Goal: Task Accomplishment & Management: Use online tool/utility

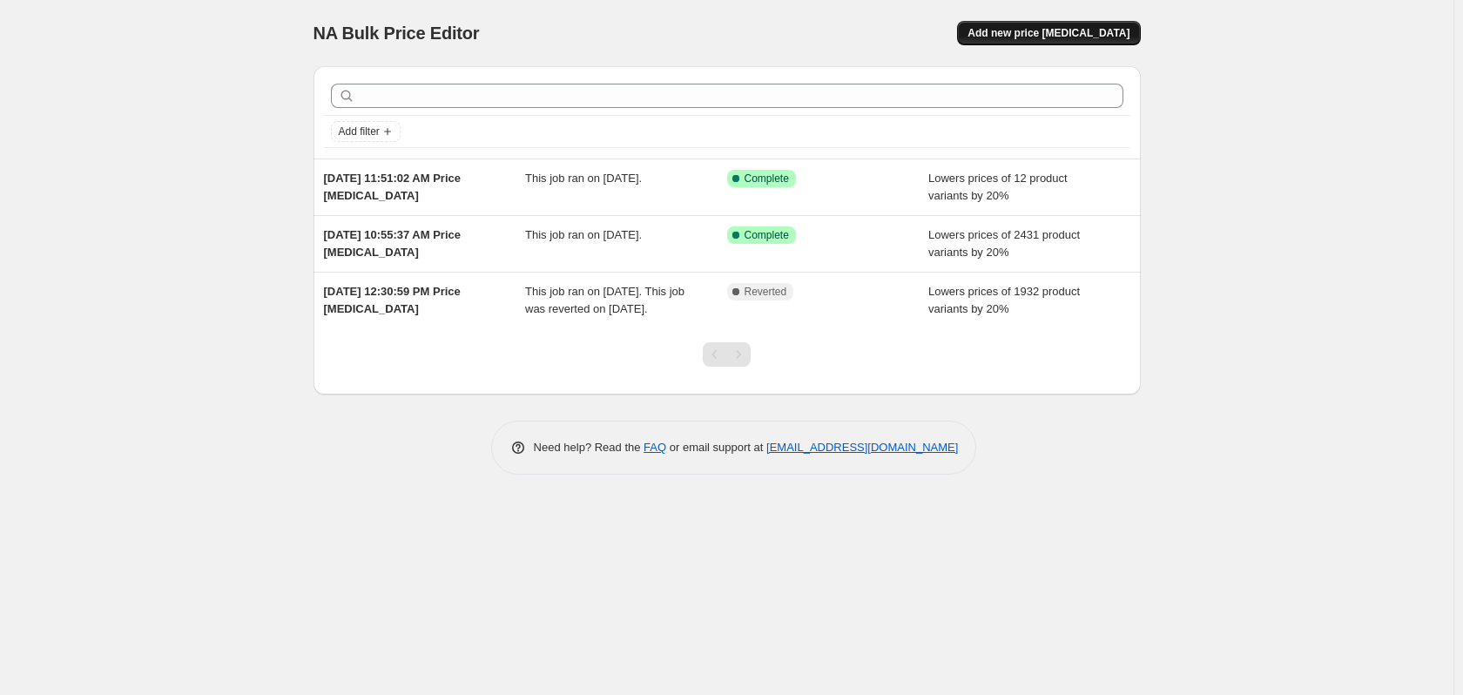
click at [1024, 27] on span "Add new price [MEDICAL_DATA]" at bounding box center [1049, 33] width 162 height 14
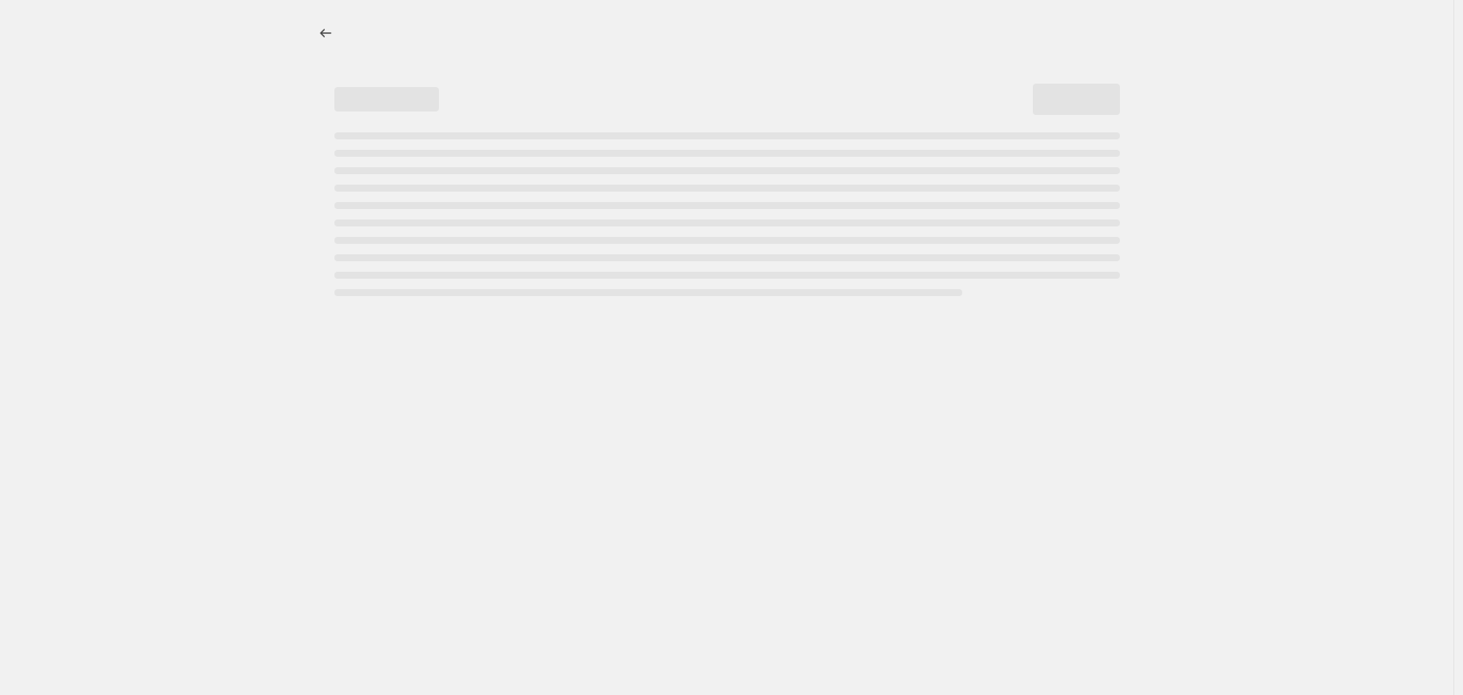
select select "percentage"
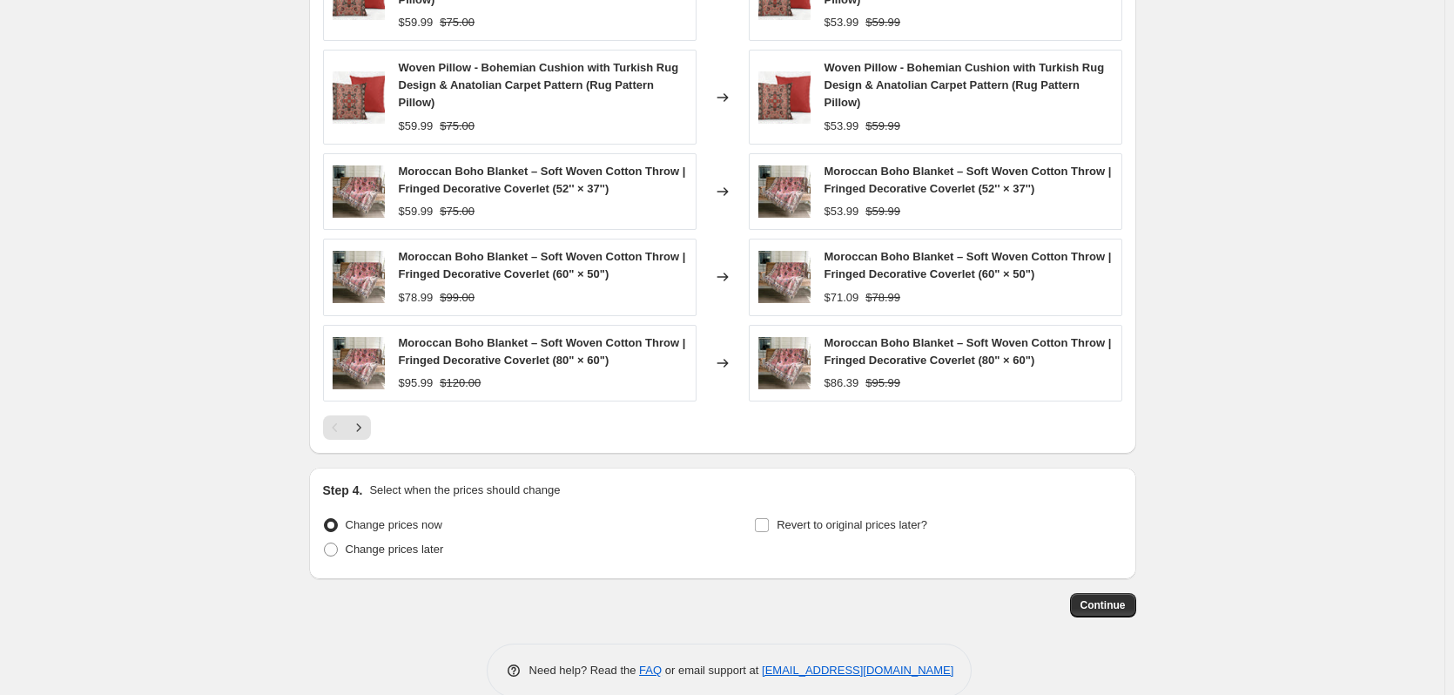
scroll to position [1110, 0]
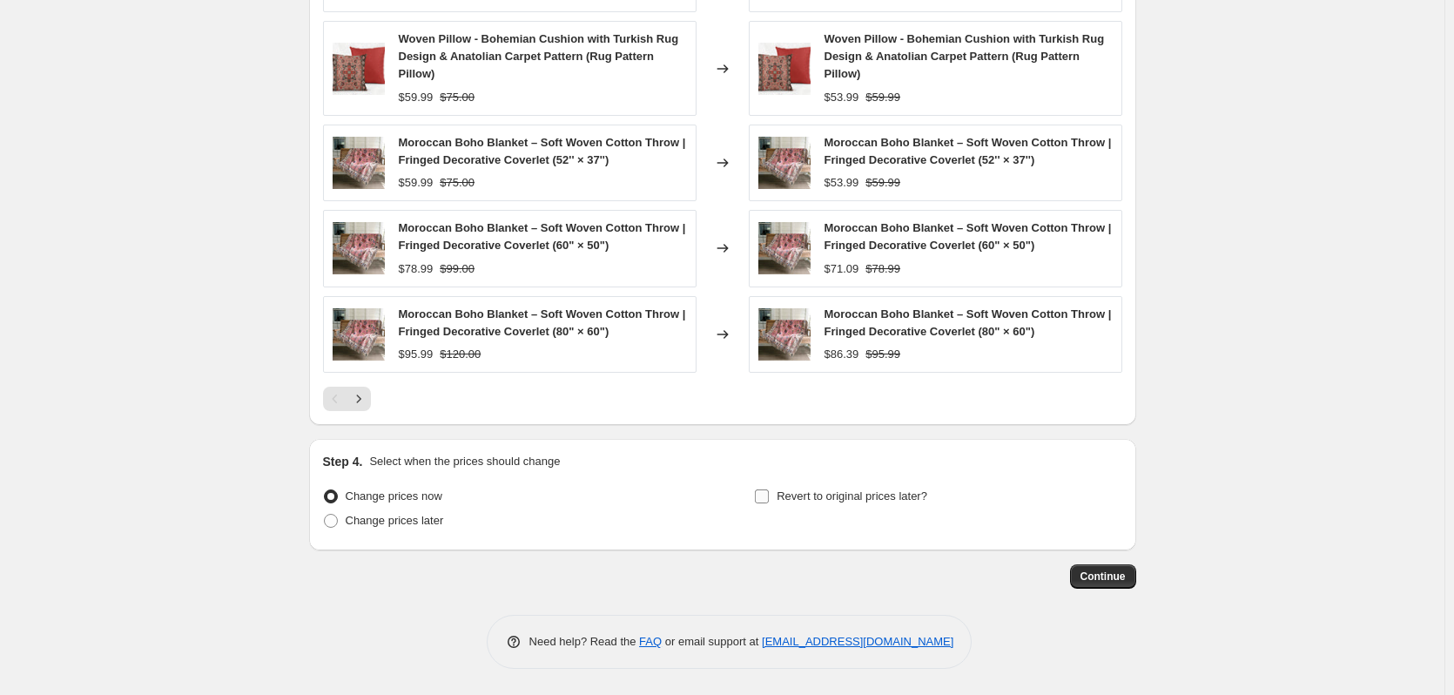
click at [764, 496] on input "Revert to original prices later?" at bounding box center [762, 496] width 14 height 14
checkbox input "true"
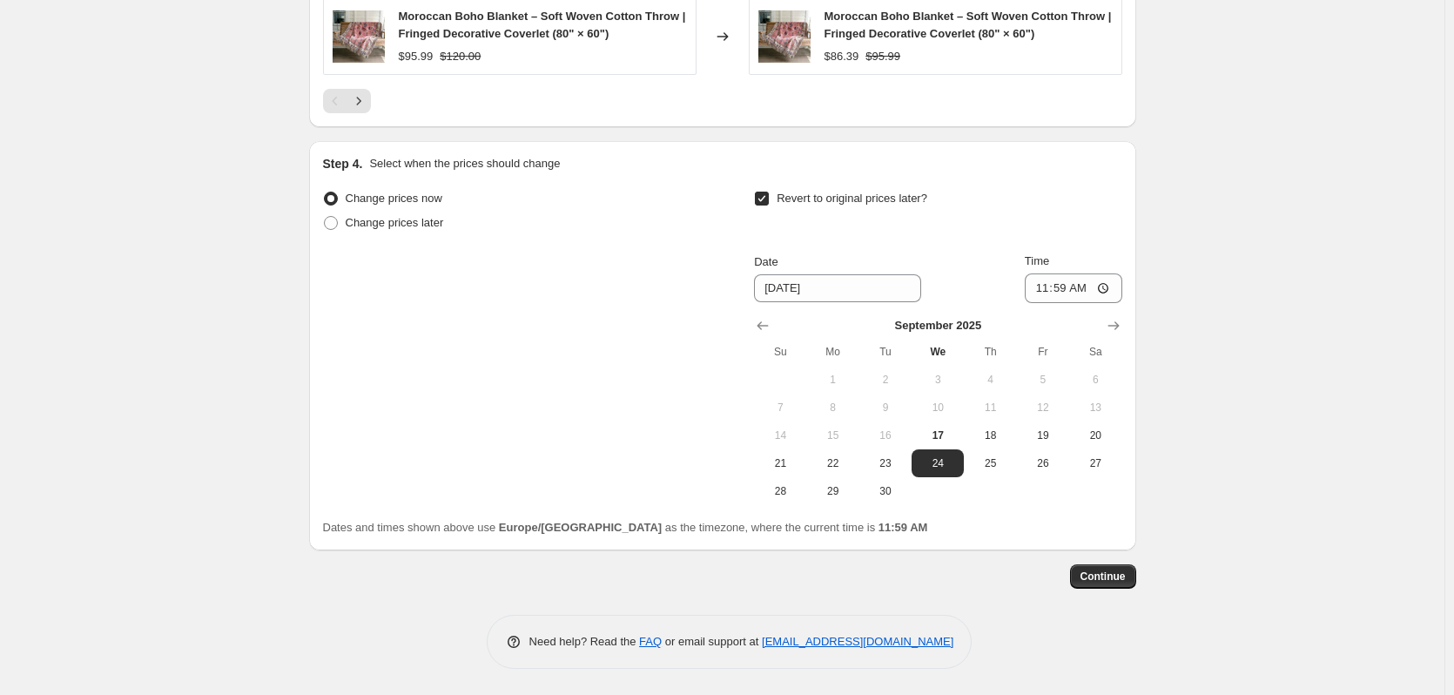
scroll to position [1407, 0]
click at [943, 438] on span "17" at bounding box center [938, 435] width 38 height 14
type input "9/17/2025"
click at [762, 323] on icon "Show previous month, August 2025" at bounding box center [762, 325] width 17 height 17
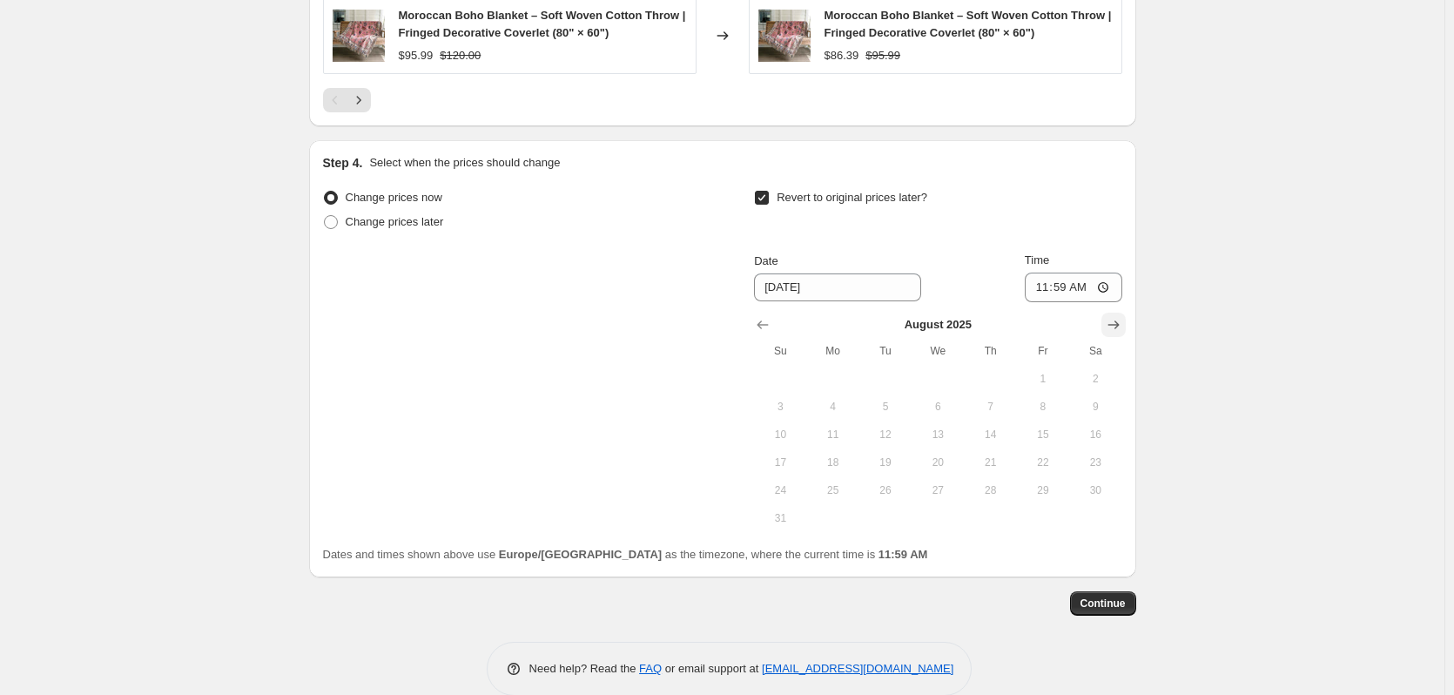
click at [1119, 320] on icon "Show next month, September 2025" at bounding box center [1113, 324] width 17 height 17
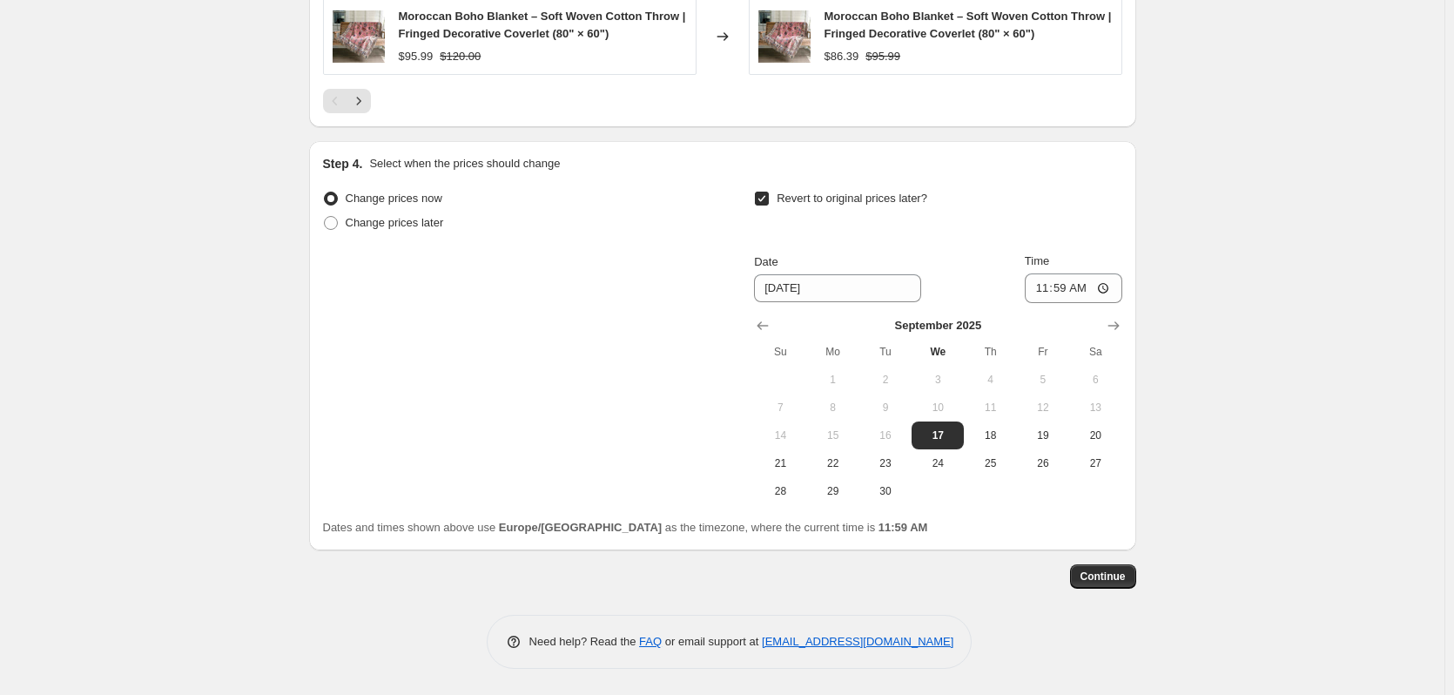
click at [944, 514] on div "Change prices now Change prices later Revert to original prices later? Date 9/1…" at bounding box center [722, 361] width 799 height 350
click at [766, 196] on input "Revert to original prices later?" at bounding box center [762, 199] width 14 height 14
checkbox input "false"
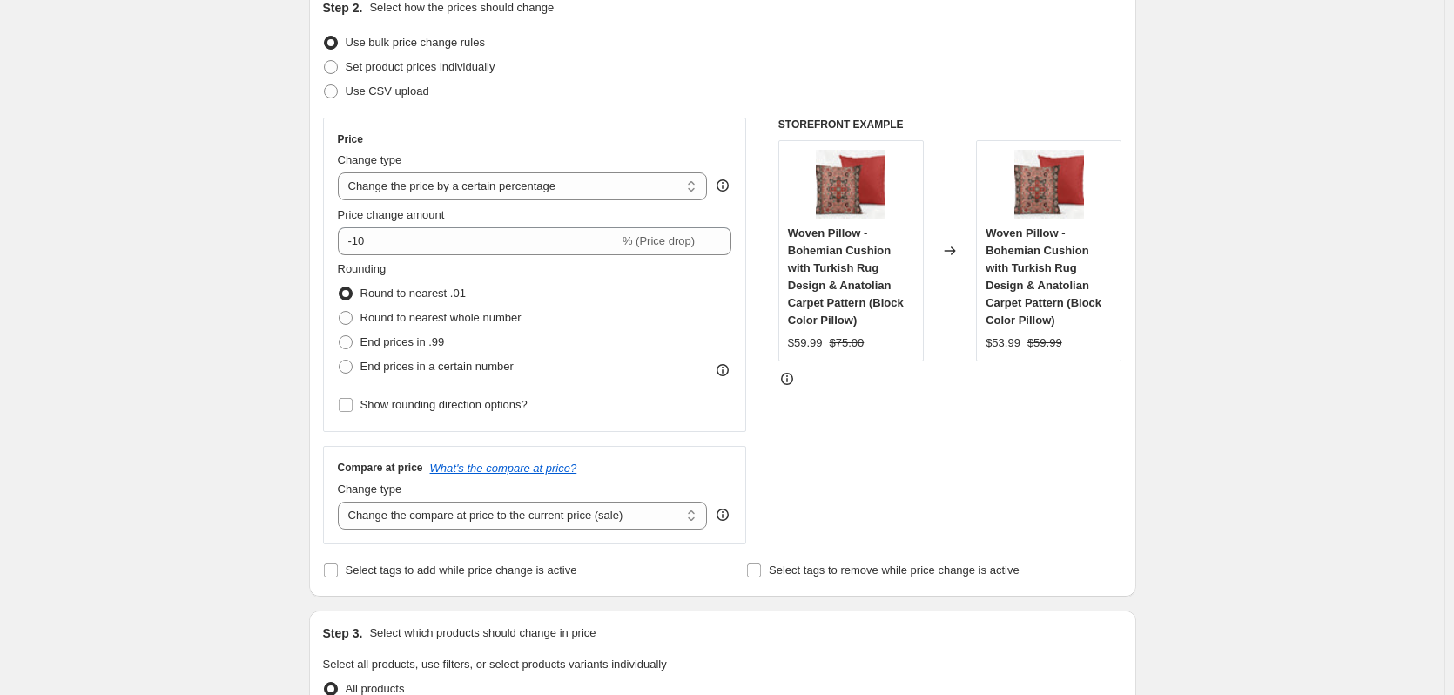
scroll to position [0, 0]
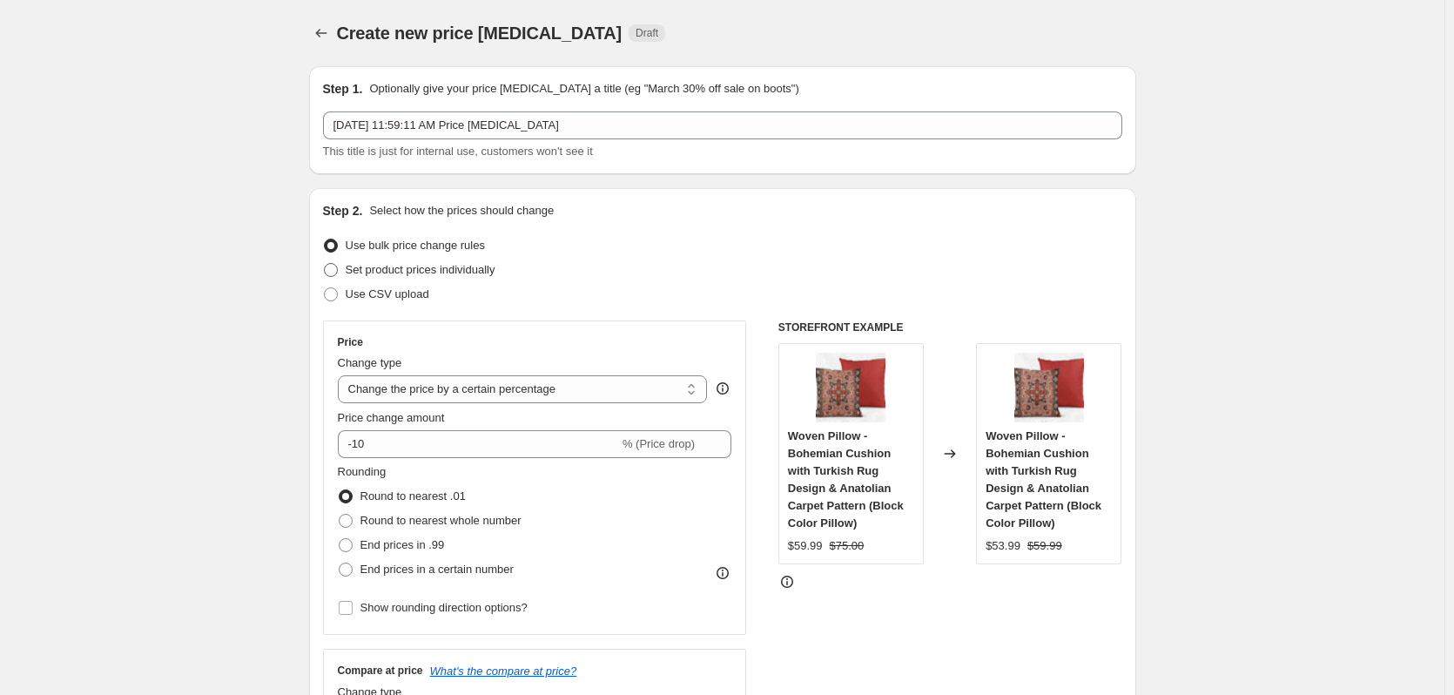
click at [335, 271] on span at bounding box center [331, 270] width 14 height 14
click at [325, 264] on input "Set product prices individually" at bounding box center [324, 263] width 1 height 1
radio input "true"
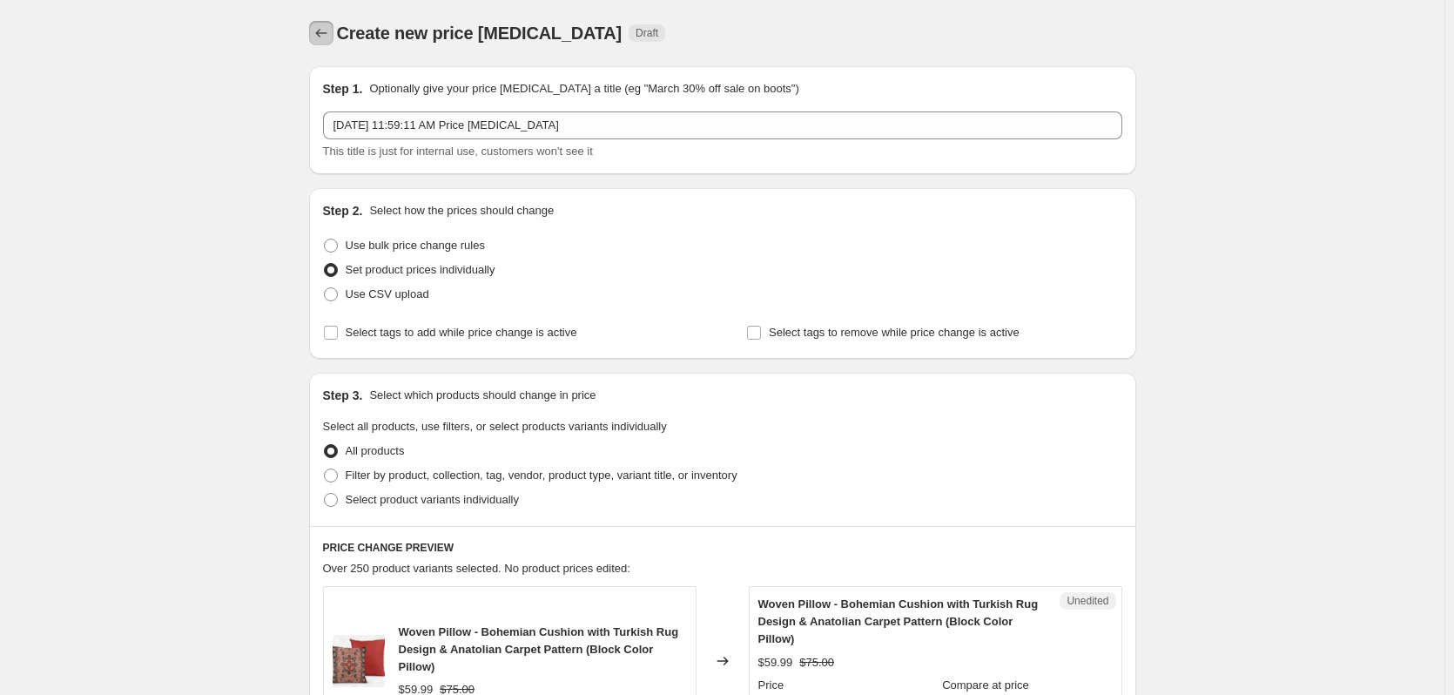
click at [327, 32] on icon "Price change jobs" at bounding box center [321, 32] width 17 height 17
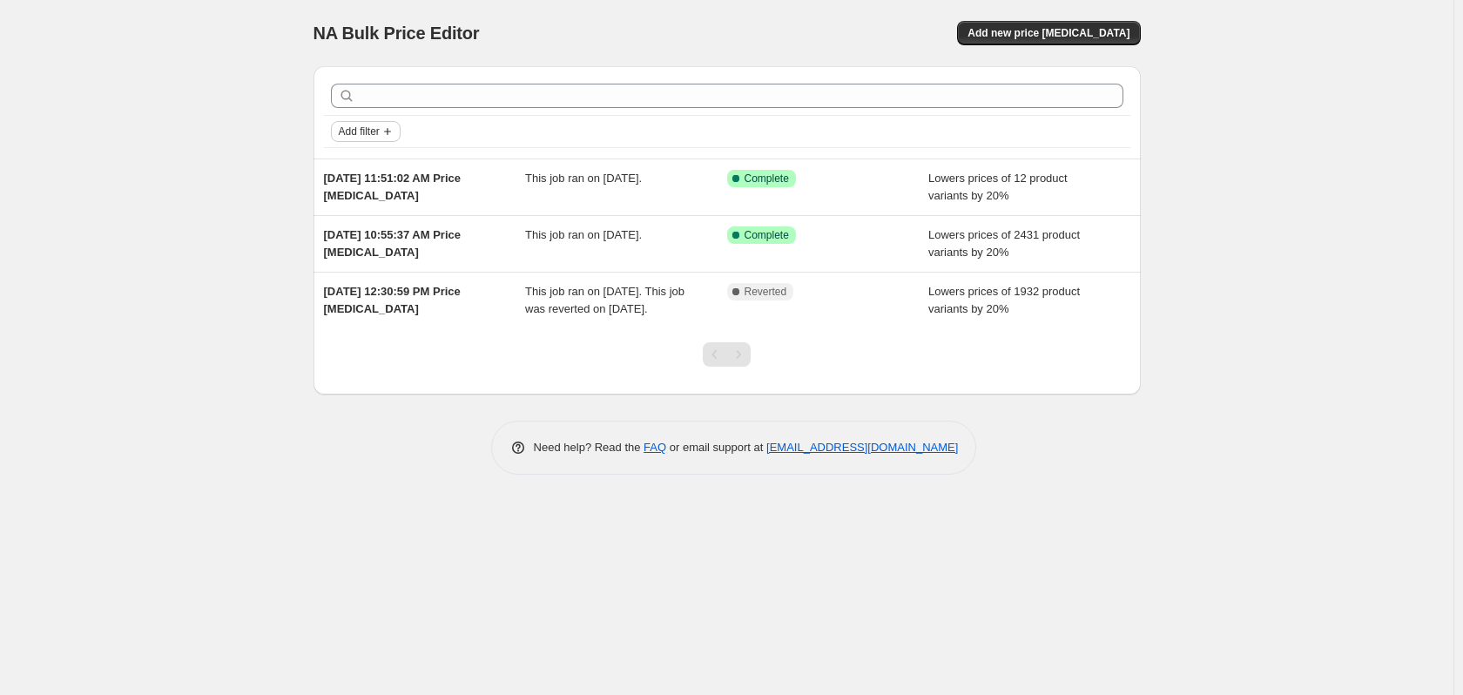
click at [364, 132] on span "Add filter" at bounding box center [359, 132] width 41 height 14
click at [1052, 29] on span "Add new price [MEDICAL_DATA]" at bounding box center [1049, 33] width 162 height 14
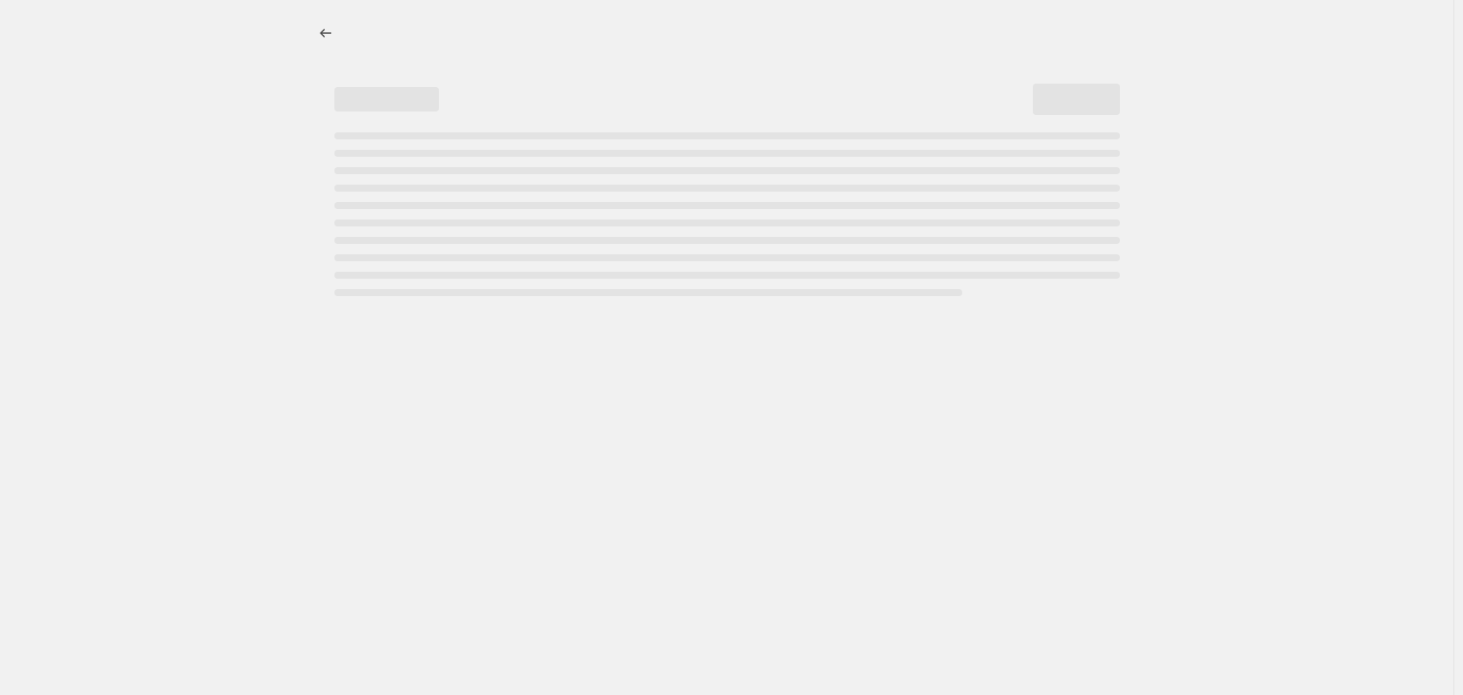
select select "percentage"
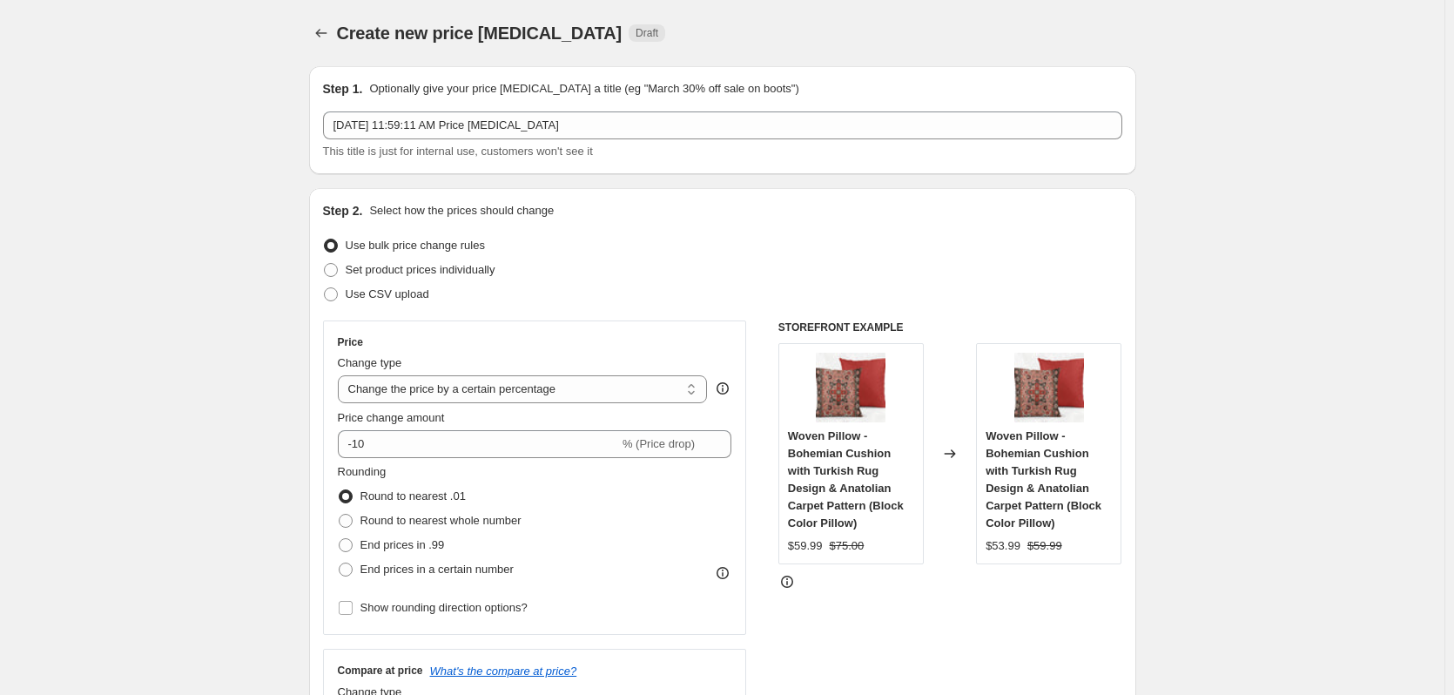
scroll to position [203, 0]
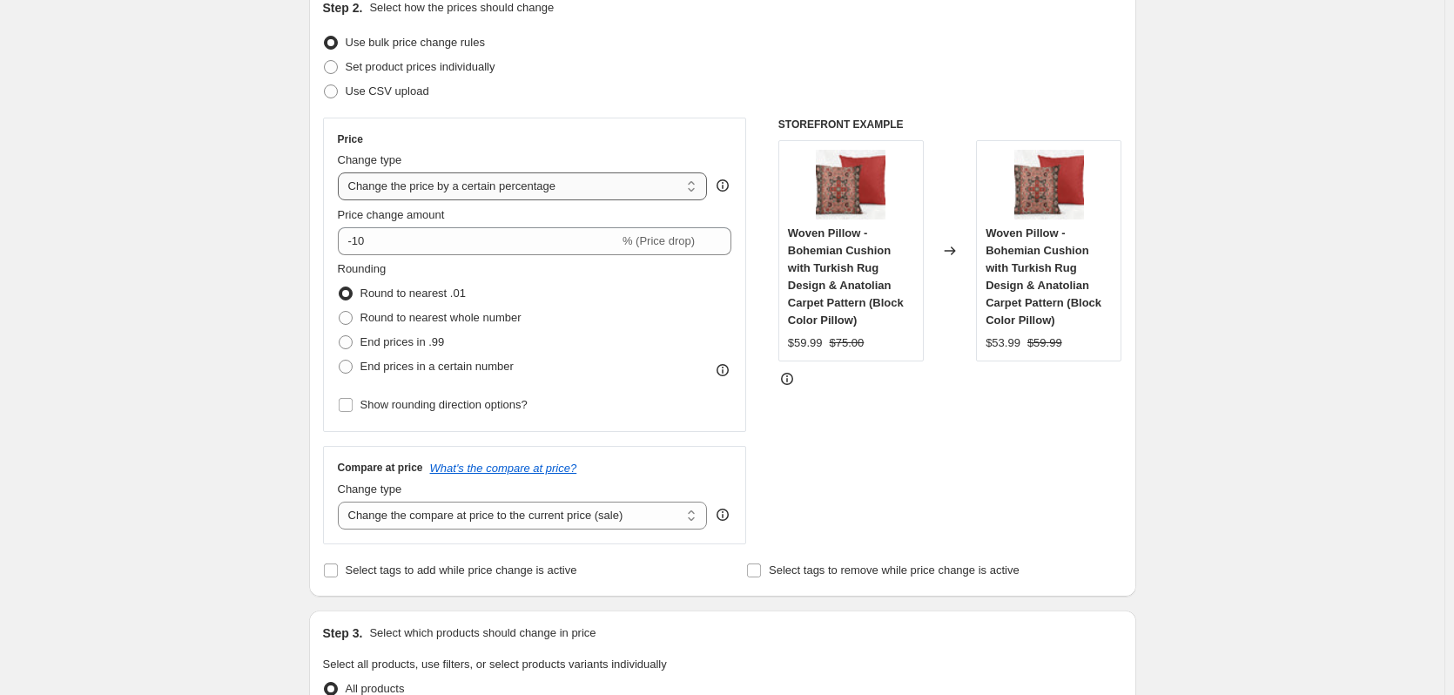
click at [613, 186] on select "Change the price to a certain amount Change the price by a certain amount Chang…" at bounding box center [523, 186] width 370 height 28
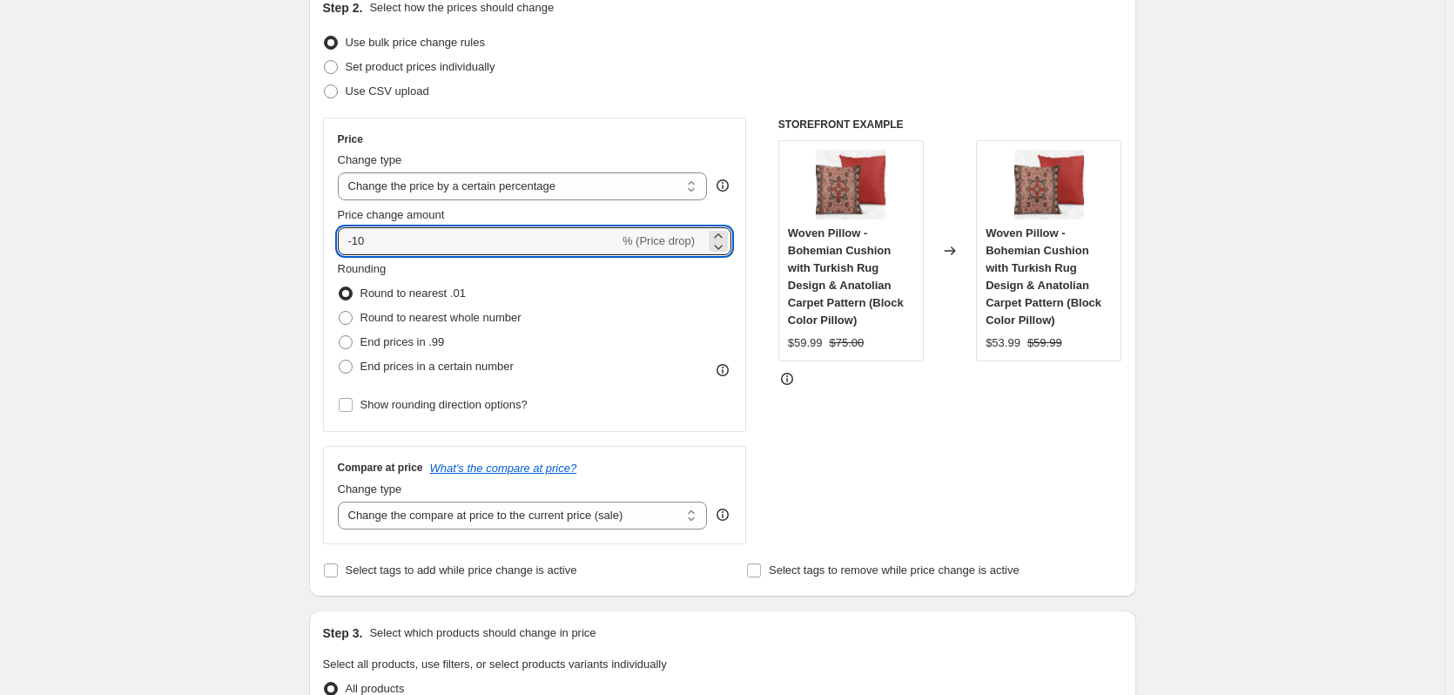
drag, startPoint x: 416, startPoint y: 240, endPoint x: 309, endPoint y: 241, distance: 107.1
click at [309, 241] on div "Step 1. Optionally give your price change job a title (eg "March 30% off sale o…" at bounding box center [715, 671] width 841 height 1645
type input "0"
click at [230, 285] on div "Create new price change job. This page is ready Create new price change job Dra…" at bounding box center [722, 699] width 1445 height 1804
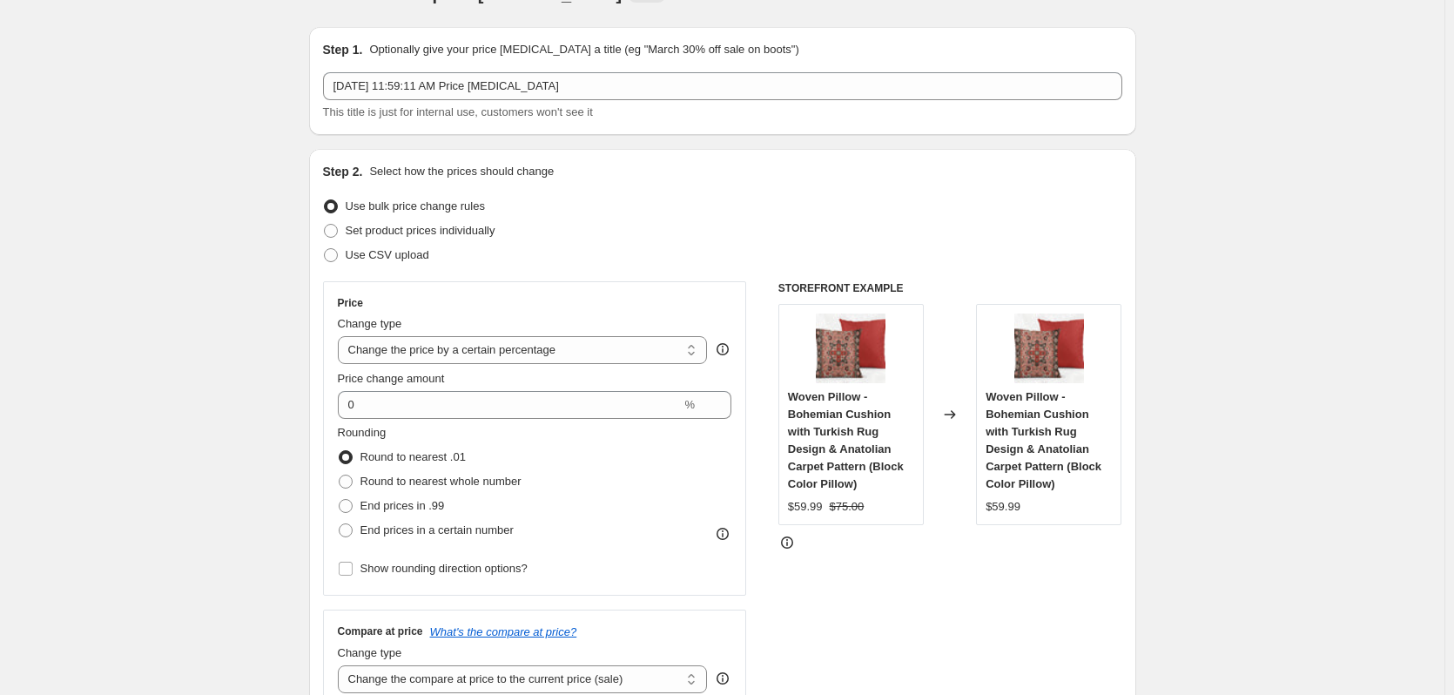
scroll to position [0, 0]
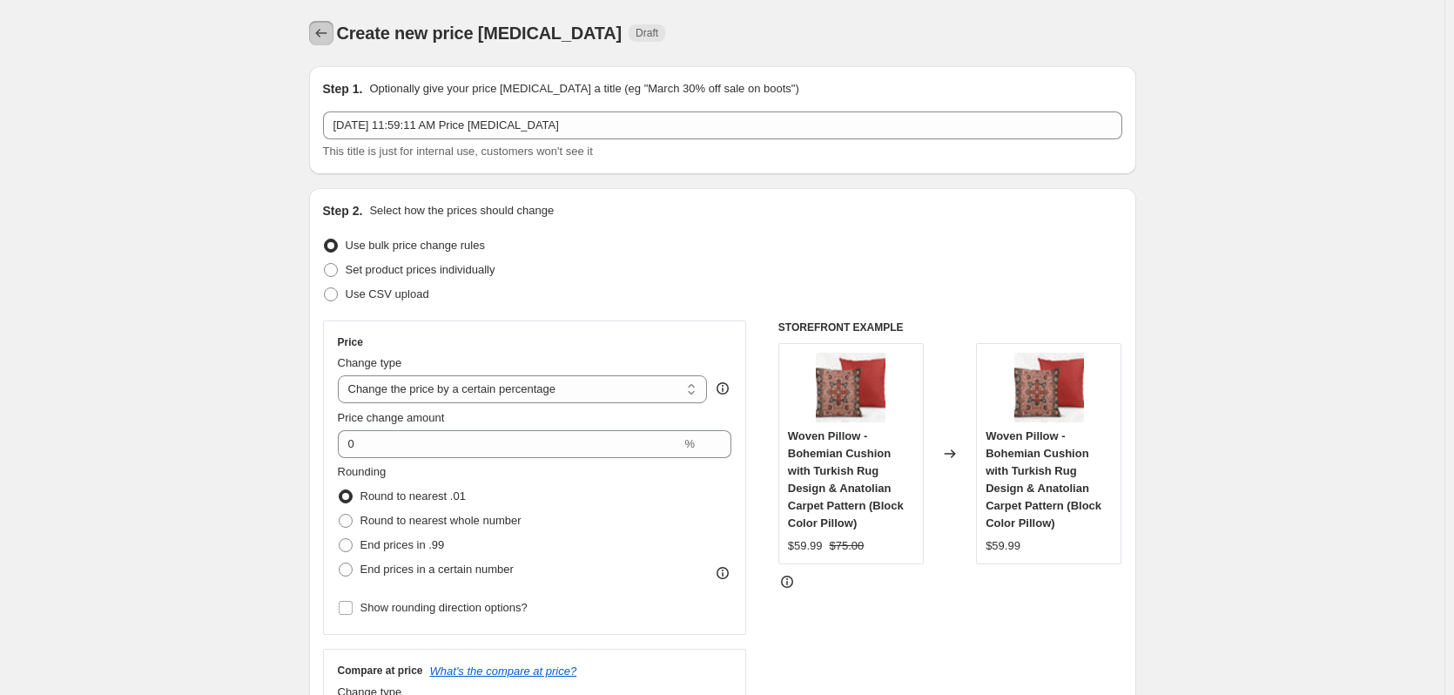
click at [325, 39] on icon "Price change jobs" at bounding box center [321, 32] width 17 height 17
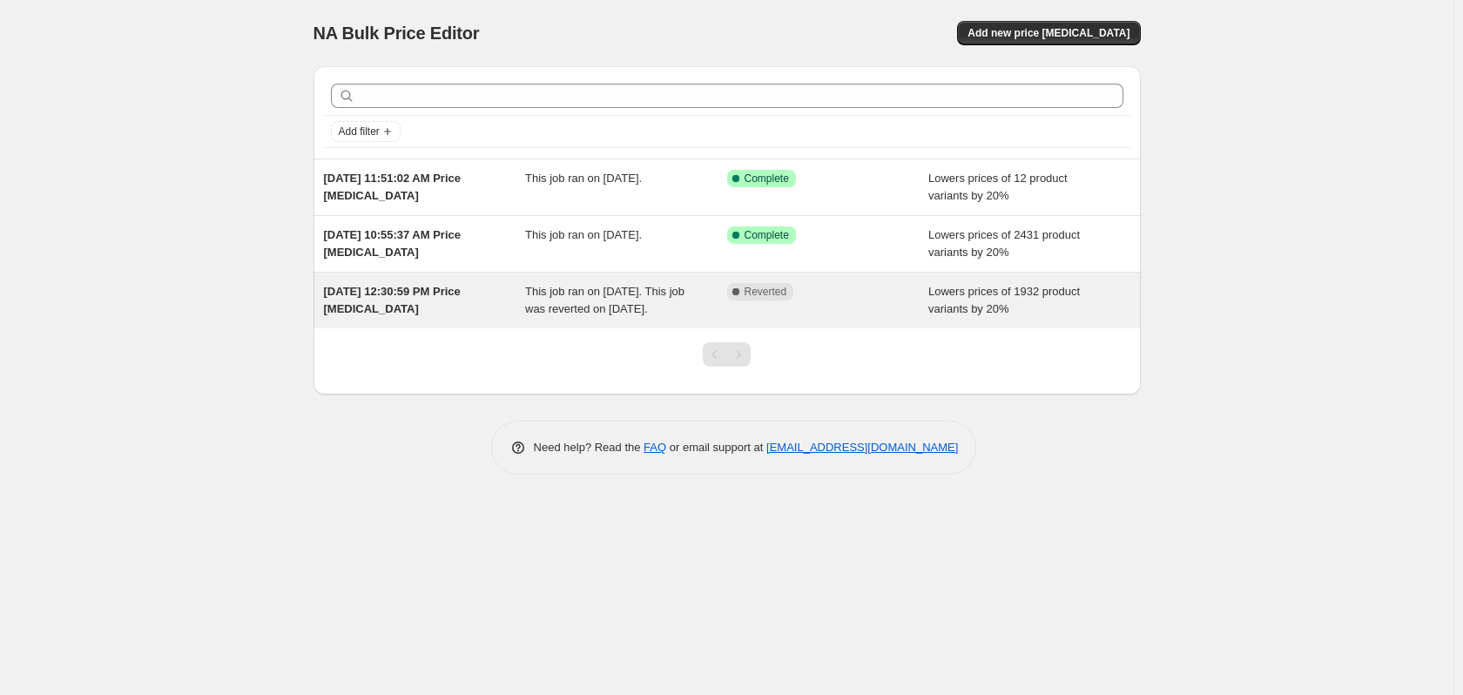
click at [607, 317] on div "This job ran on [DATE]. This job was reverted on [DATE]." at bounding box center [626, 300] width 202 height 35
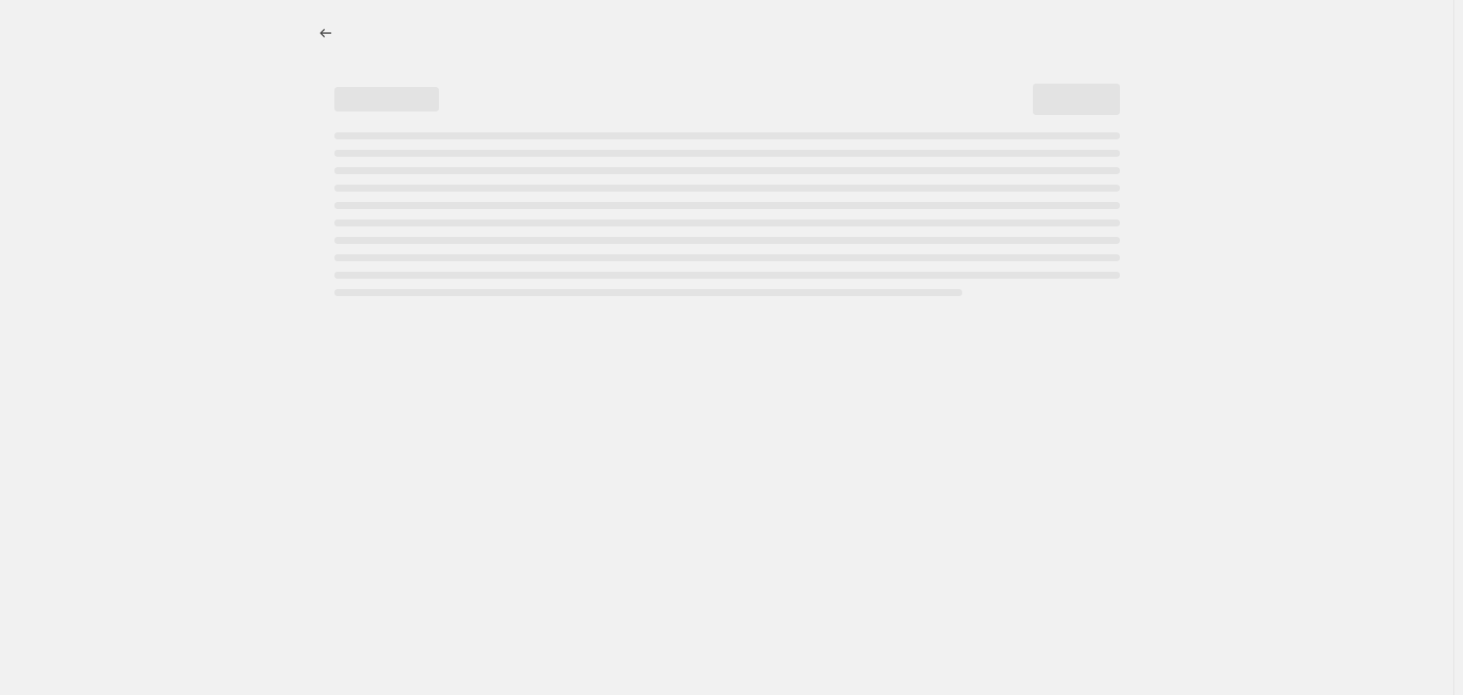
select select "percentage"
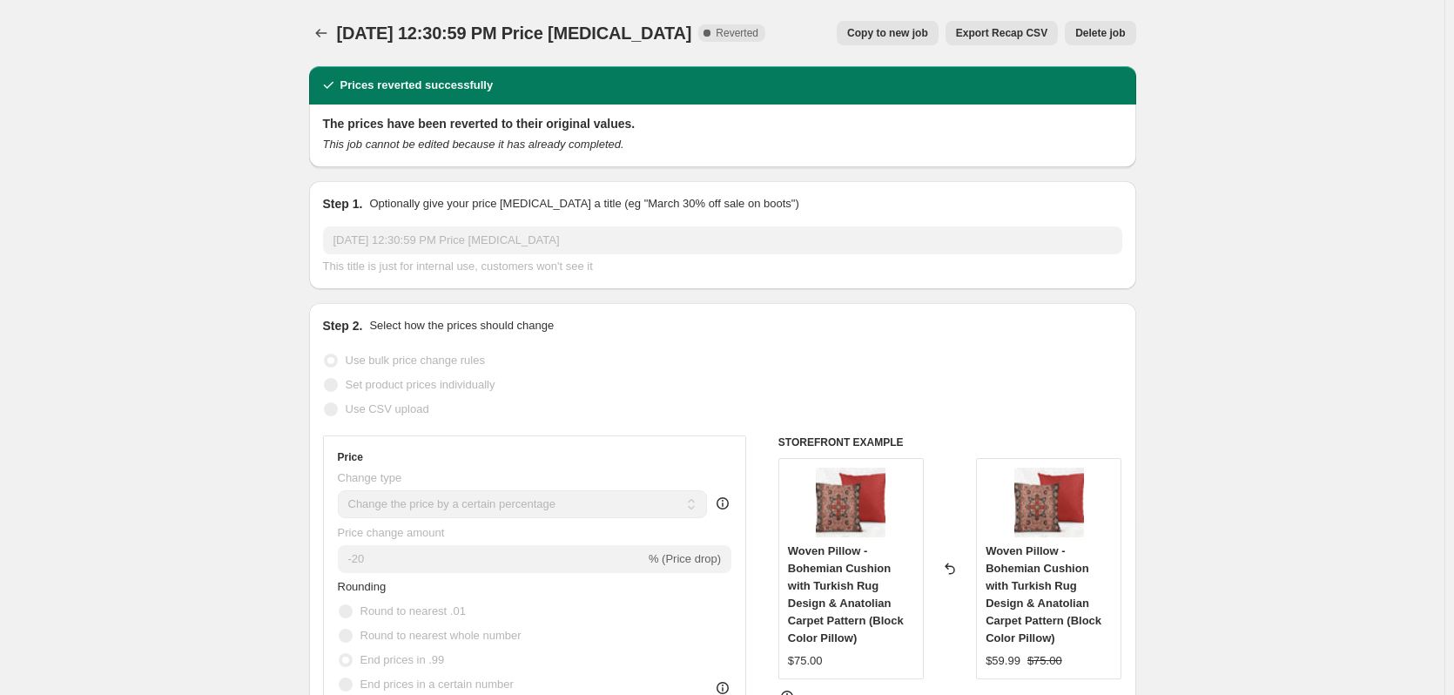
click at [894, 37] on span "Copy to new job" at bounding box center [887, 33] width 81 height 14
select select "percentage"
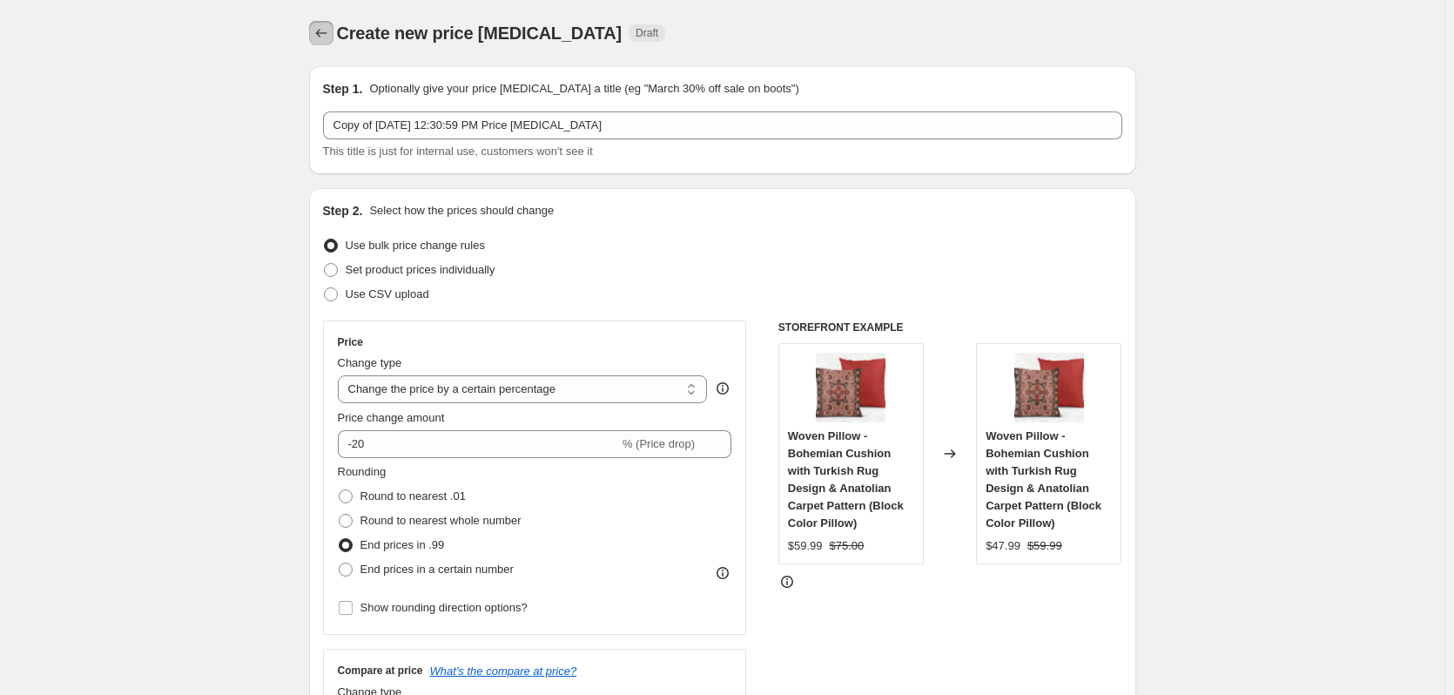
click at [324, 37] on icon "Price change jobs" at bounding box center [321, 32] width 17 height 17
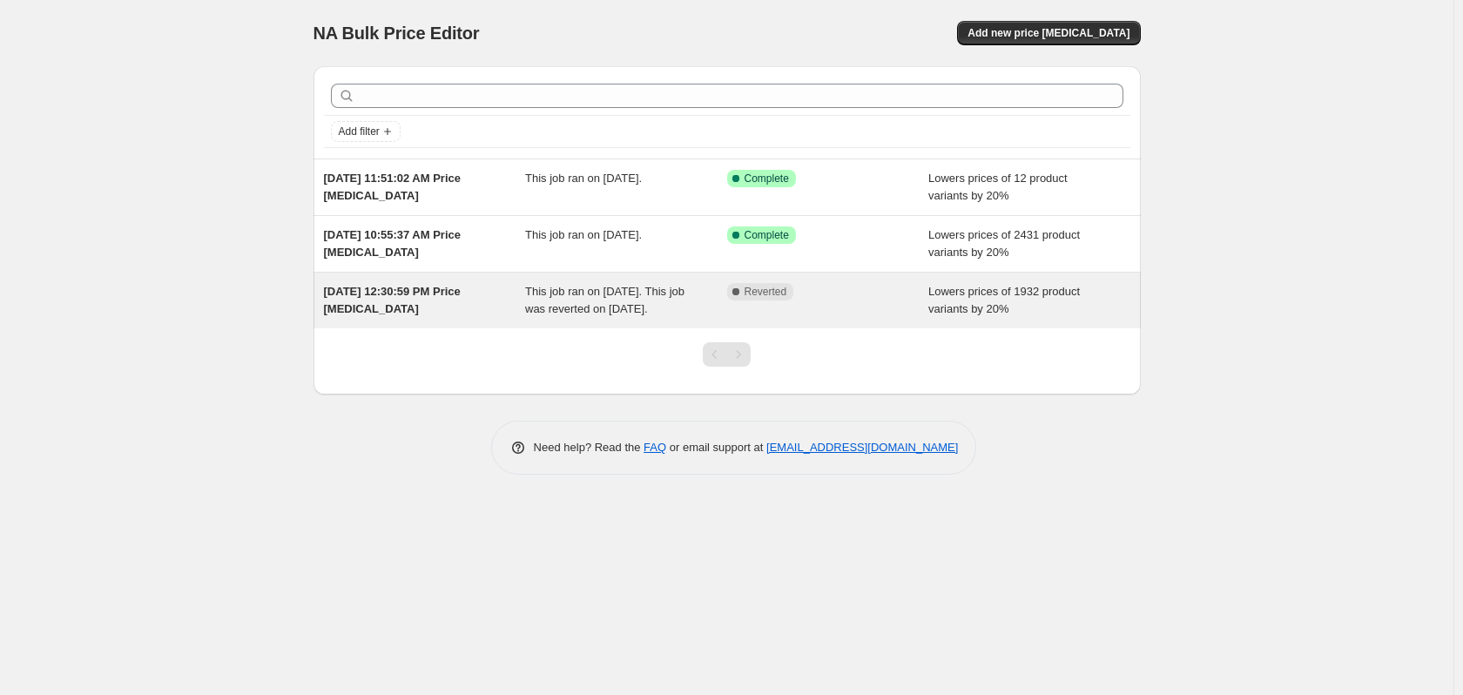
click at [358, 328] on div "Aug 31, 2025, 12:30:59 PM Price change job This job ran on August 31, 2025. Thi…" at bounding box center [727, 301] width 827 height 56
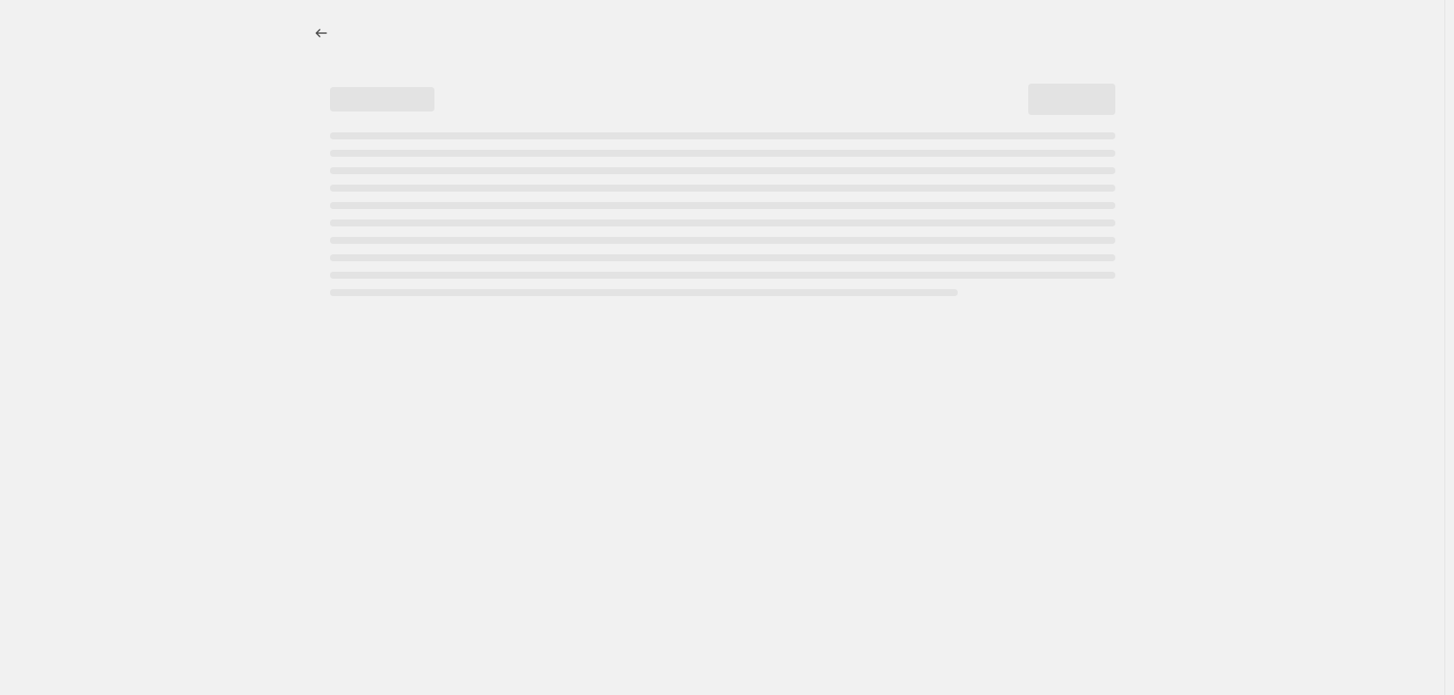
select select "percentage"
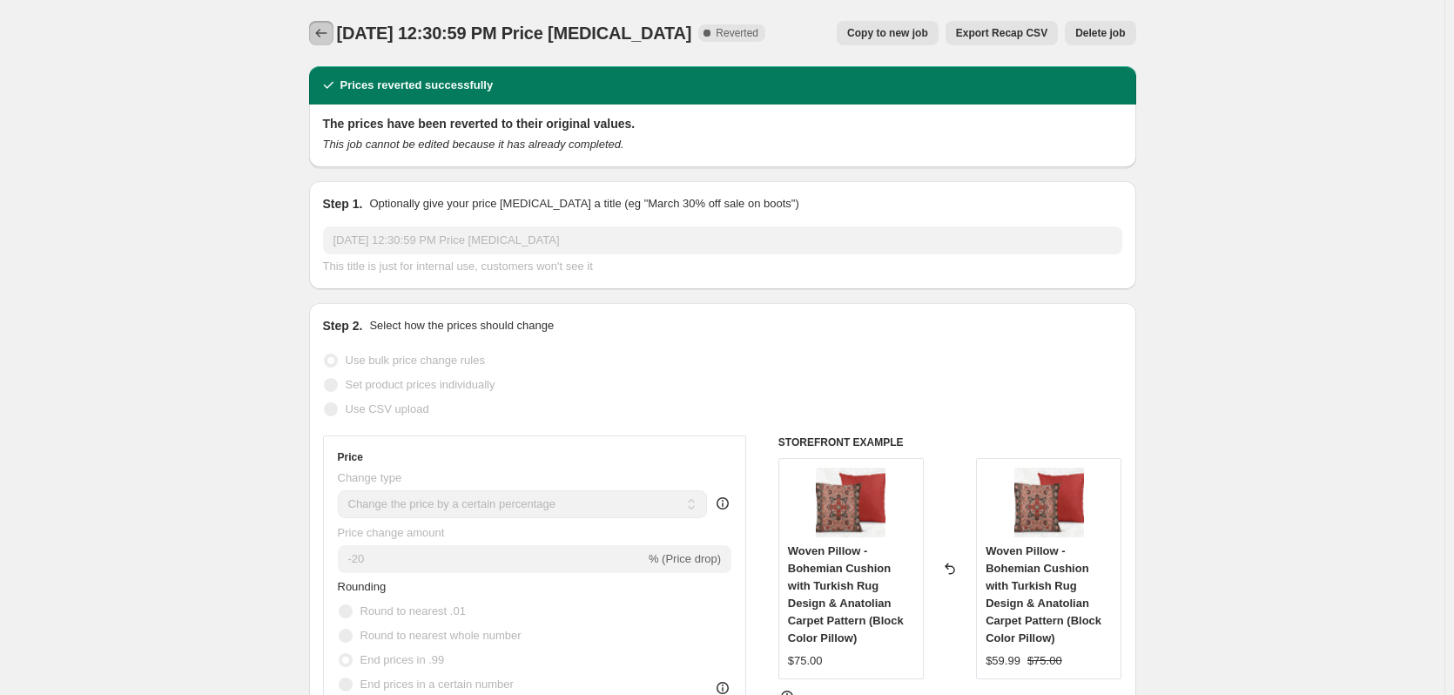
click at [320, 34] on icon "Price change jobs" at bounding box center [321, 32] width 17 height 17
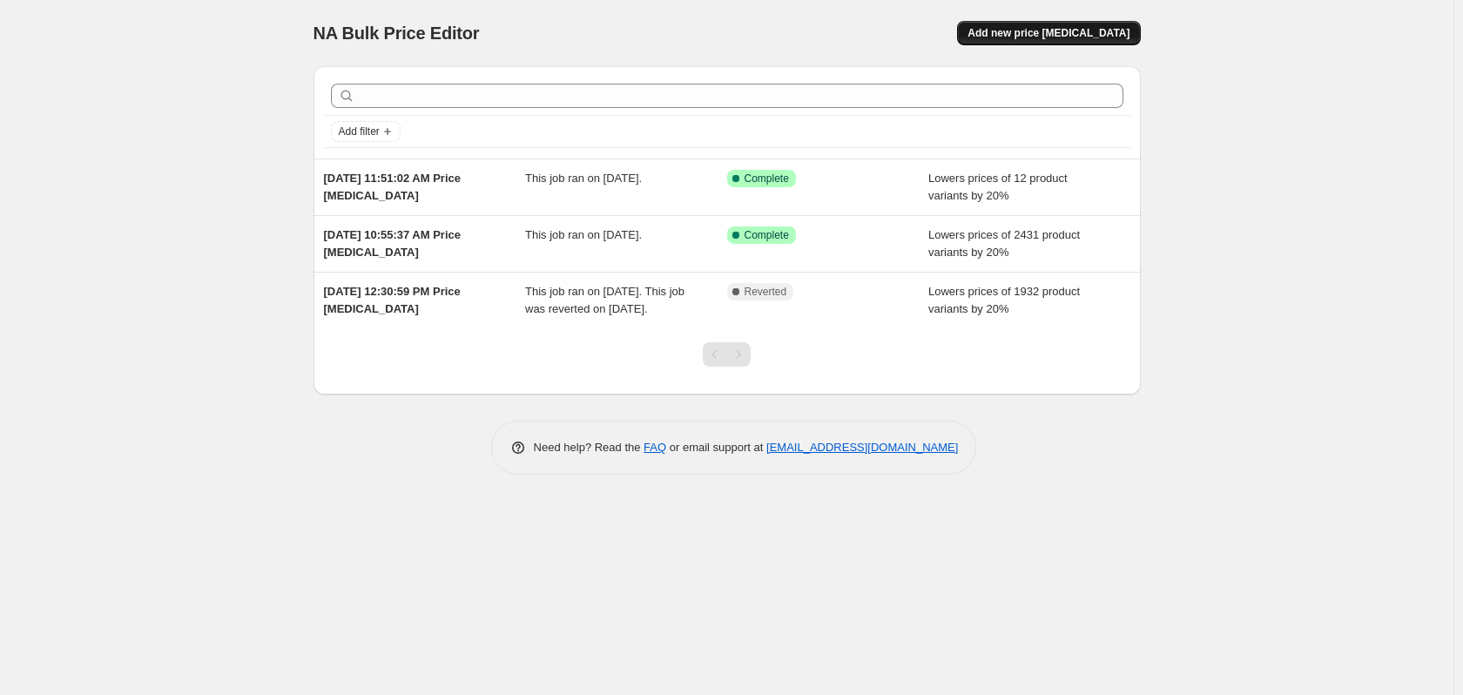
click at [1024, 29] on span "Add new price [MEDICAL_DATA]" at bounding box center [1049, 33] width 162 height 14
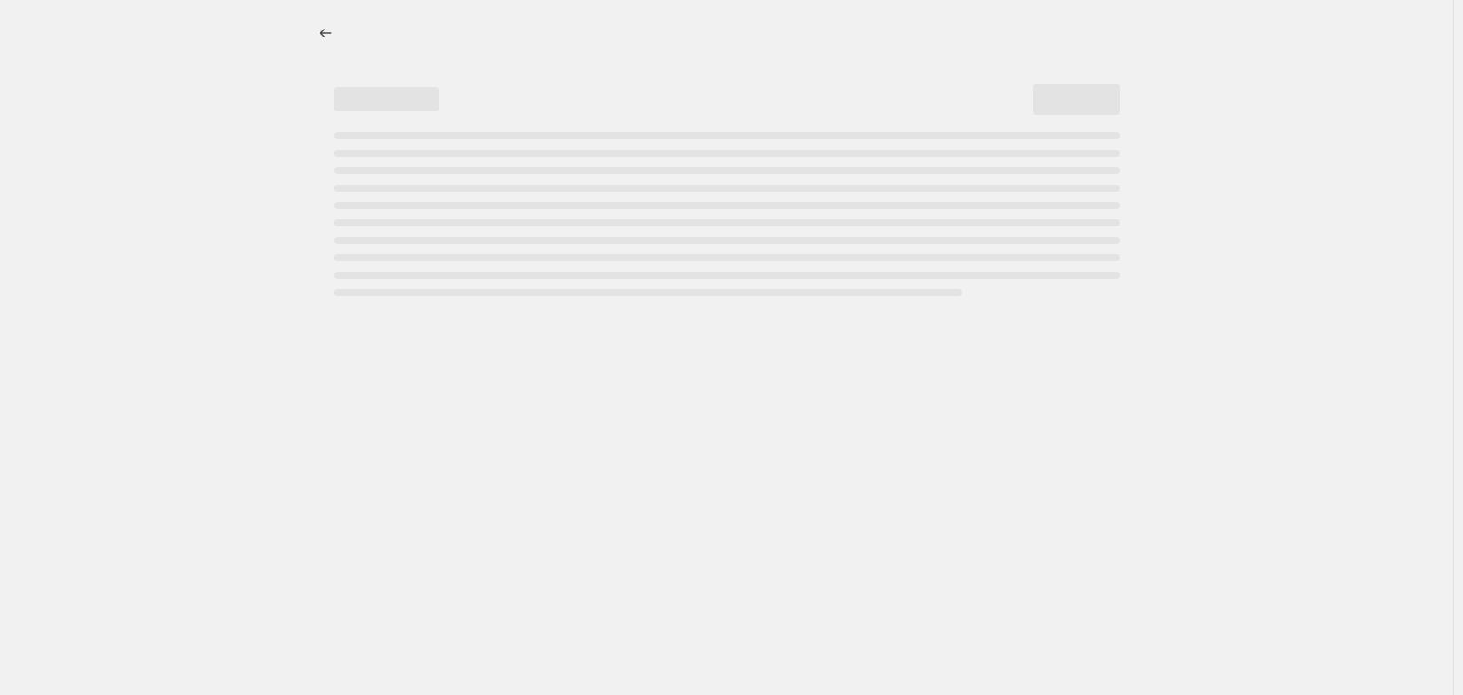
select select "percentage"
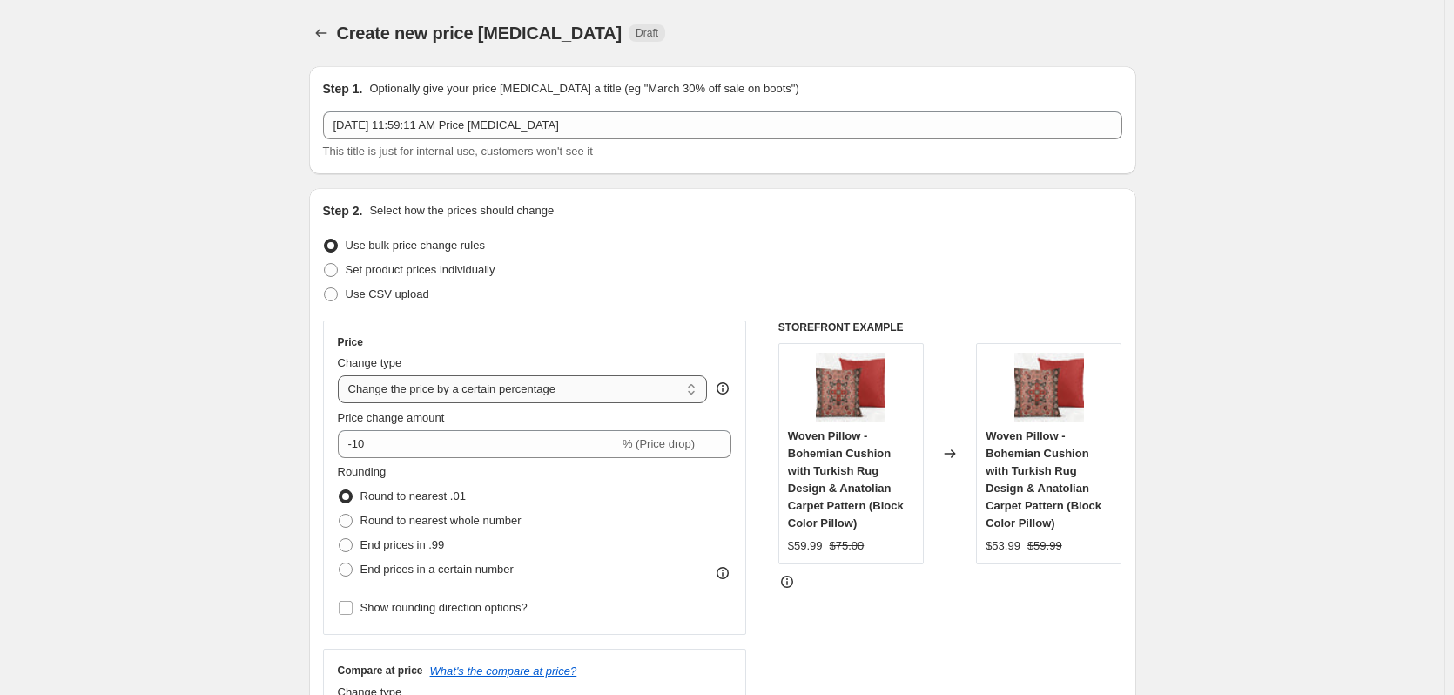
click at [372, 389] on select "Change the price to a certain amount Change the price by a certain amount Chang…" at bounding box center [523, 389] width 370 height 28
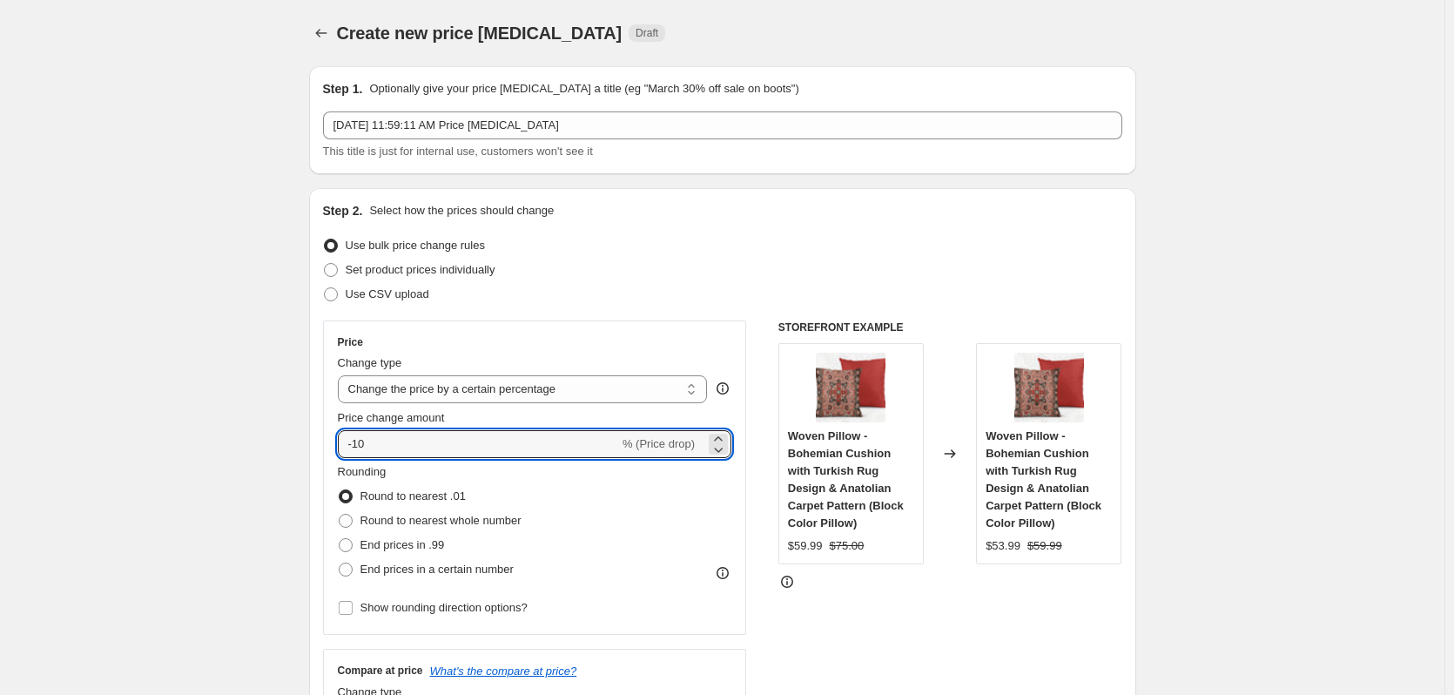
drag, startPoint x: 371, startPoint y: 445, endPoint x: 333, endPoint y: 447, distance: 38.4
click at [333, 447] on div "Price Change type Change the price to a certain amount Change the price by a ce…" at bounding box center [535, 477] width 424 height 314
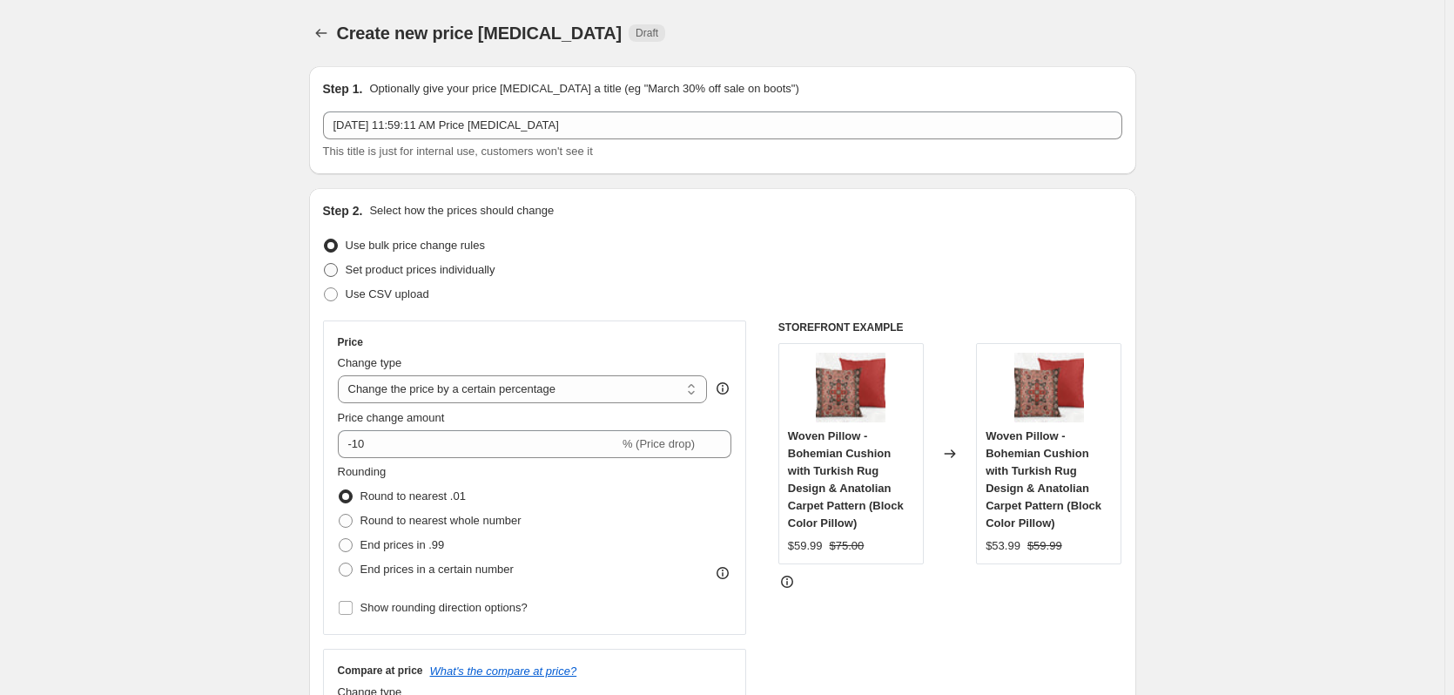
click at [332, 270] on span at bounding box center [331, 270] width 14 height 14
click at [325, 264] on input "Set product prices individually" at bounding box center [324, 263] width 1 height 1
radio input "true"
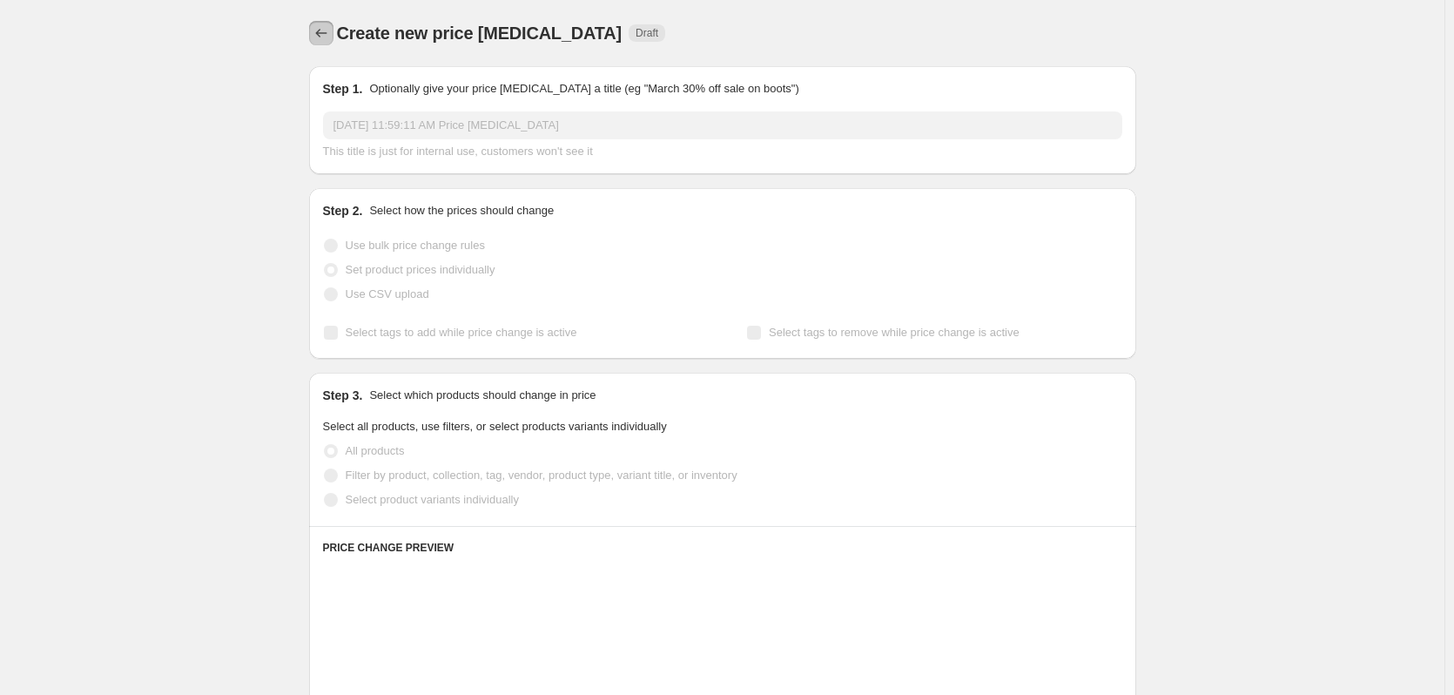
click at [327, 35] on icon "Price change jobs" at bounding box center [321, 32] width 17 height 17
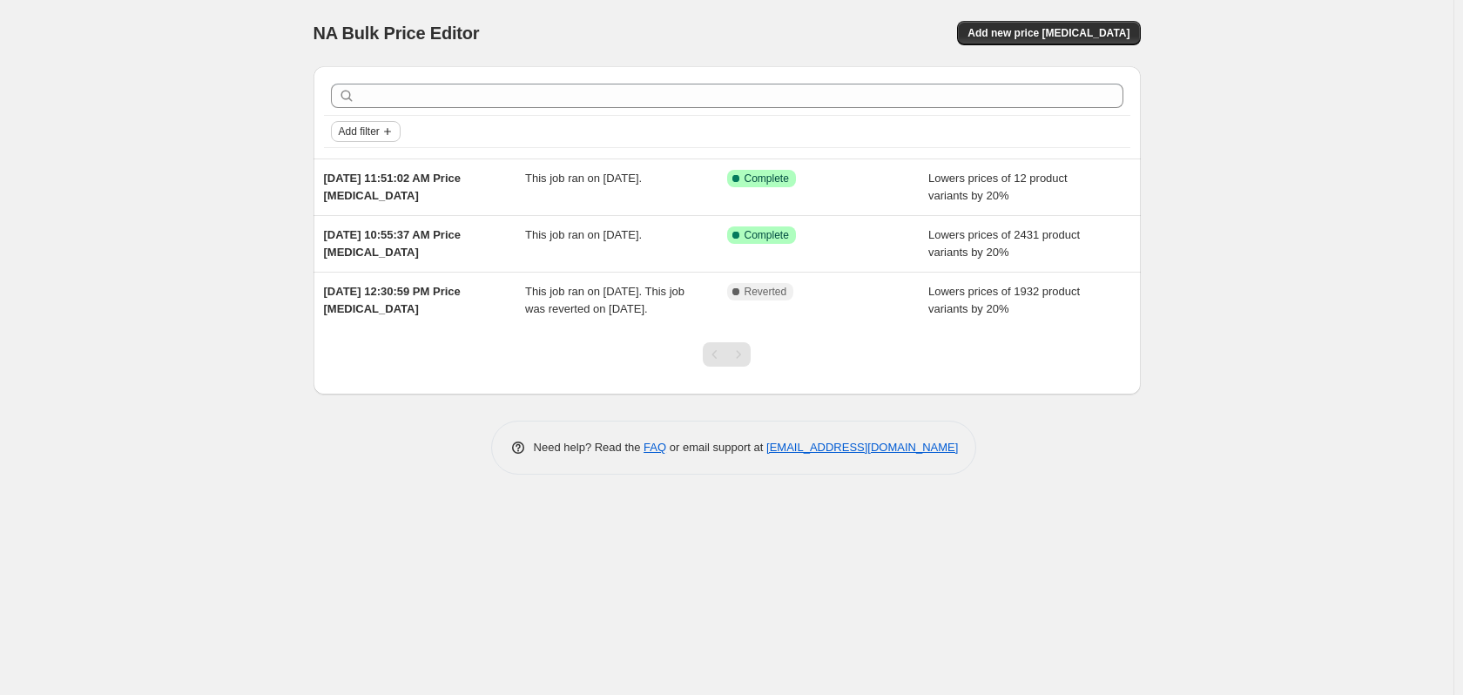
click at [359, 133] on span "Add filter" at bounding box center [359, 132] width 41 height 14
click at [286, 152] on div "NA Bulk Price Editor. This page is ready NA Bulk Price Editor Add new price cha…" at bounding box center [727, 347] width 1454 height 695
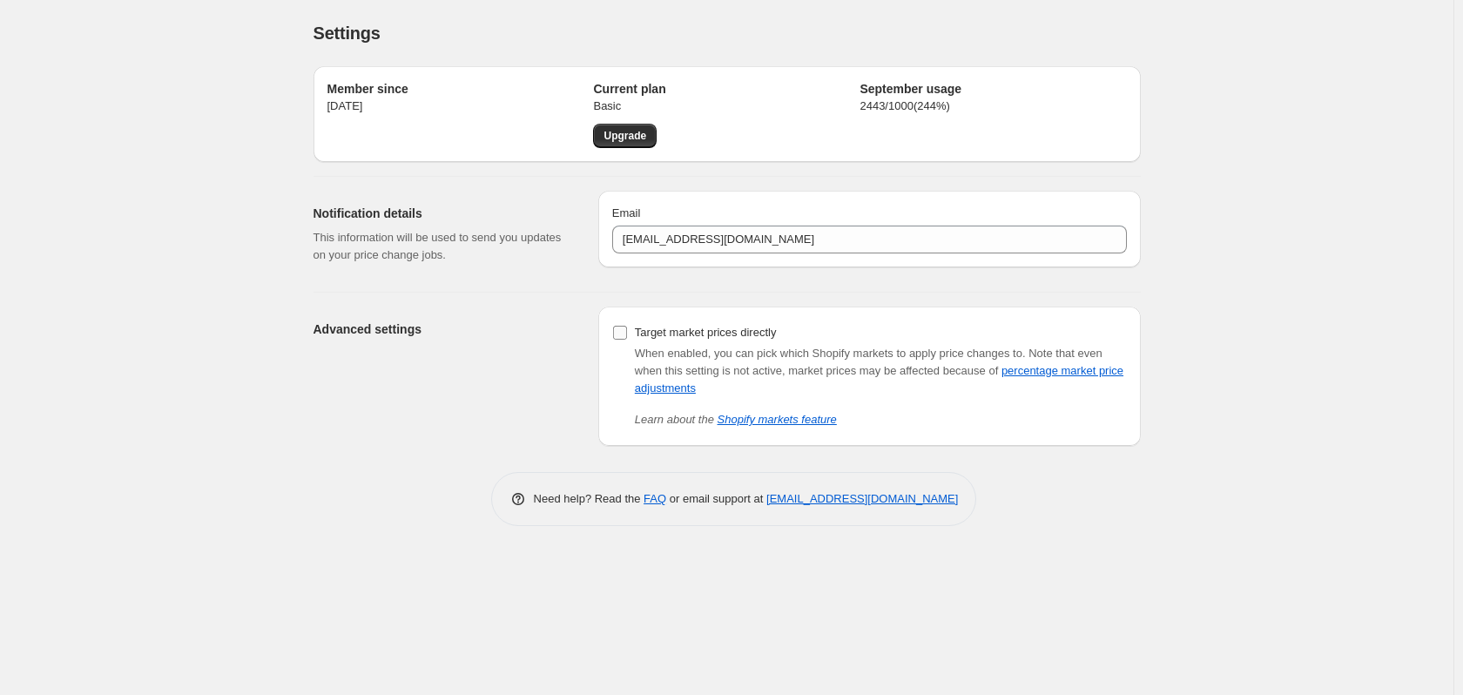
click at [620, 334] on input "Target market prices directly" at bounding box center [620, 333] width 14 height 14
checkbox input "true"
click at [635, 142] on span "Upgrade" at bounding box center [625, 136] width 43 height 14
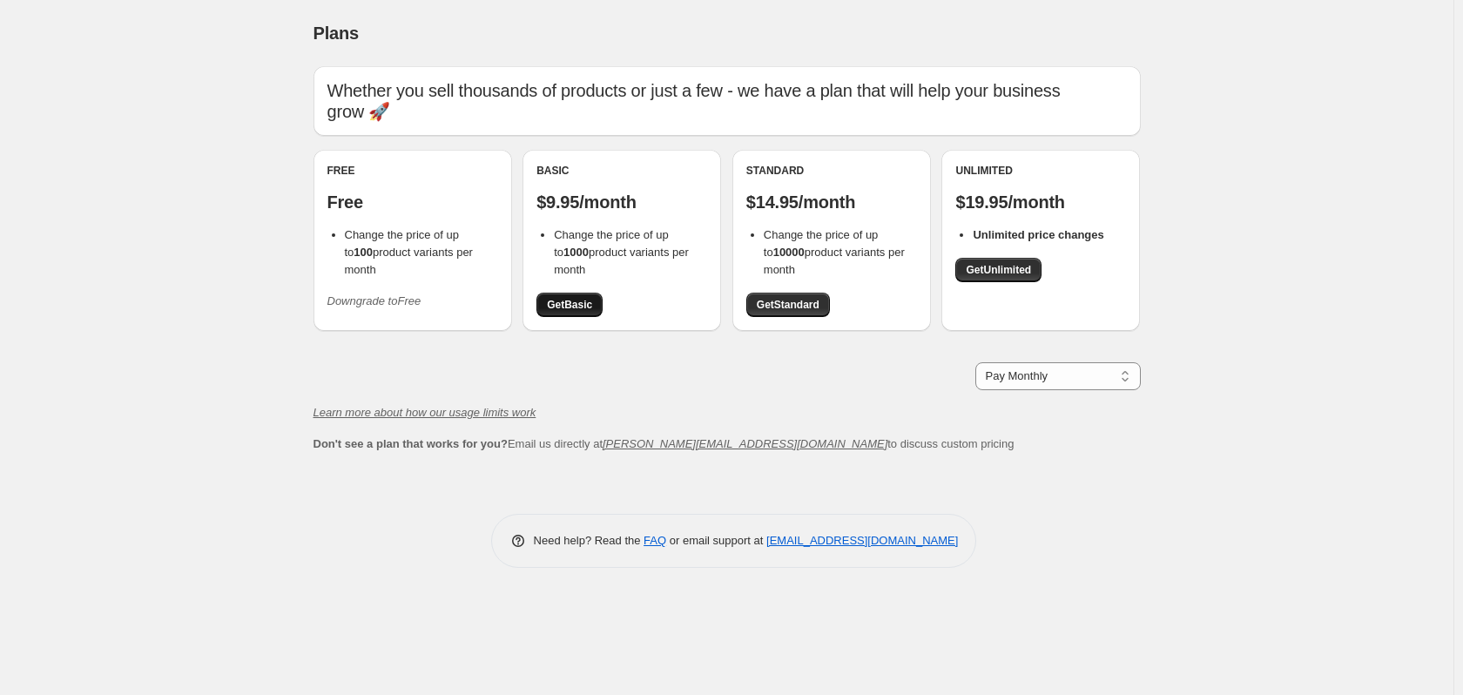
click at [570, 309] on span "Get Basic" at bounding box center [569, 305] width 45 height 14
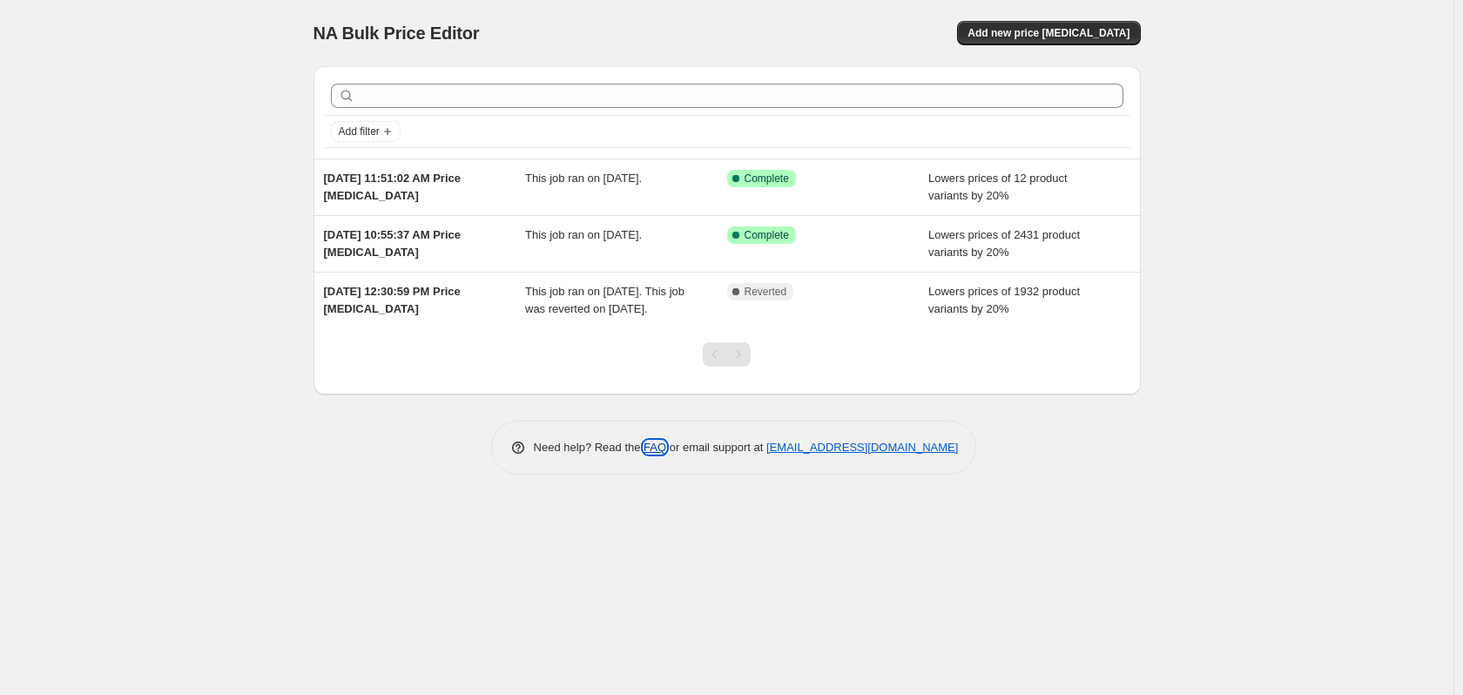
click at [651, 454] on link "FAQ" at bounding box center [655, 447] width 23 height 13
click at [1056, 33] on span "Add new price [MEDICAL_DATA]" at bounding box center [1049, 33] width 162 height 14
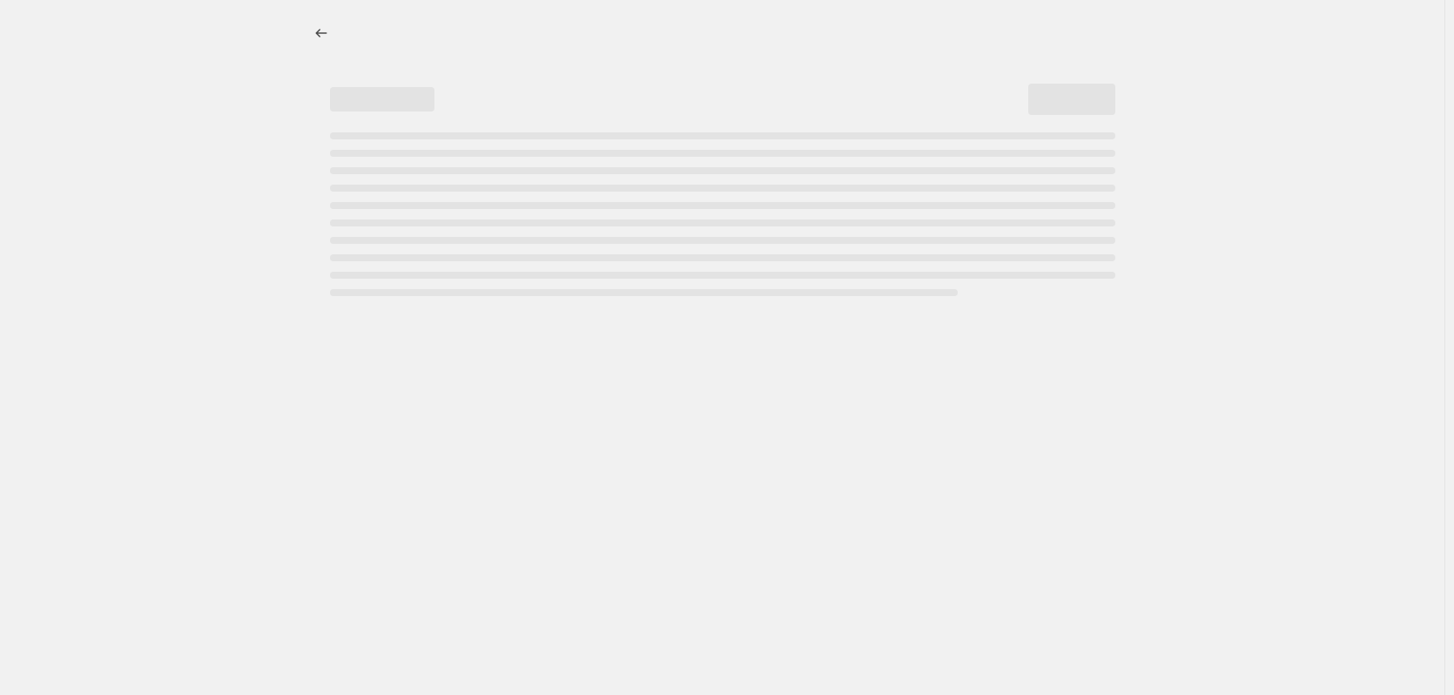
select select "percentage"
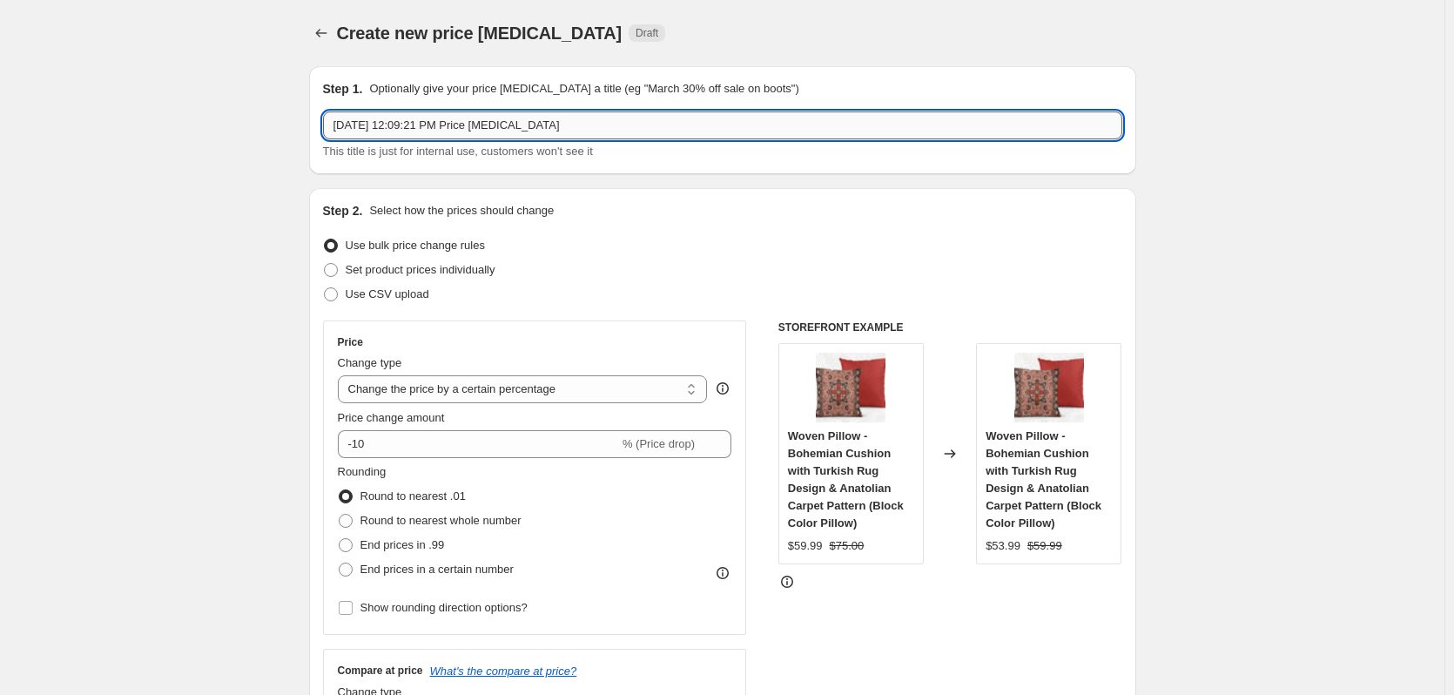
click at [402, 125] on input "[DATE] 12:09:21 PM Price [MEDICAL_DATA]" at bounding box center [722, 125] width 799 height 28
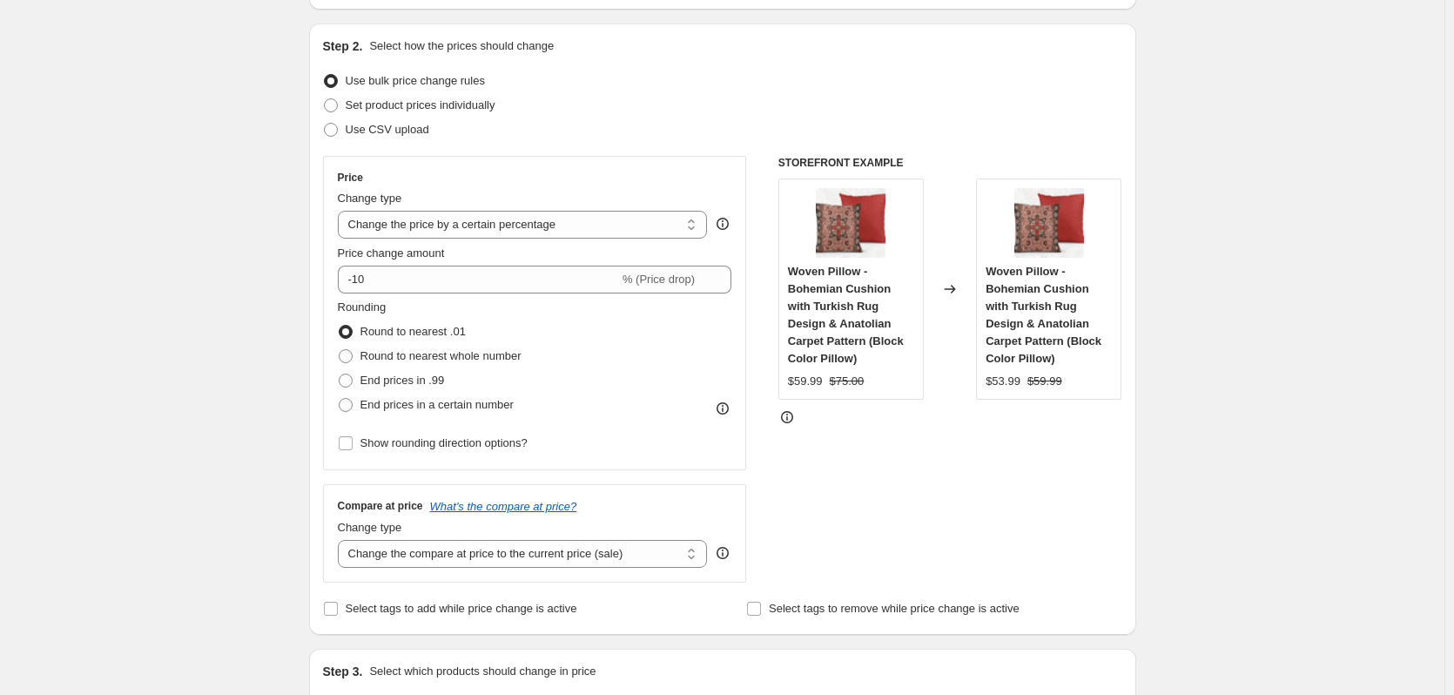
scroll to position [203, 0]
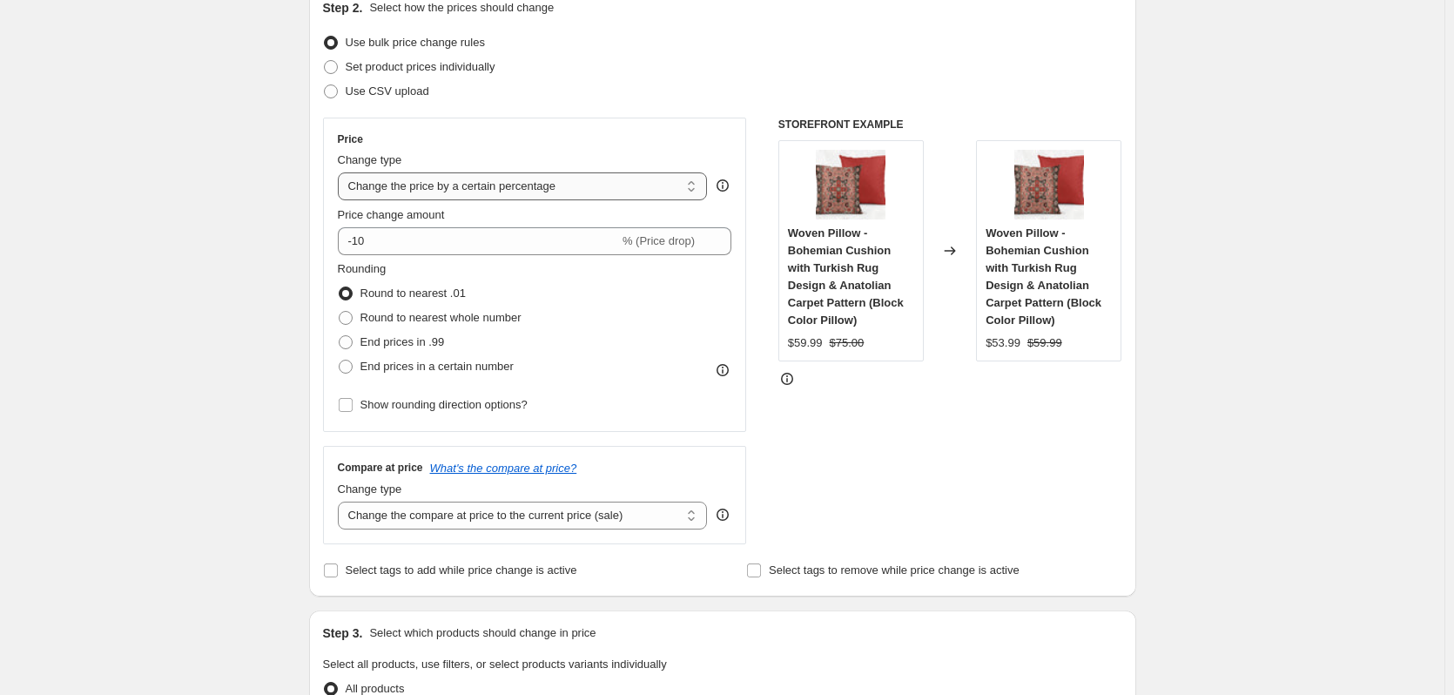
click at [435, 191] on select "Change the price to a certain amount Change the price by a certain amount Chang…" at bounding box center [523, 186] width 370 height 28
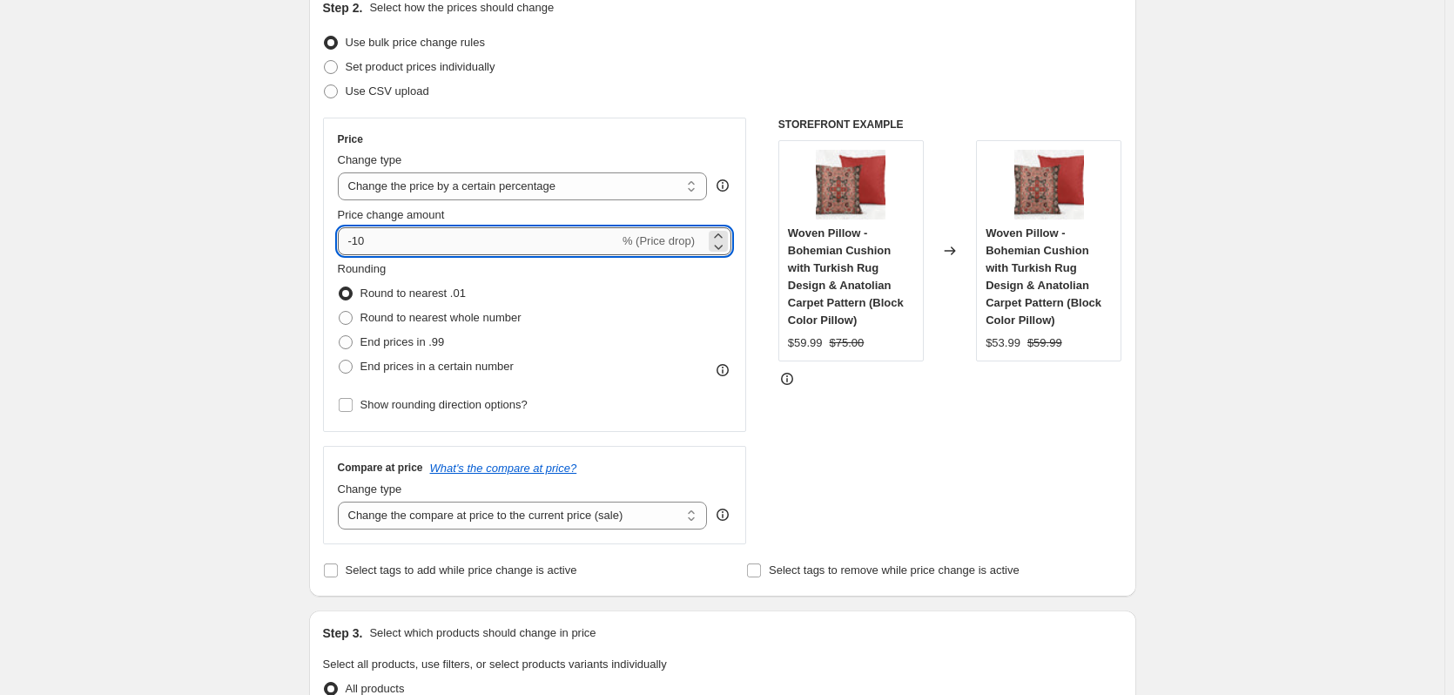
click at [397, 239] on input "-10" at bounding box center [478, 241] width 281 height 28
drag, startPoint x: 397, startPoint y: 239, endPoint x: 332, endPoint y: 239, distance: 65.3
click at [332, 239] on div "Price Change type Change the price to a certain amount Change the price by a ce…" at bounding box center [535, 275] width 424 height 314
type input "2"
drag, startPoint x: 401, startPoint y: 246, endPoint x: 347, endPoint y: 244, distance: 54.9
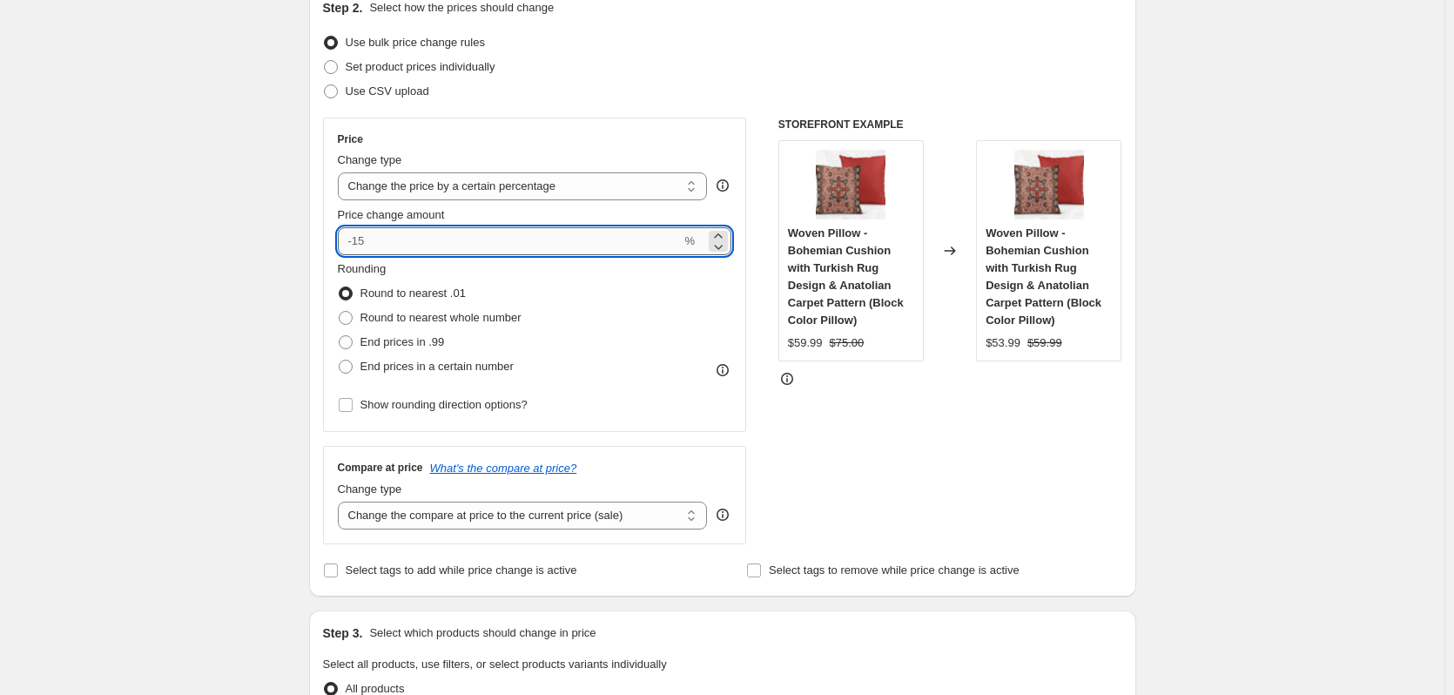
click at [347, 244] on input "Price change amount" at bounding box center [510, 241] width 344 height 28
drag, startPoint x: 351, startPoint y: 242, endPoint x: 396, endPoint y: 247, distance: 45.6
click at [396, 247] on input "Price change amount" at bounding box center [510, 241] width 344 height 28
type input "0"
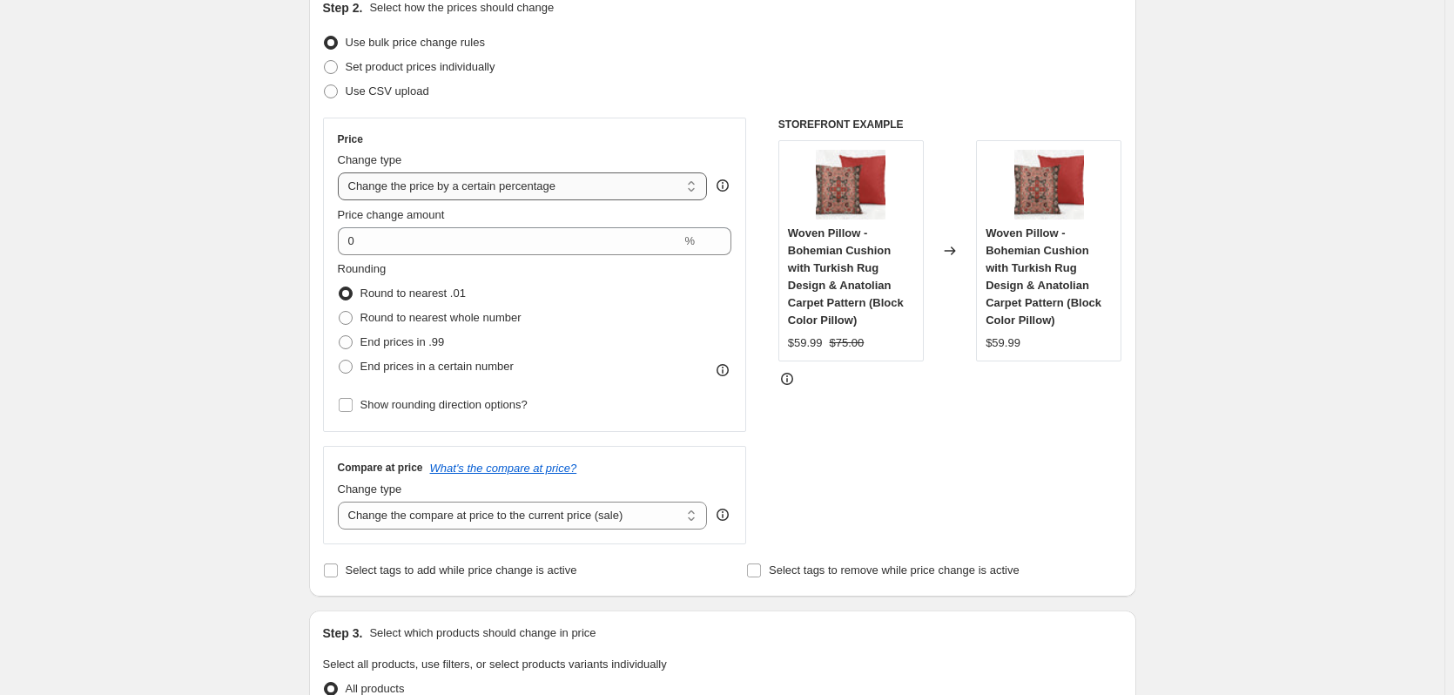
click at [464, 192] on select "Change the price to a certain amount Change the price by a certain amount Chang…" at bounding box center [523, 186] width 370 height 28
click at [341, 172] on select "Change the price to a certain amount Change the price by a certain amount Chang…" at bounding box center [523, 186] width 370 height 28
click at [390, 192] on select "Change the price to a certain amount Change the price by a certain amount Chang…" at bounding box center [523, 186] width 370 height 28
select select "no_change"
click at [341, 172] on select "Change the price to a certain amount Change the price by a certain amount Chang…" at bounding box center [523, 186] width 370 height 28
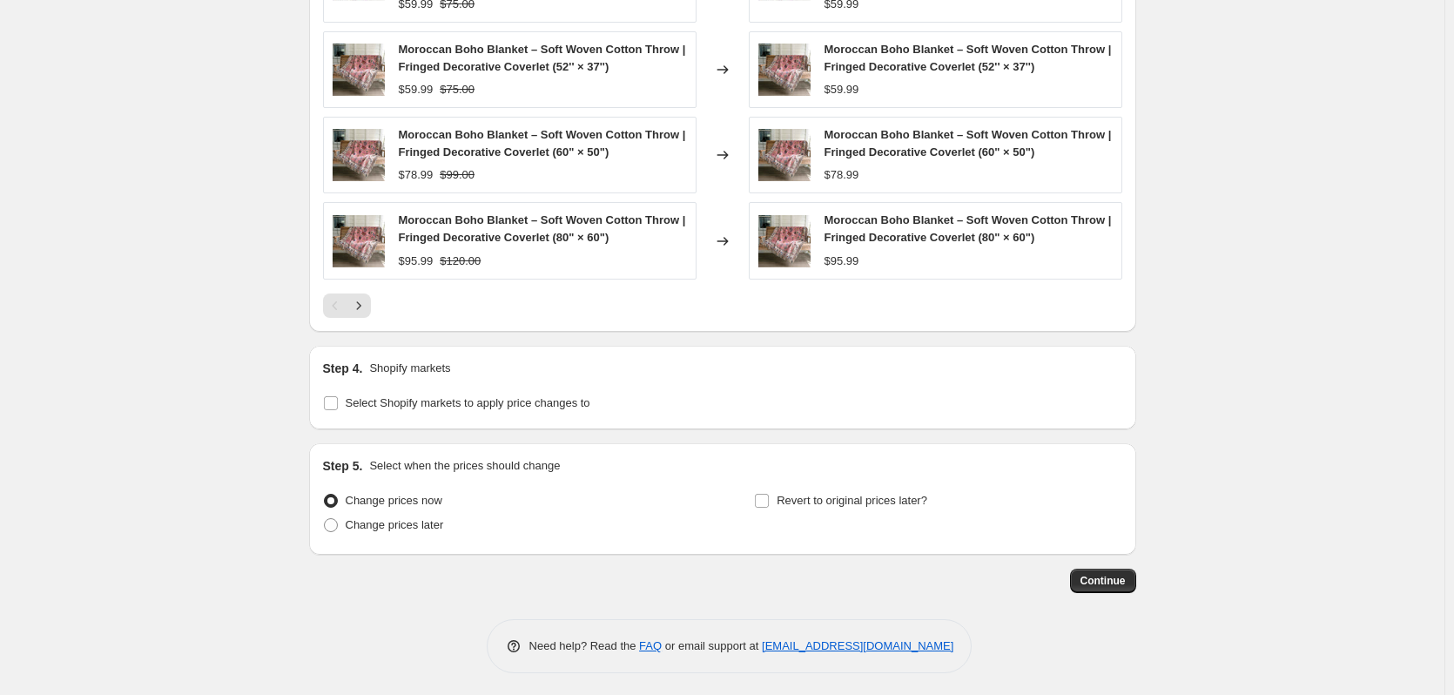
scroll to position [1050, 0]
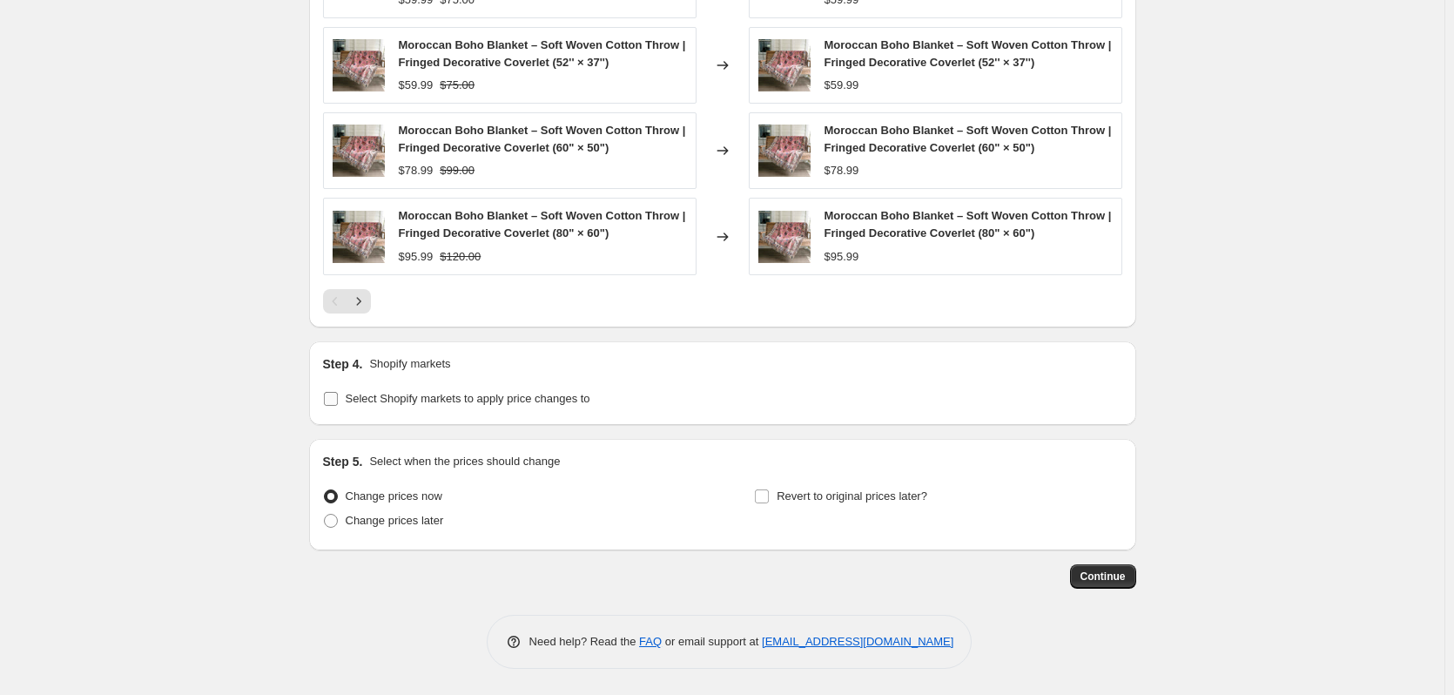
click at [332, 403] on input "Select Shopify markets to apply price changes to" at bounding box center [331, 399] width 14 height 14
checkbox input "true"
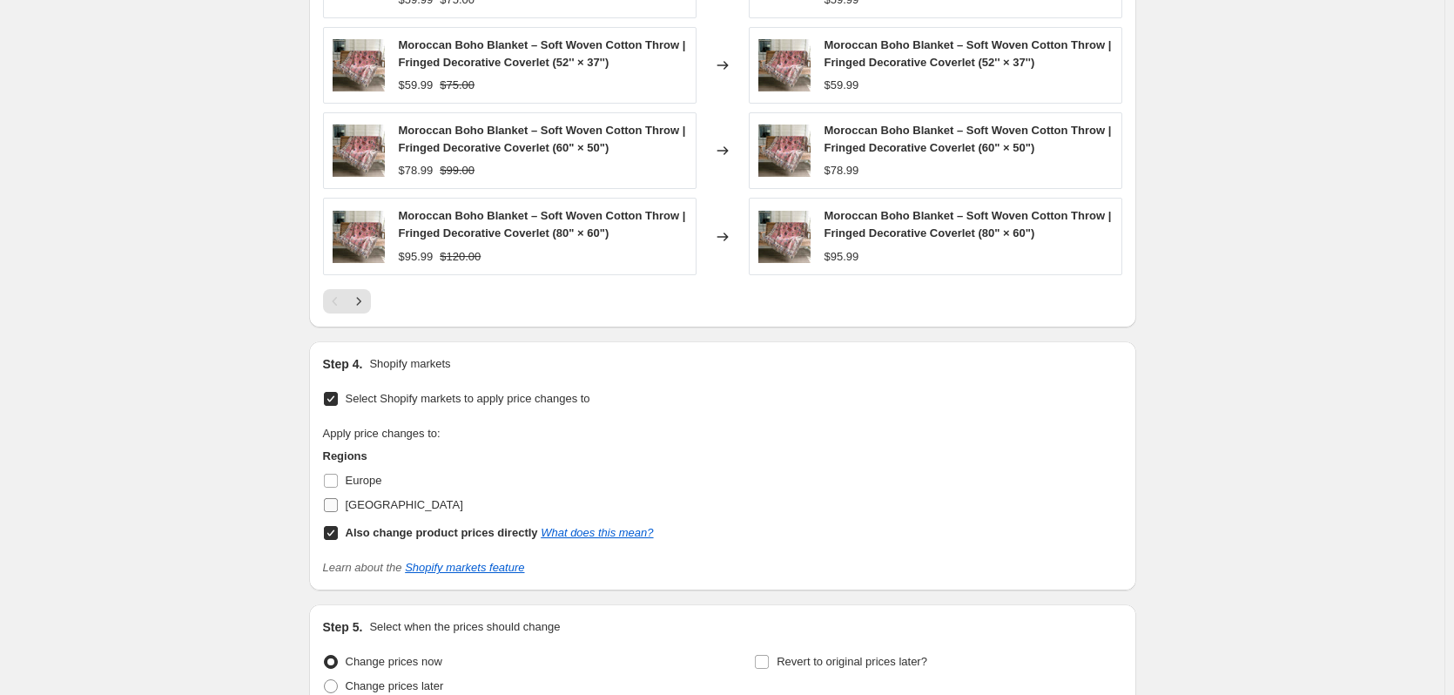
click at [334, 506] on input "[GEOGRAPHIC_DATA]" at bounding box center [331, 505] width 14 height 14
checkbox input "true"
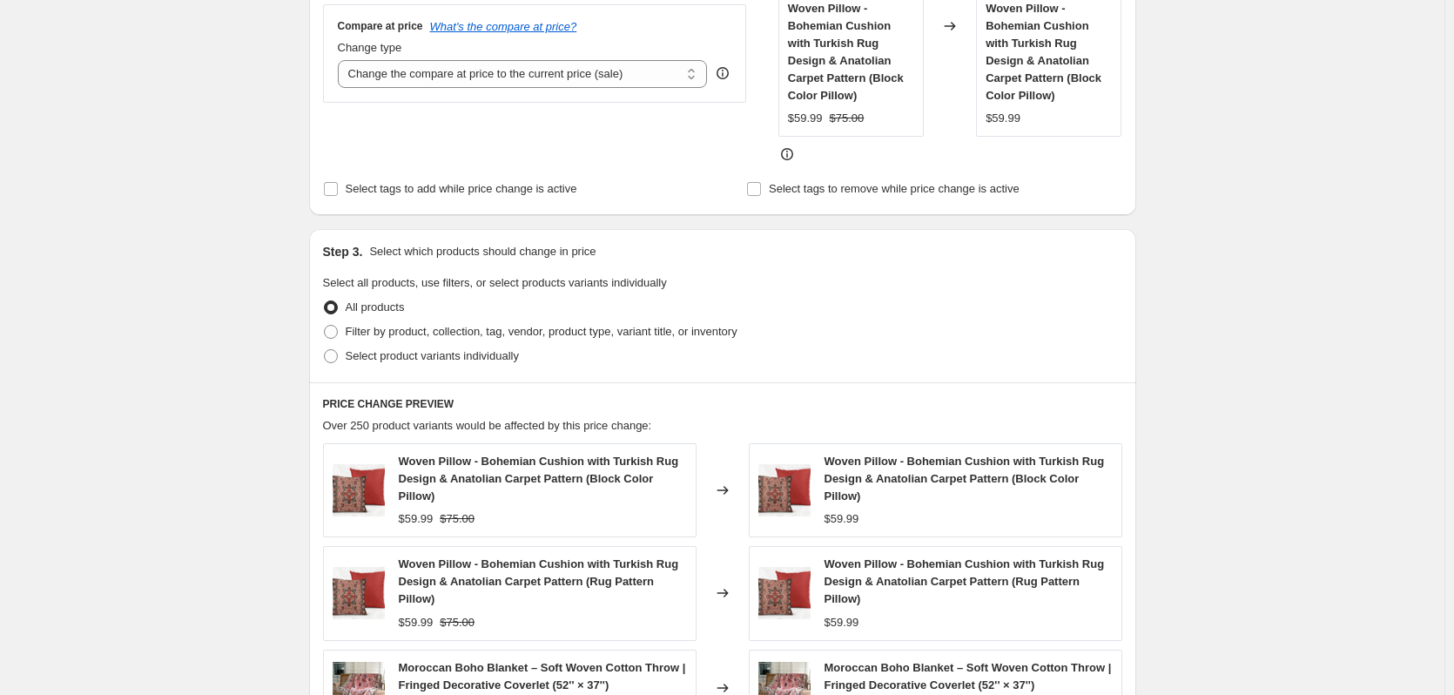
scroll to position [0, 0]
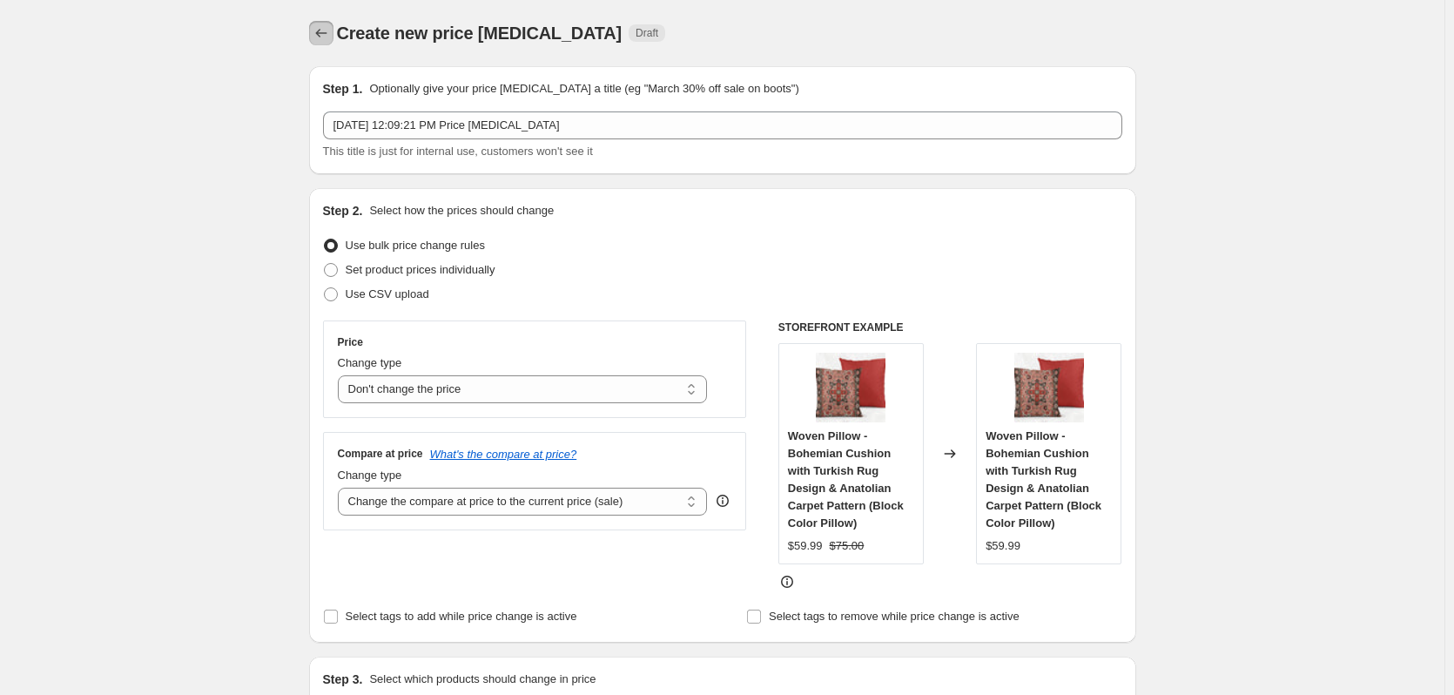
click at [325, 30] on icon "Price change jobs" at bounding box center [321, 32] width 17 height 17
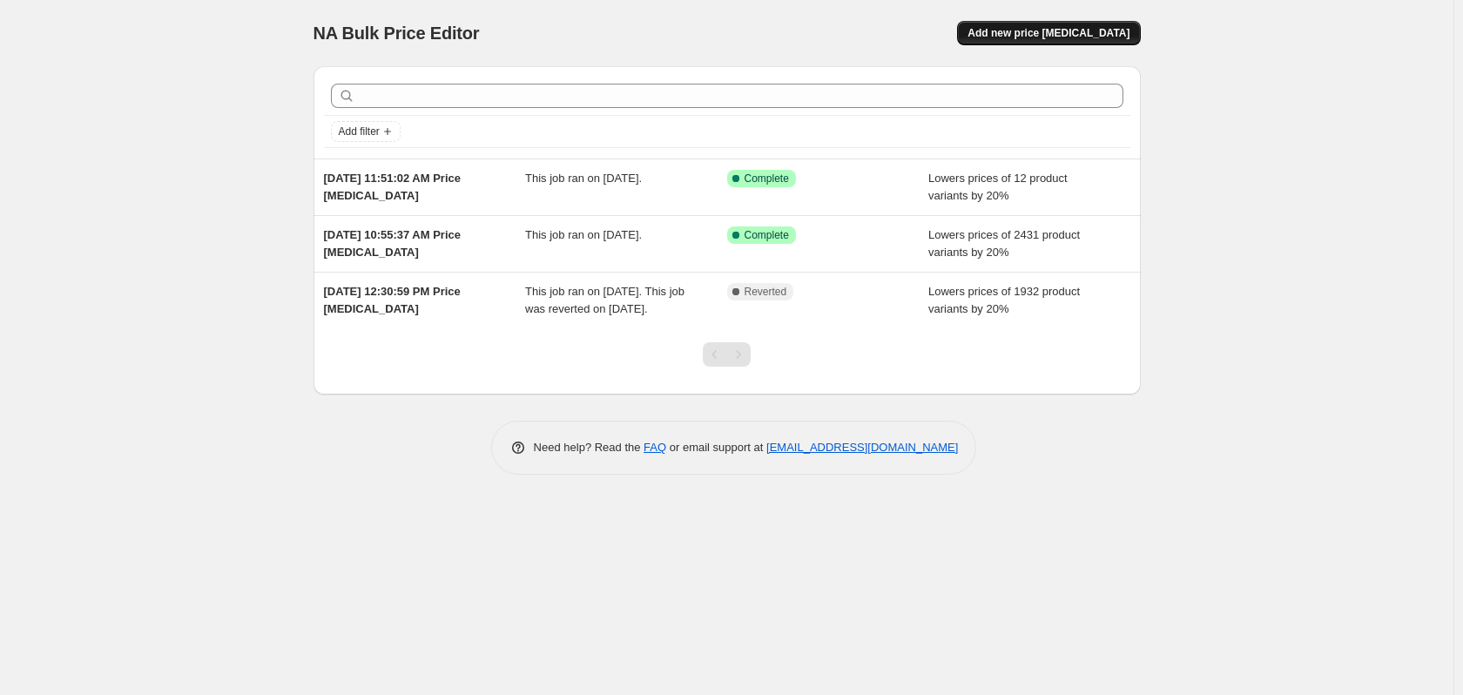
click at [1072, 34] on span "Add new price [MEDICAL_DATA]" at bounding box center [1049, 33] width 162 height 14
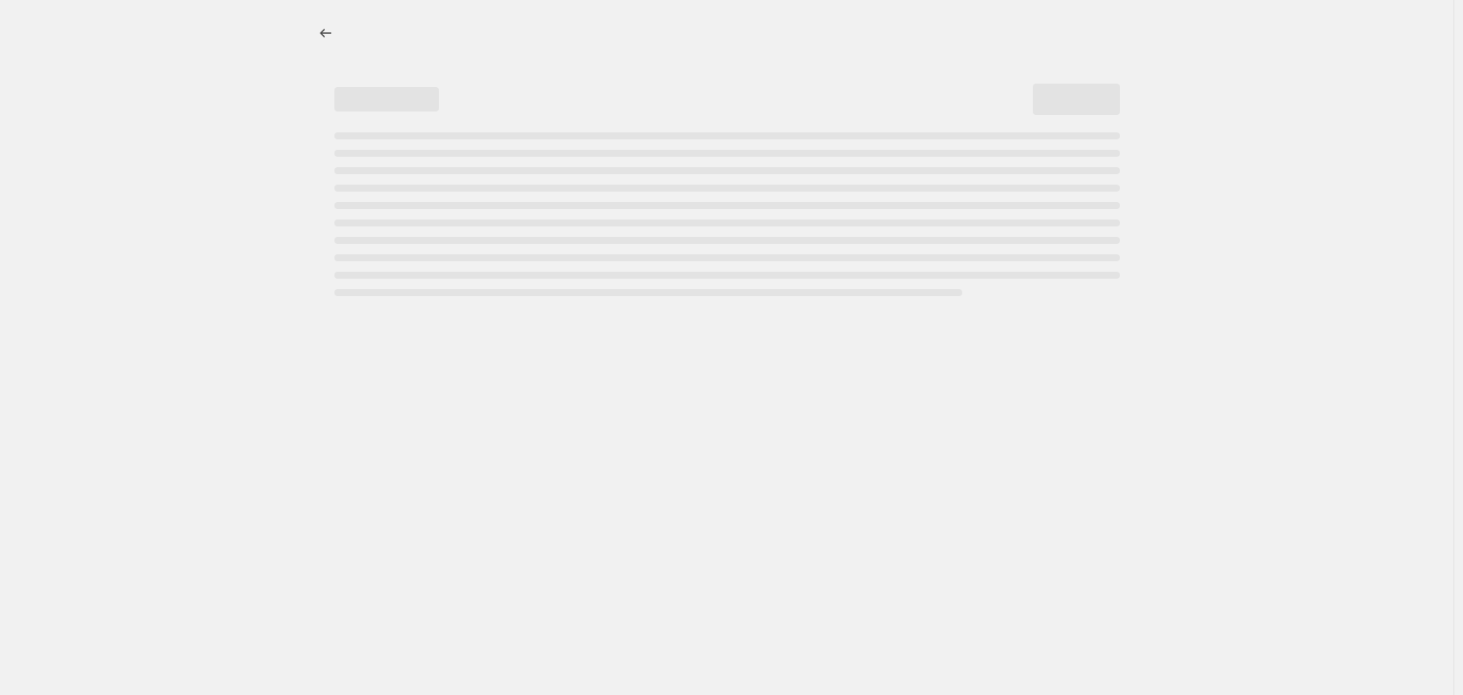
select select "percentage"
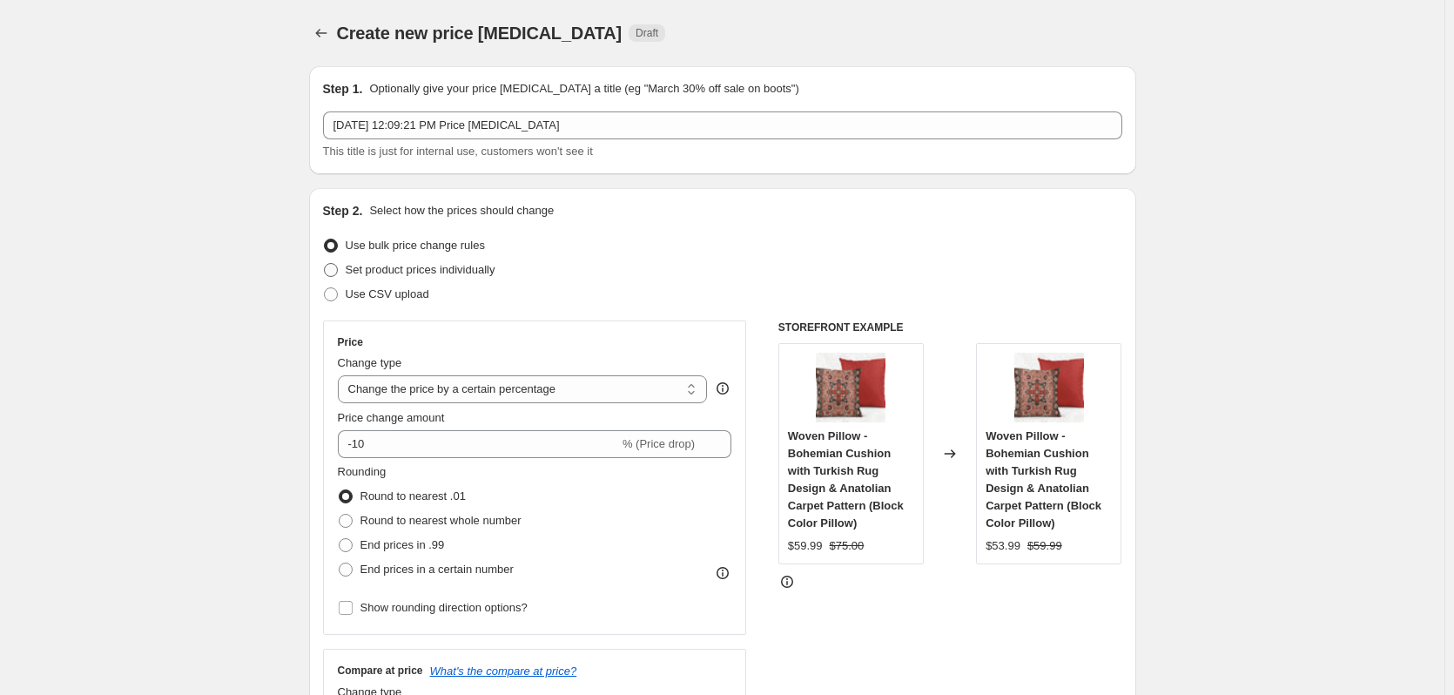
click at [334, 271] on span at bounding box center [331, 270] width 14 height 14
click at [325, 264] on input "Set product prices individually" at bounding box center [324, 263] width 1 height 1
radio input "true"
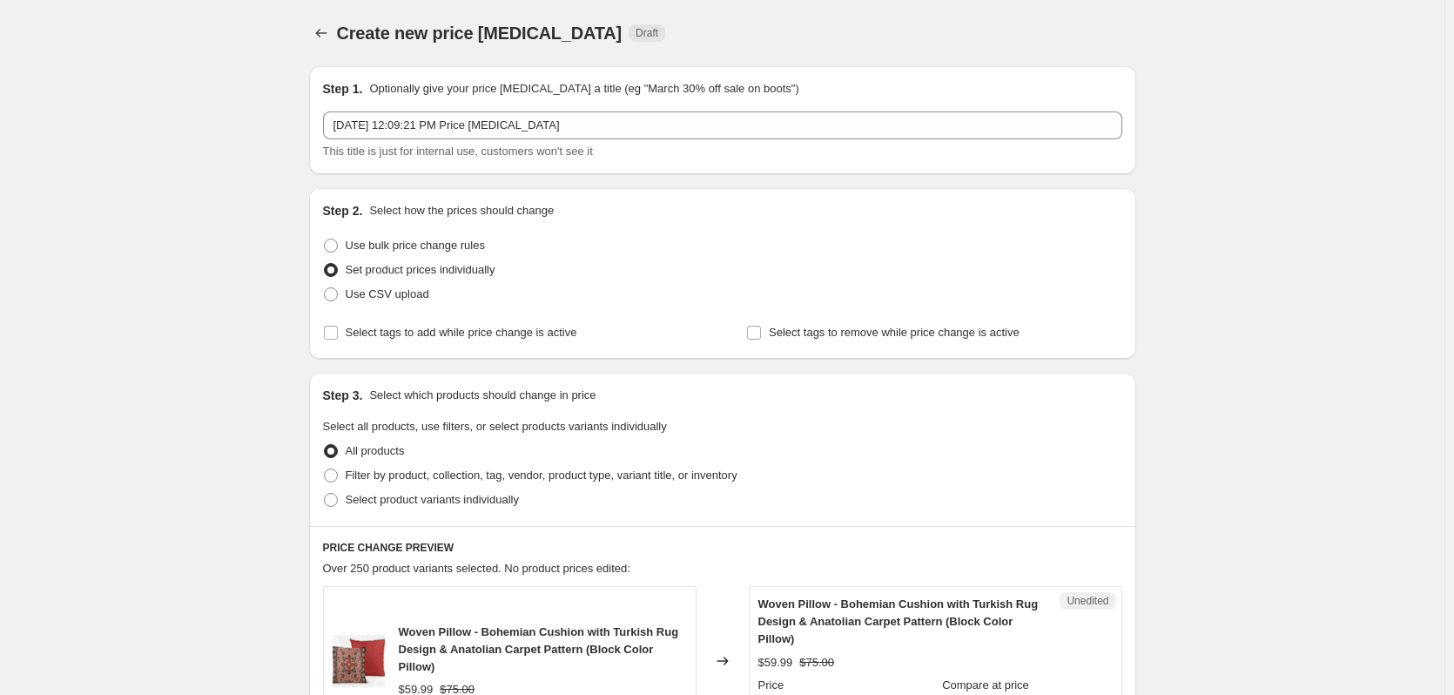
scroll to position [203, 0]
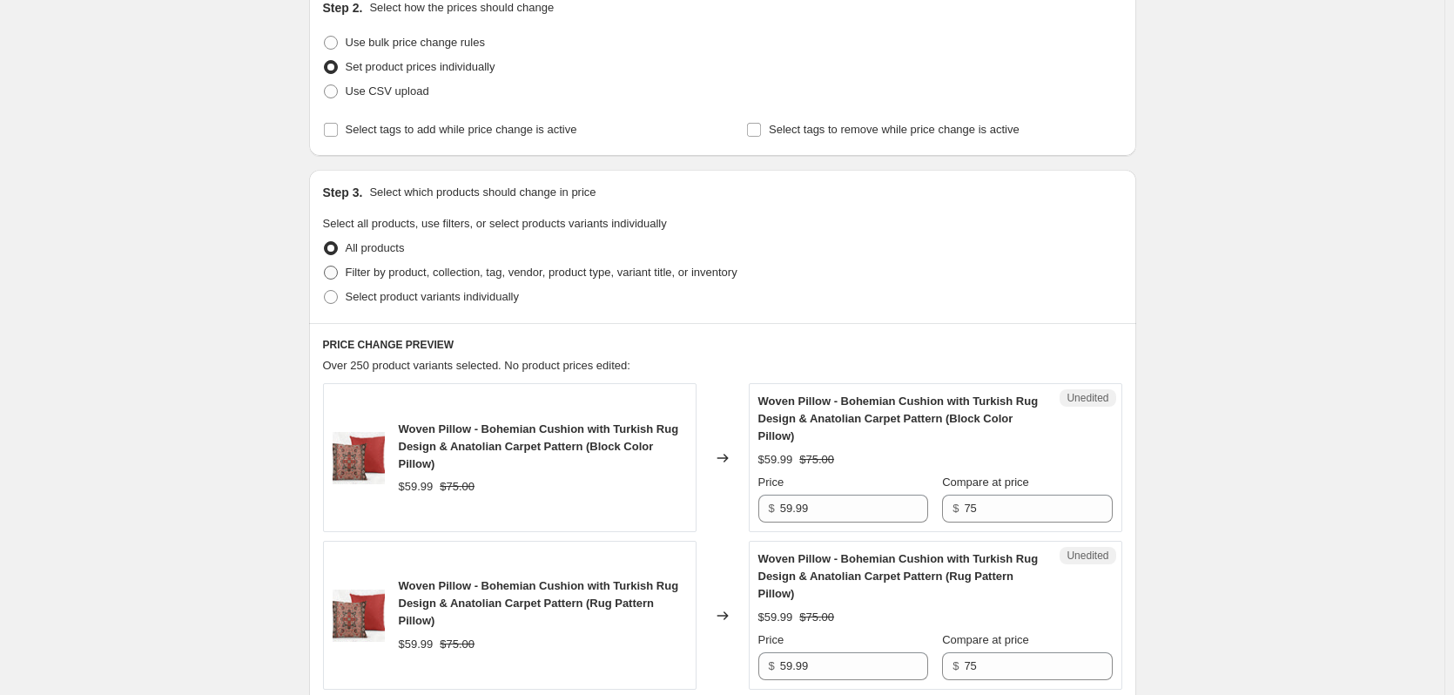
click at [335, 273] on span at bounding box center [331, 273] width 14 height 14
click at [325, 266] on input "Filter by product, collection, tag, vendor, product type, variant title, or inv…" at bounding box center [324, 266] width 1 height 1
radio input "true"
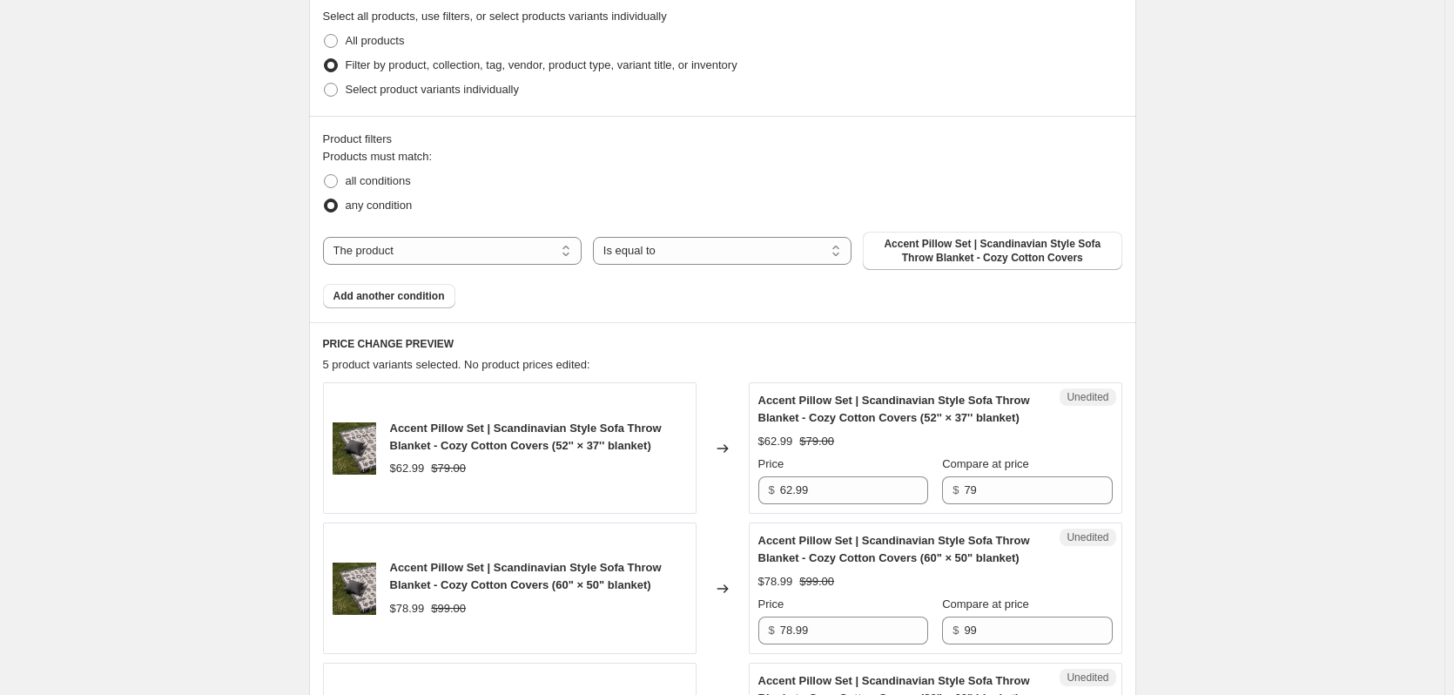
scroll to position [396, 0]
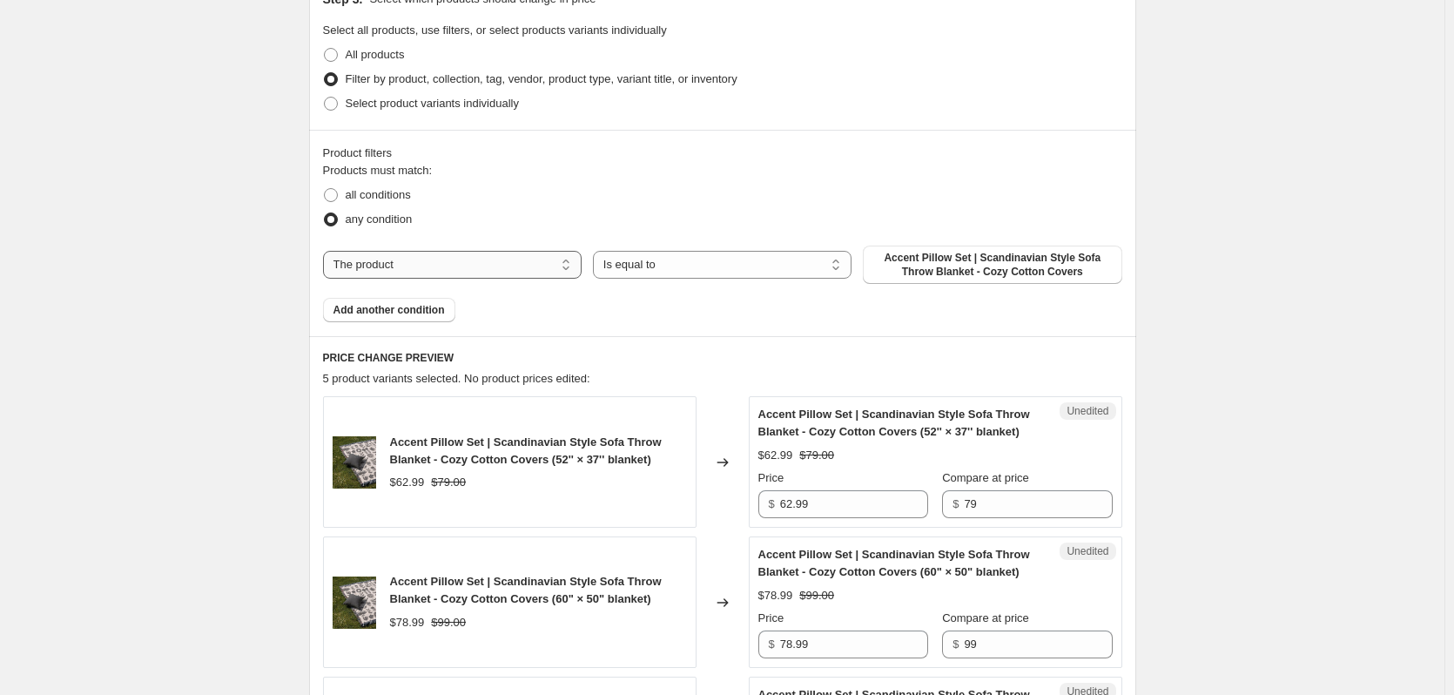
click at [518, 268] on select "The product The product's collection The product's tag The product's vendor The…" at bounding box center [452, 265] width 259 height 28
click at [685, 266] on select "Is equal to Is not equal to" at bounding box center [722, 265] width 259 height 28
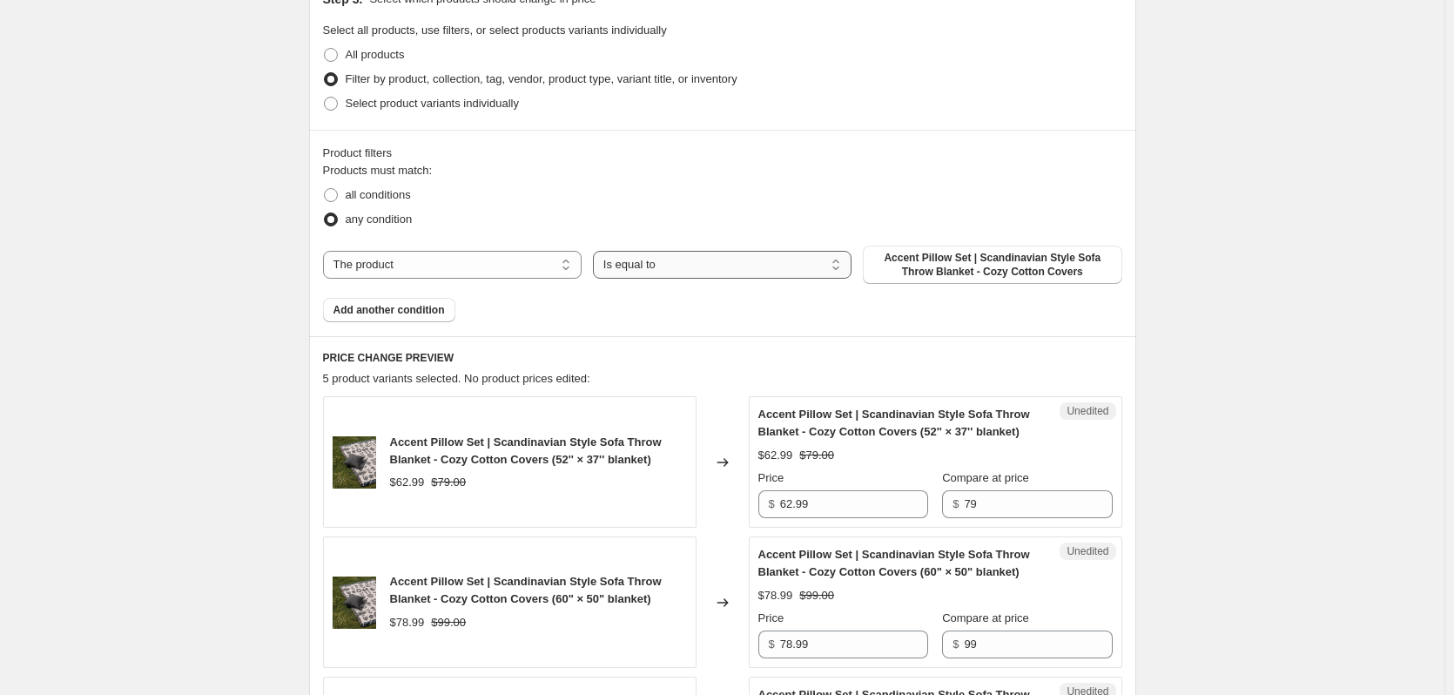
click at [685, 266] on select "Is equal to Is not equal to" at bounding box center [722, 265] width 259 height 28
click at [951, 266] on span "Accent Pillow Set | Scandinavian Style Sofa Throw Blanket - Cozy Cotton Covers" at bounding box center [993, 265] width 238 height 28
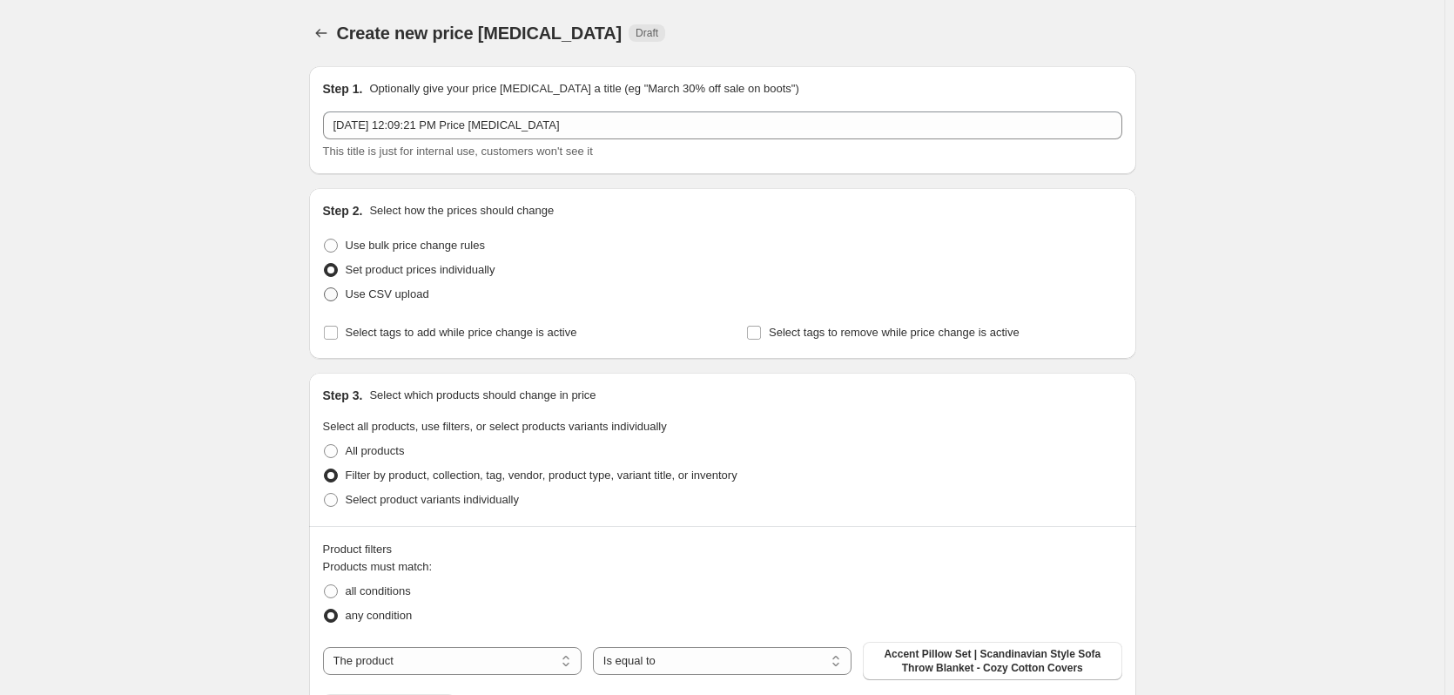
click at [331, 297] on span at bounding box center [331, 294] width 14 height 14
click at [325, 288] on input "Use CSV upload" at bounding box center [324, 287] width 1 height 1
radio input "true"
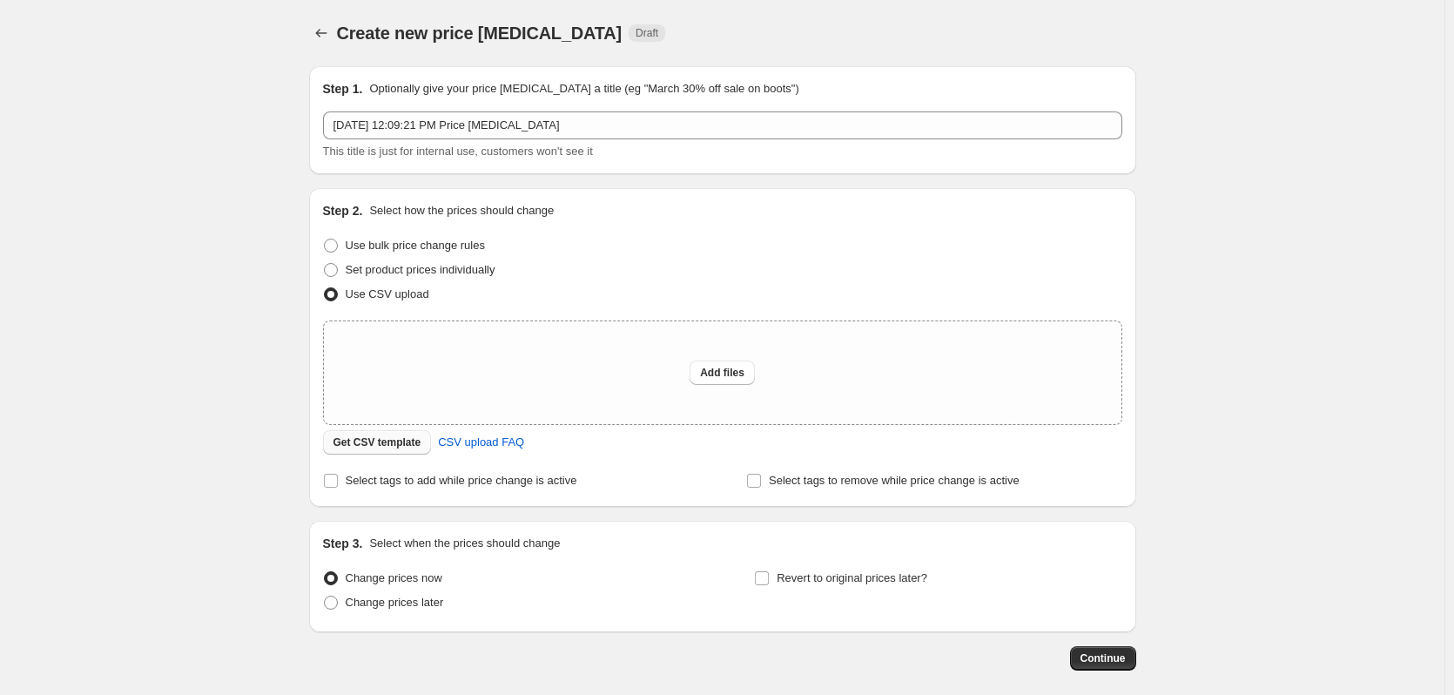
click at [394, 449] on span "Get CSV template" at bounding box center [378, 442] width 88 height 14
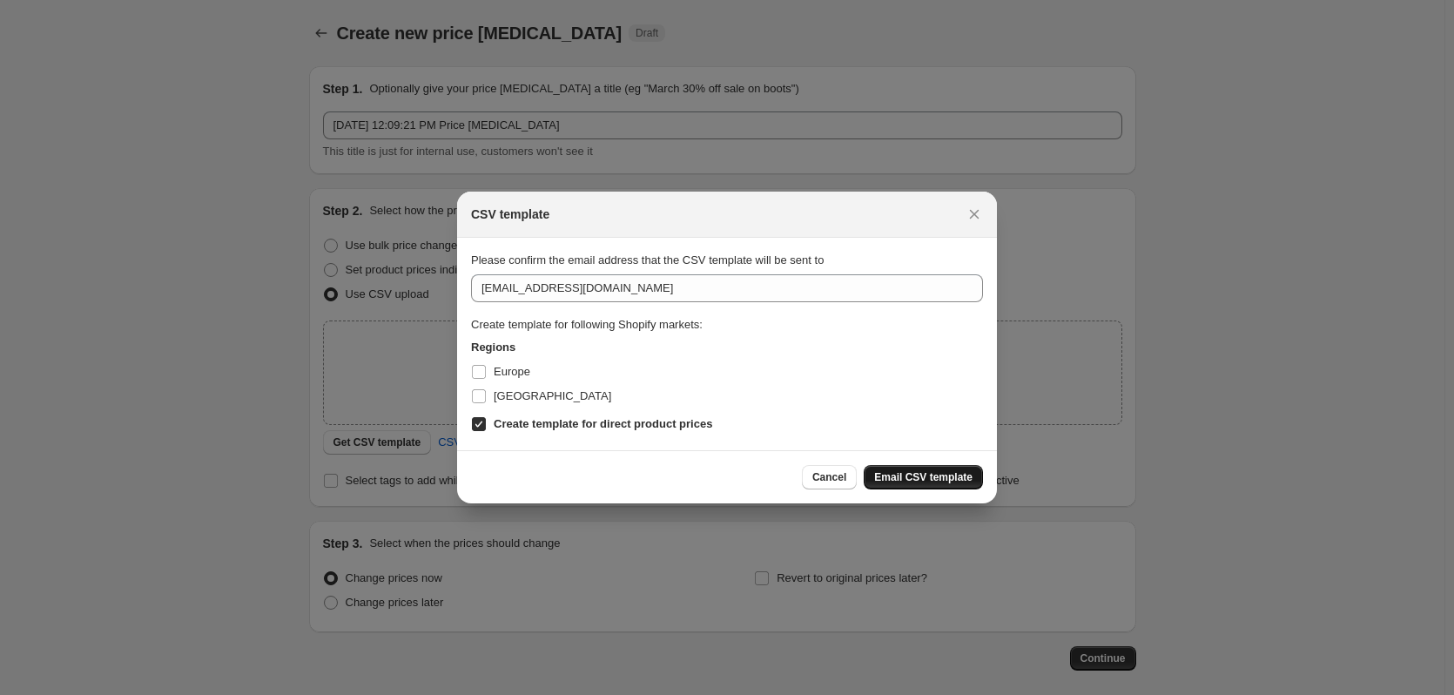
click at [904, 481] on span "Email CSV template" at bounding box center [923, 477] width 98 height 14
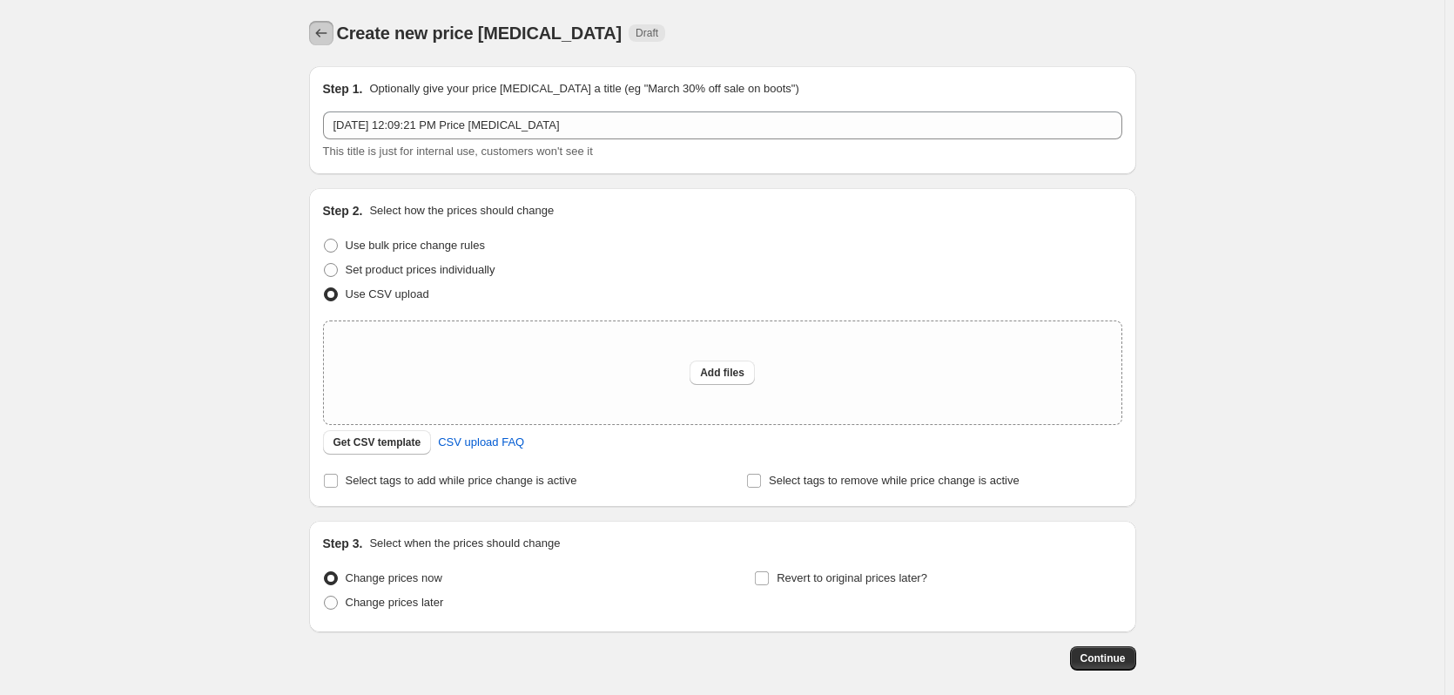
click at [325, 36] on icon "Price change jobs" at bounding box center [321, 32] width 17 height 17
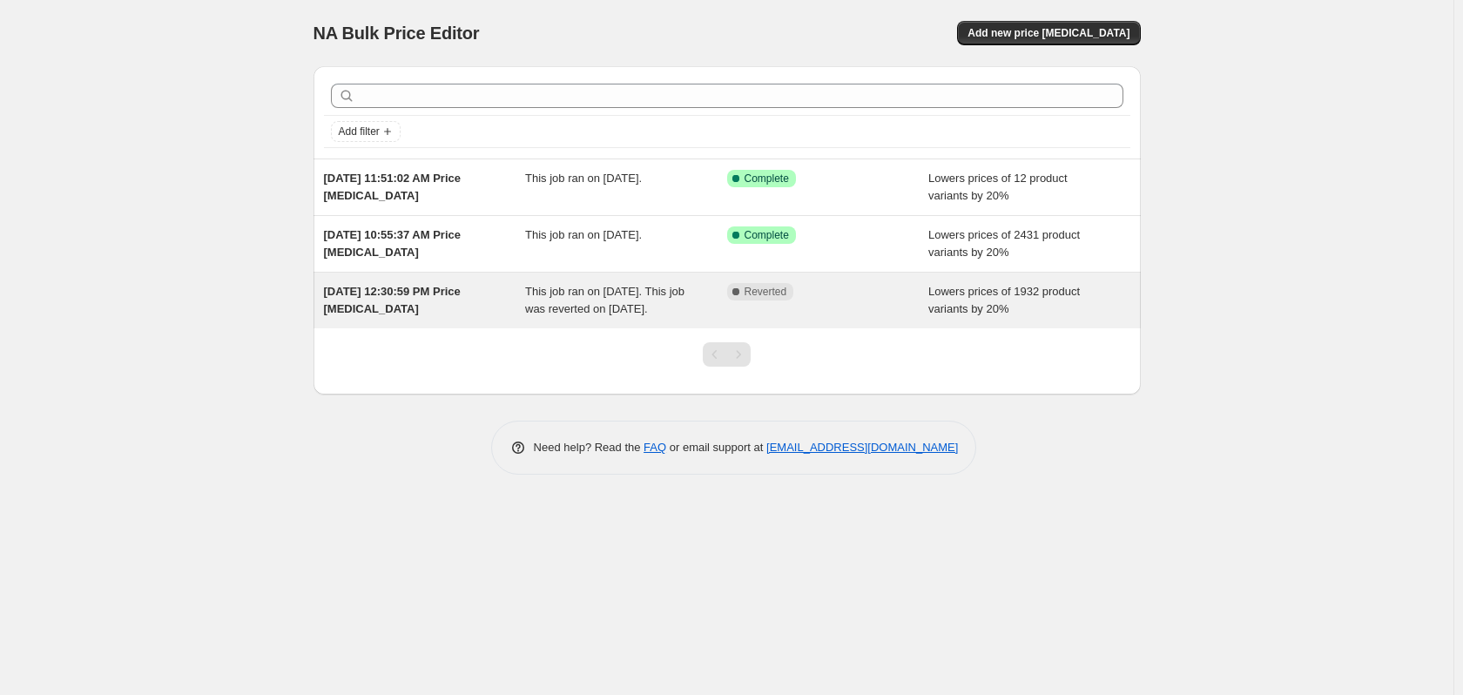
click at [369, 300] on div "[DATE] 12:30:59 PM Price [MEDICAL_DATA]" at bounding box center [425, 300] width 202 height 35
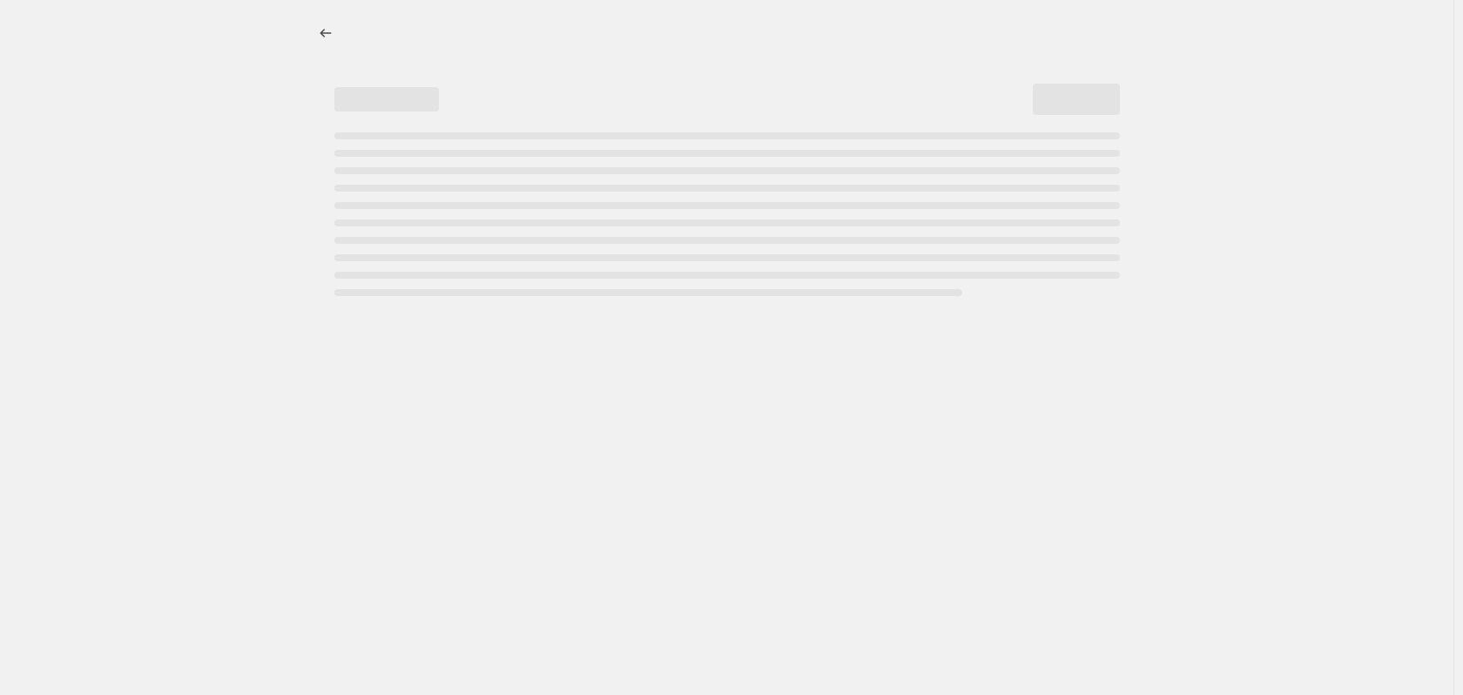
select select "percentage"
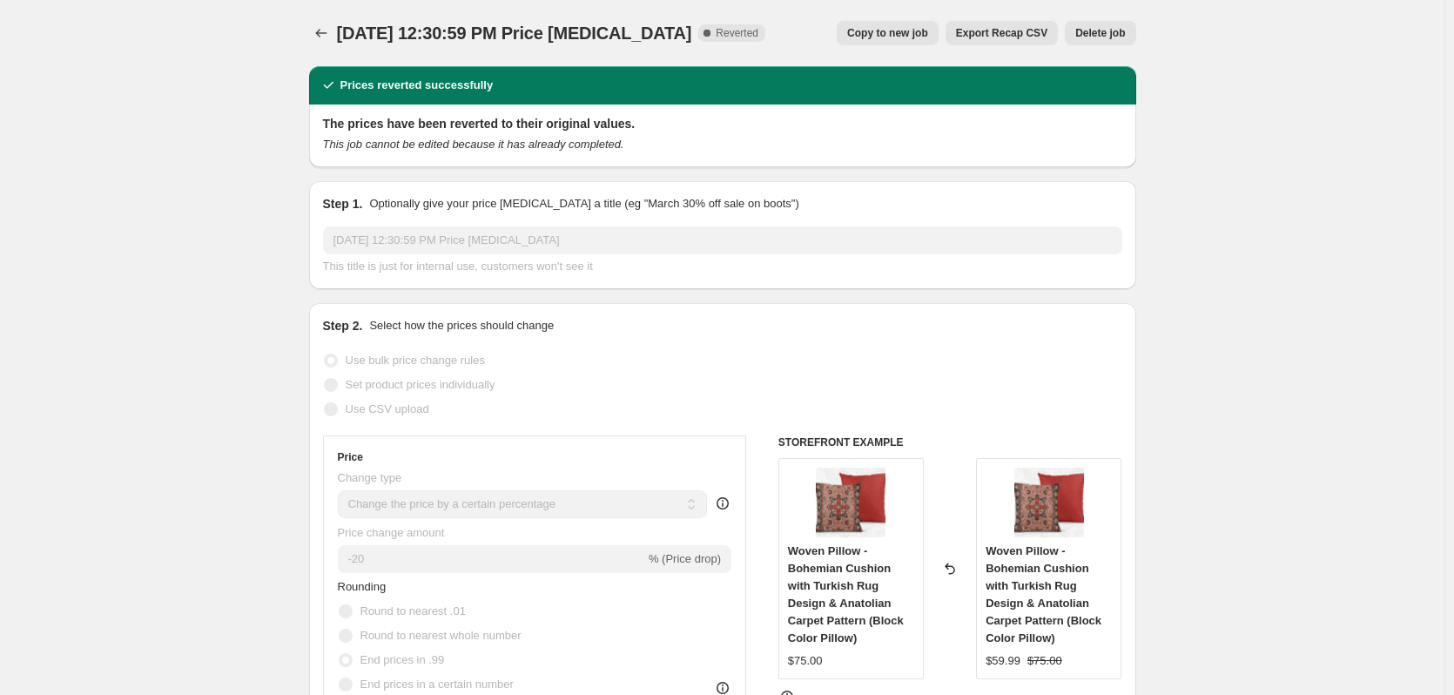
click at [896, 40] on button "Copy to new job" at bounding box center [888, 33] width 102 height 24
select select "percentage"
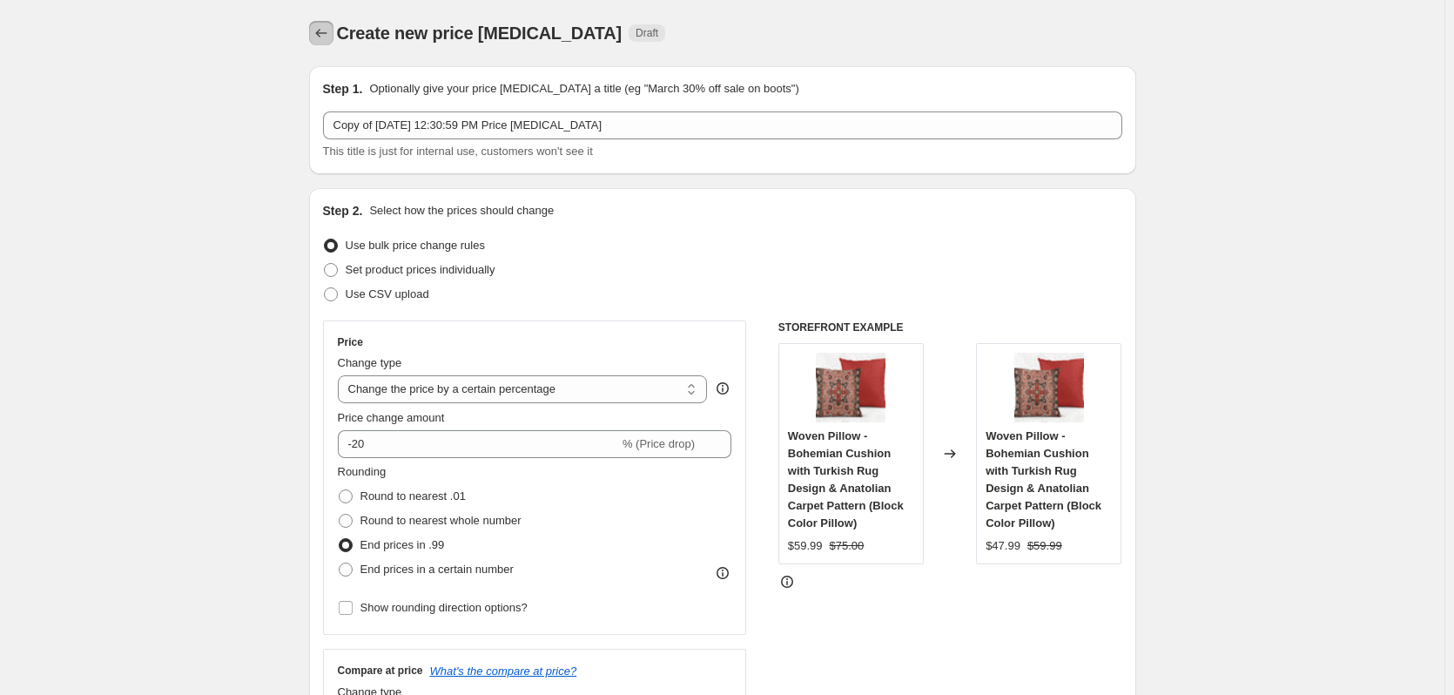
click at [327, 35] on icon "Price change jobs" at bounding box center [321, 32] width 17 height 17
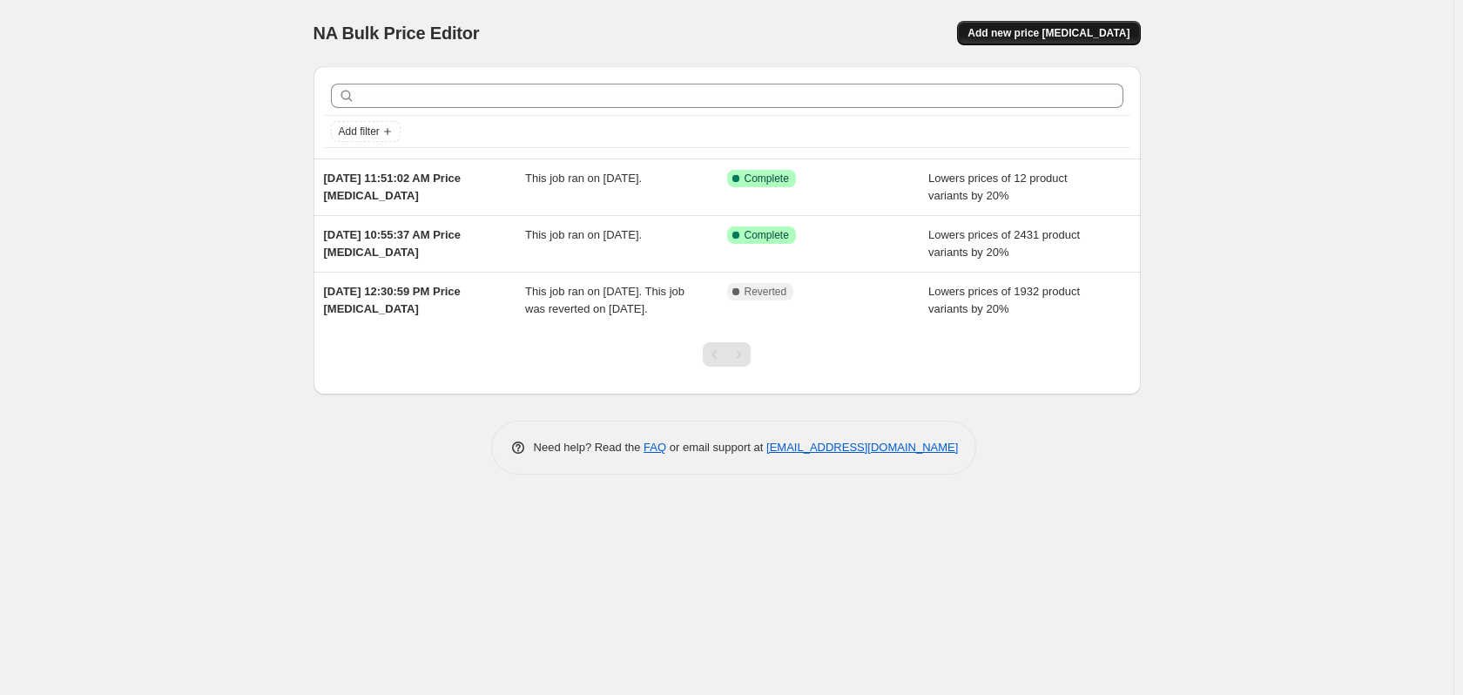
click at [1036, 34] on span "Add new price [MEDICAL_DATA]" at bounding box center [1049, 33] width 162 height 14
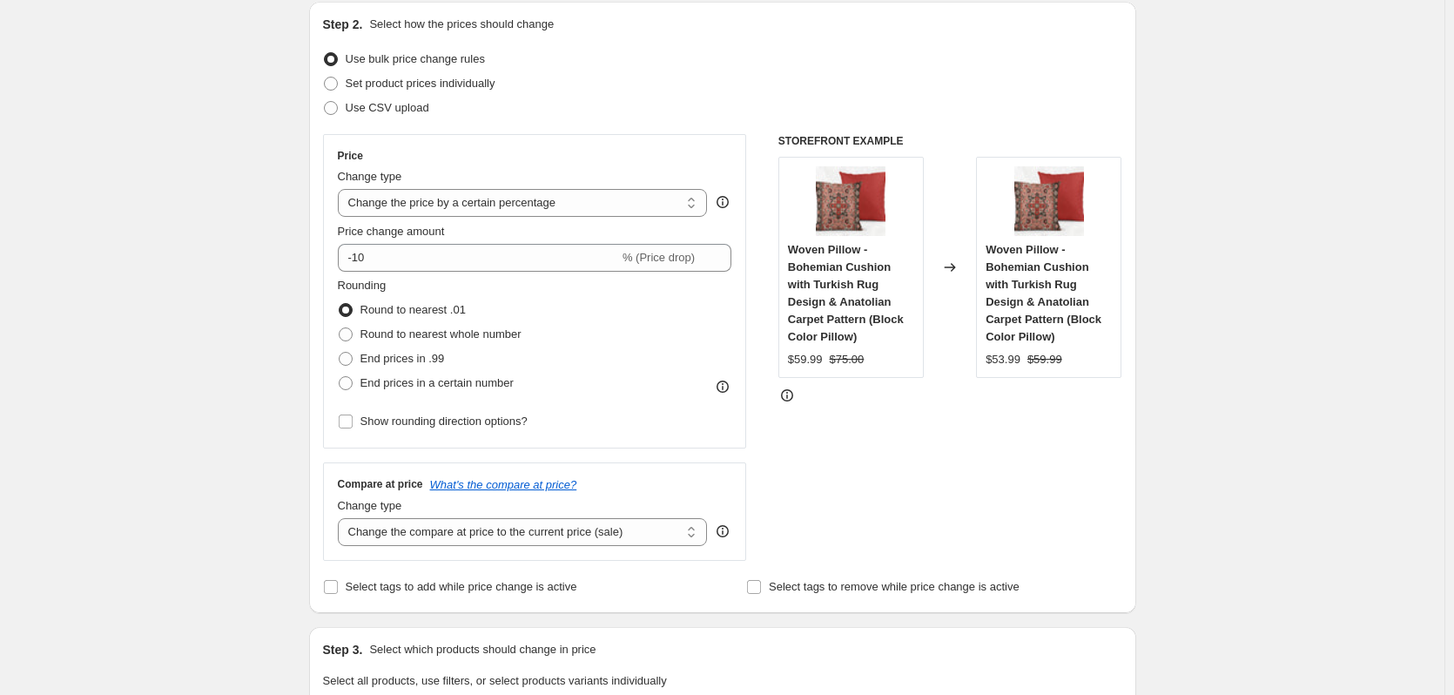
scroll to position [203, 0]
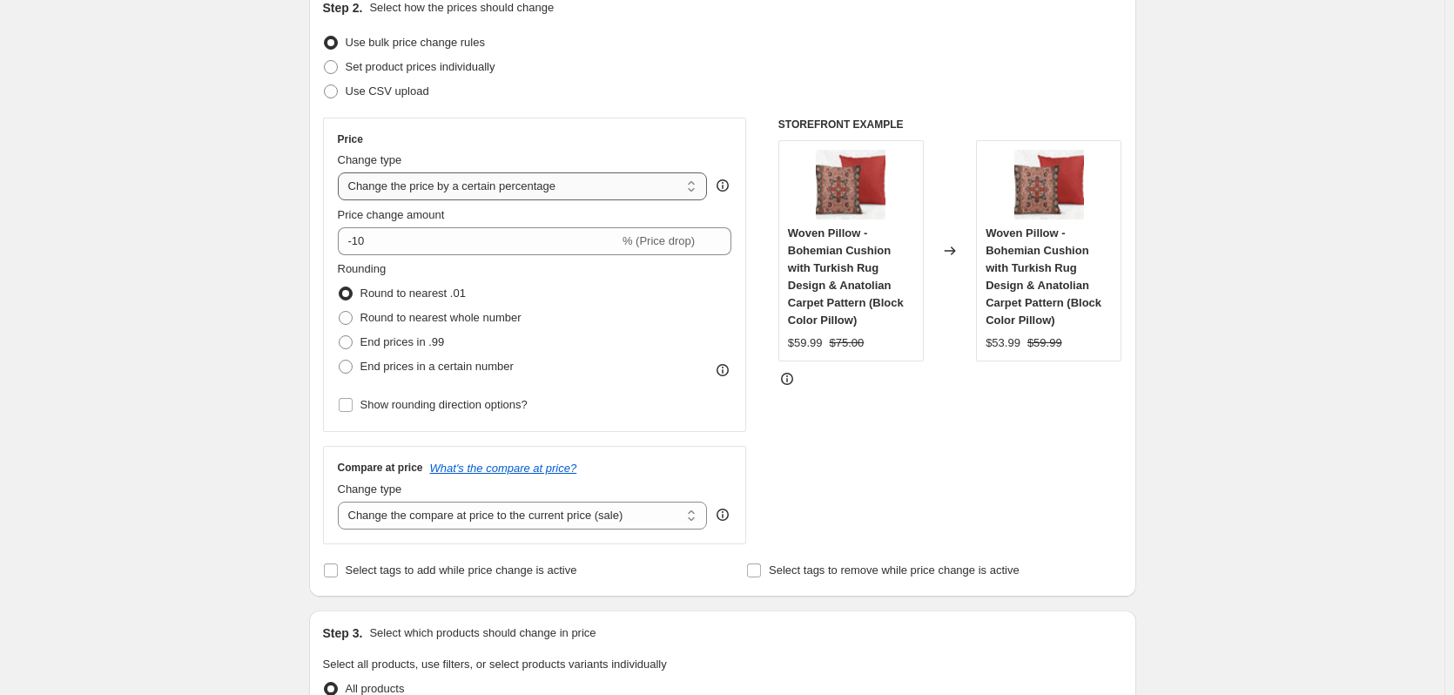
click at [382, 191] on select "Change the price to a certain amount Change the price by a certain amount Chang…" at bounding box center [523, 186] width 370 height 28
select select "pcap"
click at [341, 172] on select "Change the price to a certain amount Change the price by a certain amount Chang…" at bounding box center [523, 186] width 370 height 28
type input "-20"
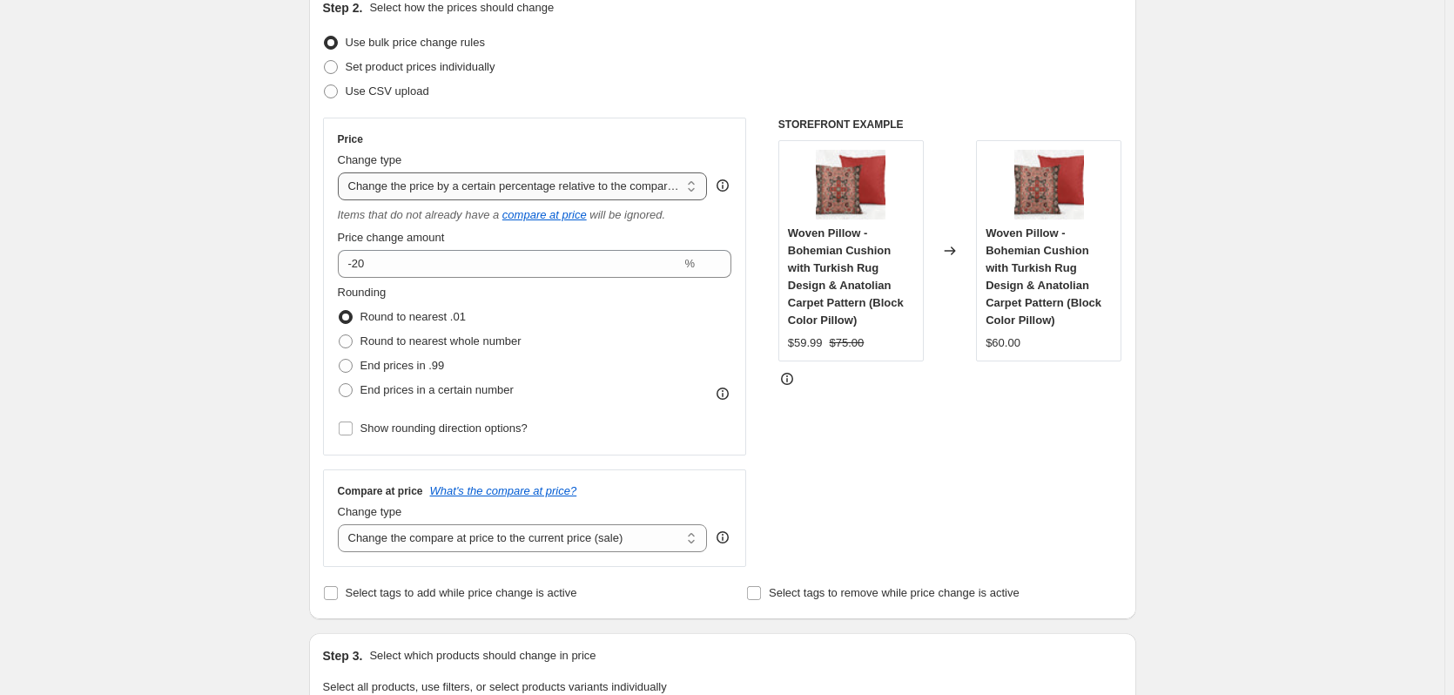
click at [436, 188] on select "Change the price to a certain amount Change the price by a certain amount Chang…" at bounding box center [523, 186] width 370 height 28
select select "percentage"
click at [341, 172] on select "Change the price to a certain amount Change the price by a certain amount Chang…" at bounding box center [523, 186] width 370 height 28
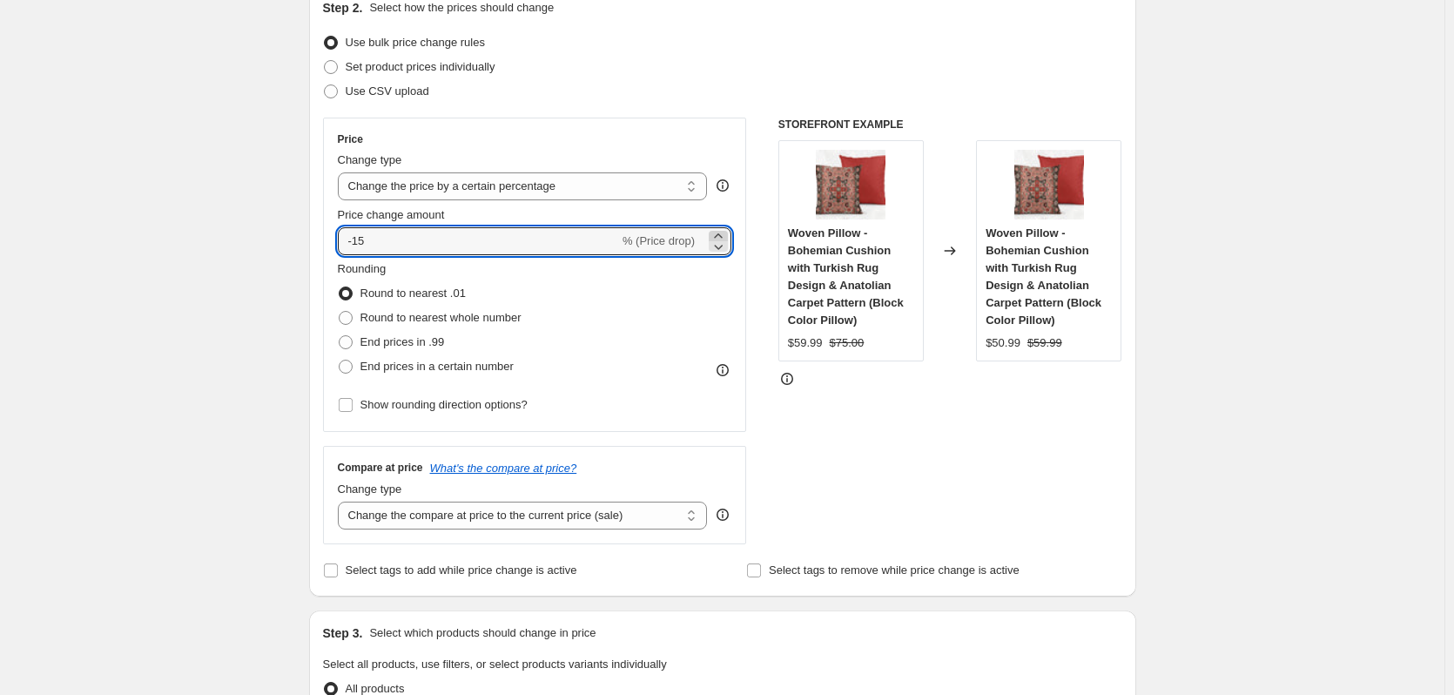
click at [720, 236] on icon at bounding box center [718, 235] width 8 height 4
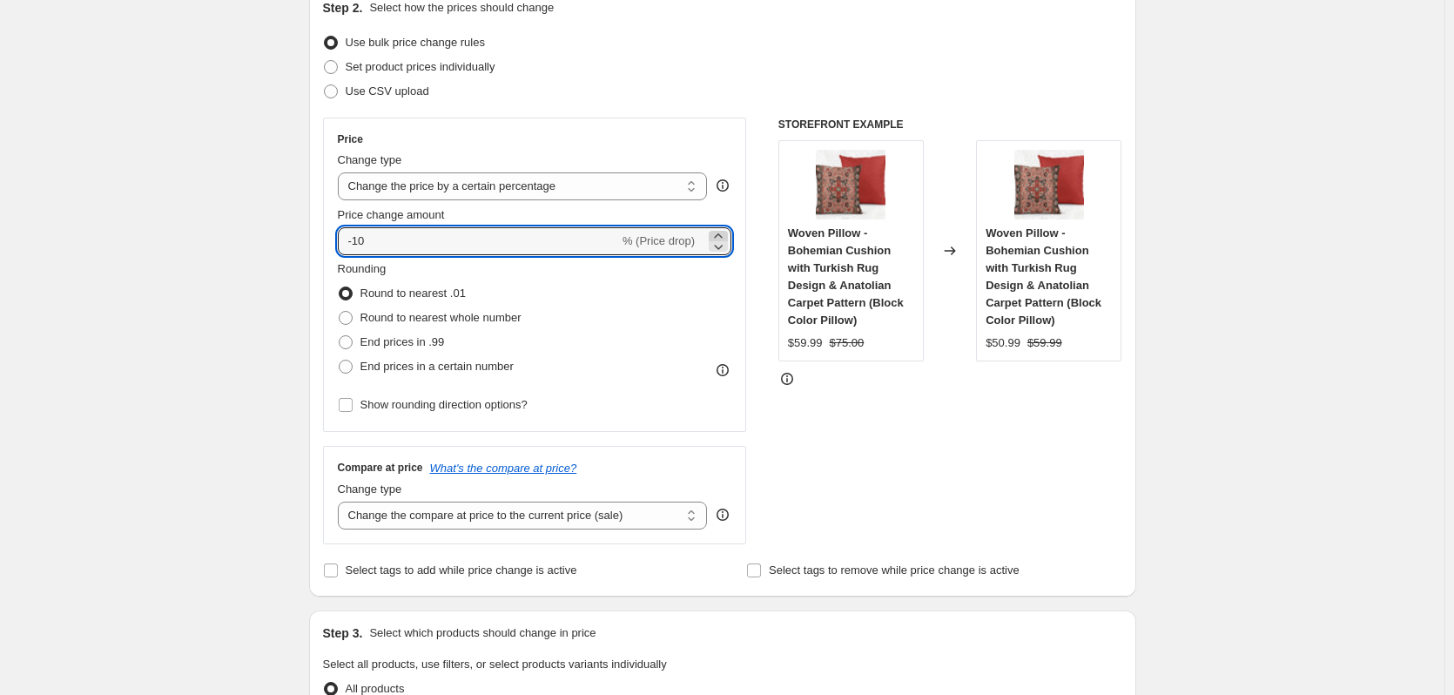
click at [720, 236] on icon at bounding box center [718, 235] width 8 height 4
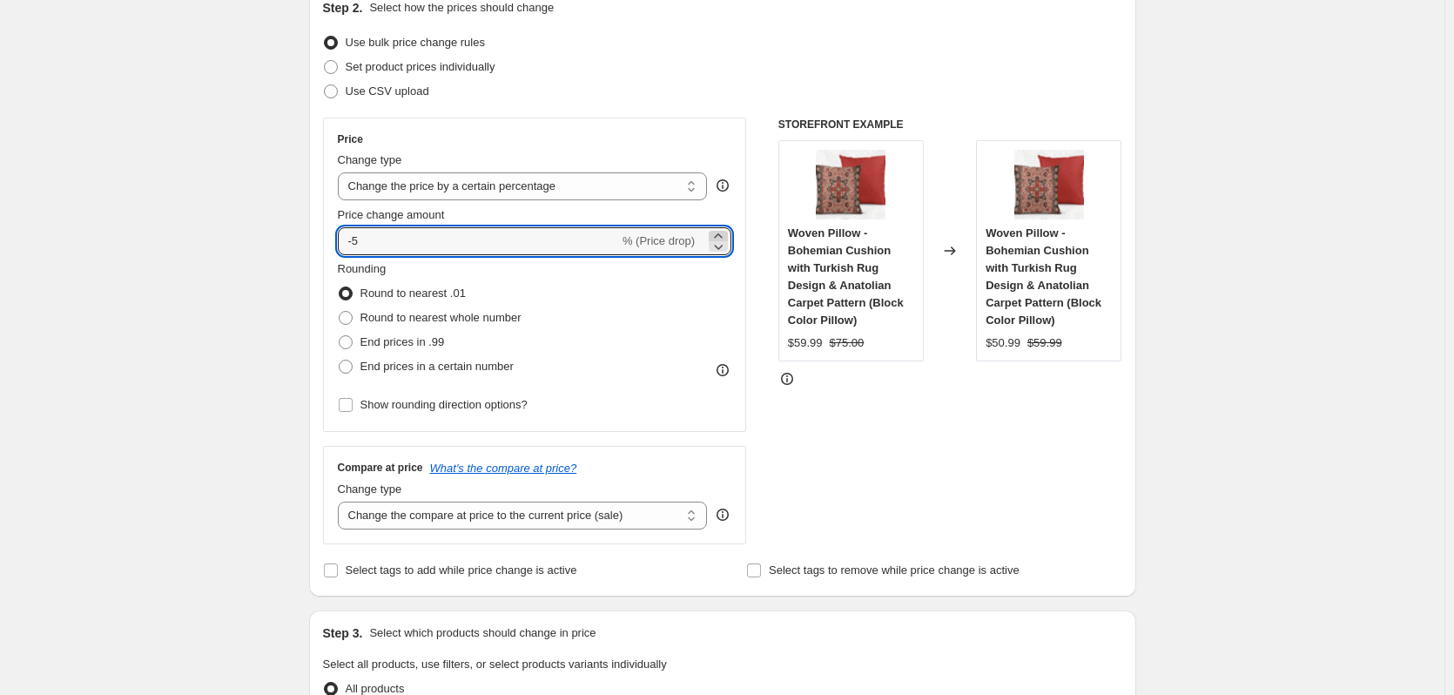
click at [720, 236] on icon at bounding box center [718, 235] width 8 height 4
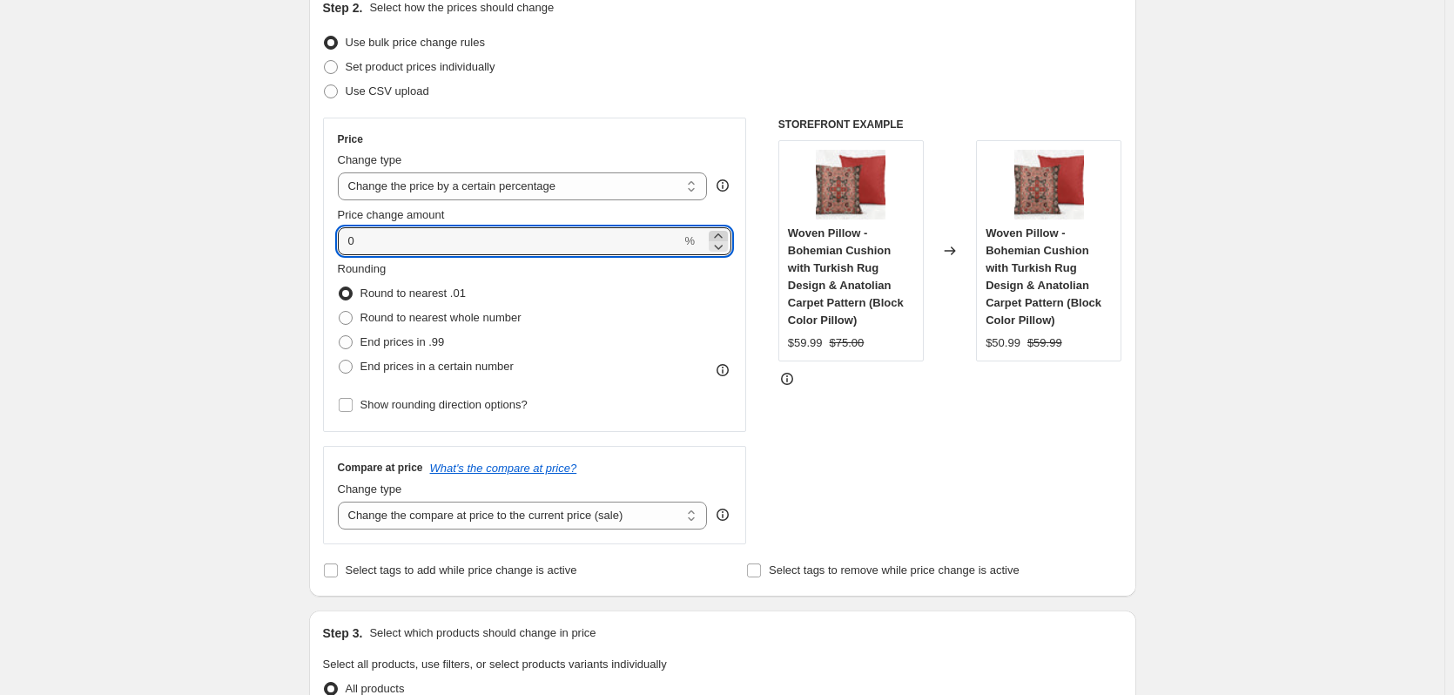
click at [720, 236] on icon at bounding box center [718, 235] width 8 height 4
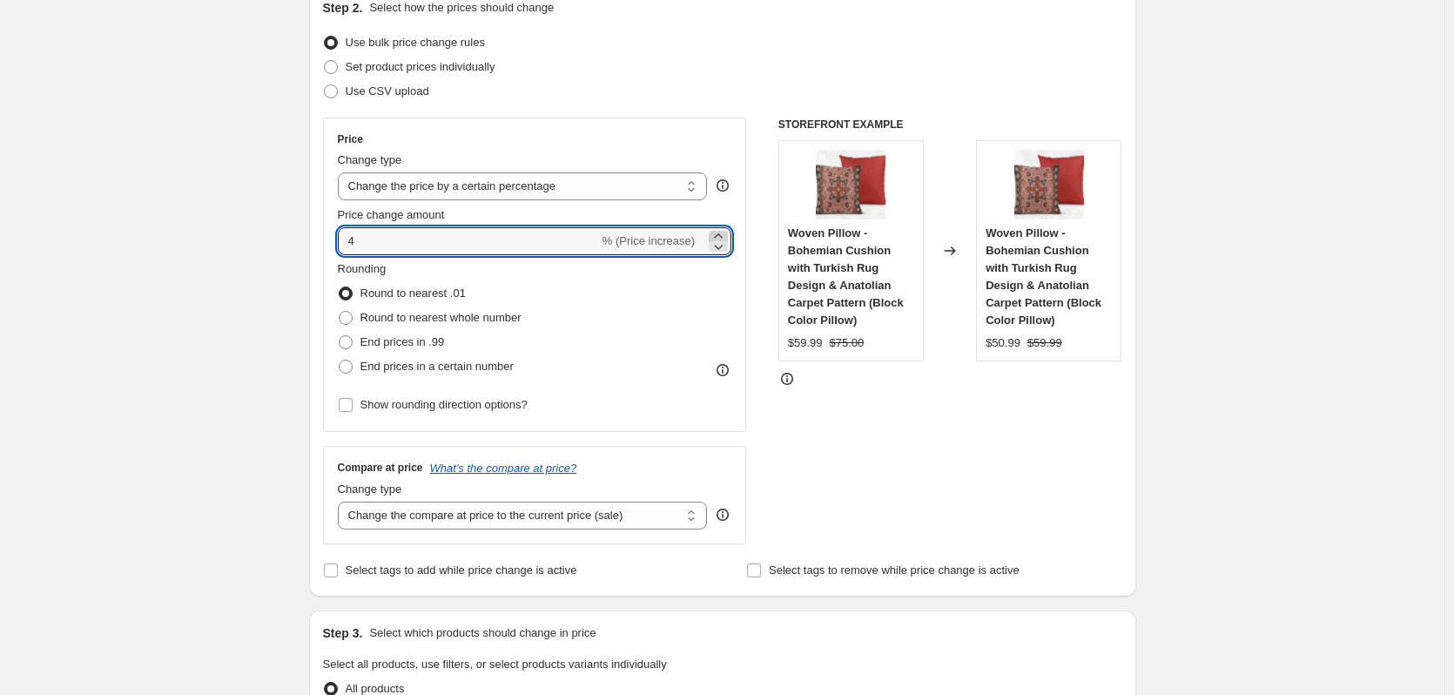
type input "5"
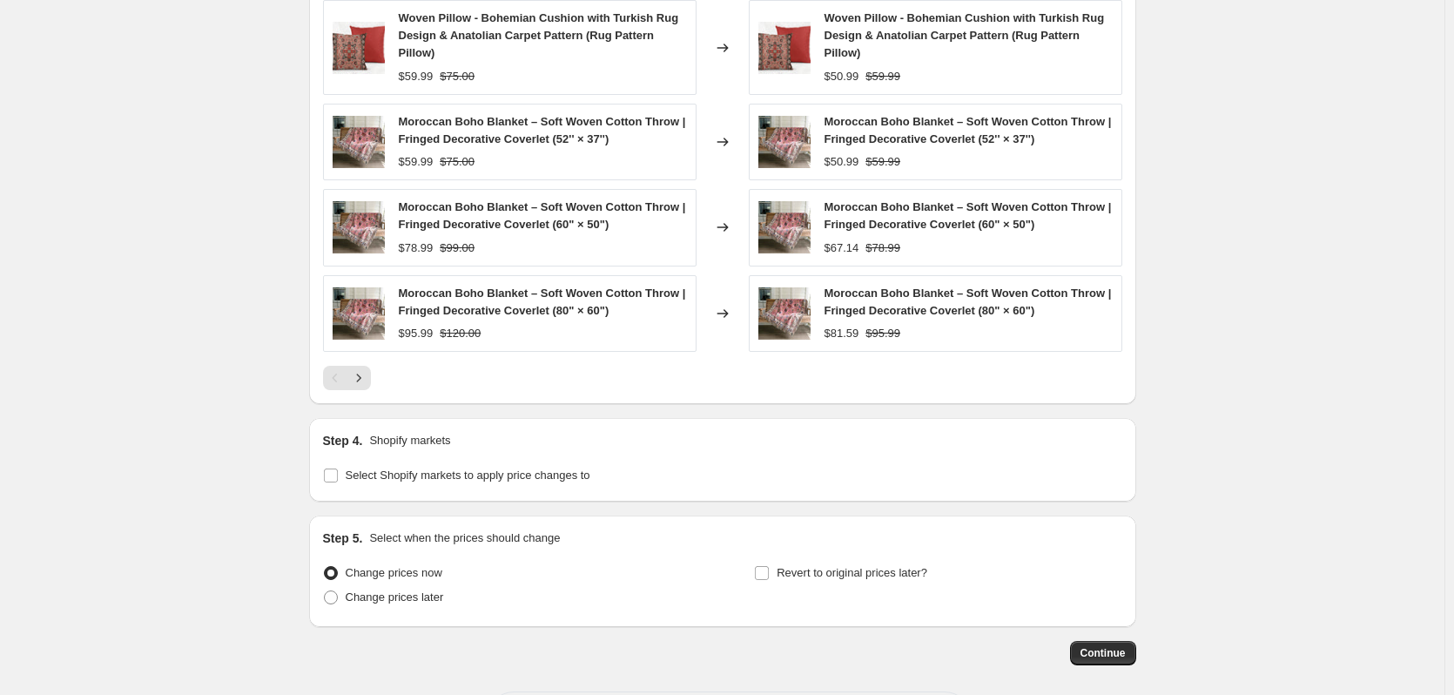
scroll to position [1207, 0]
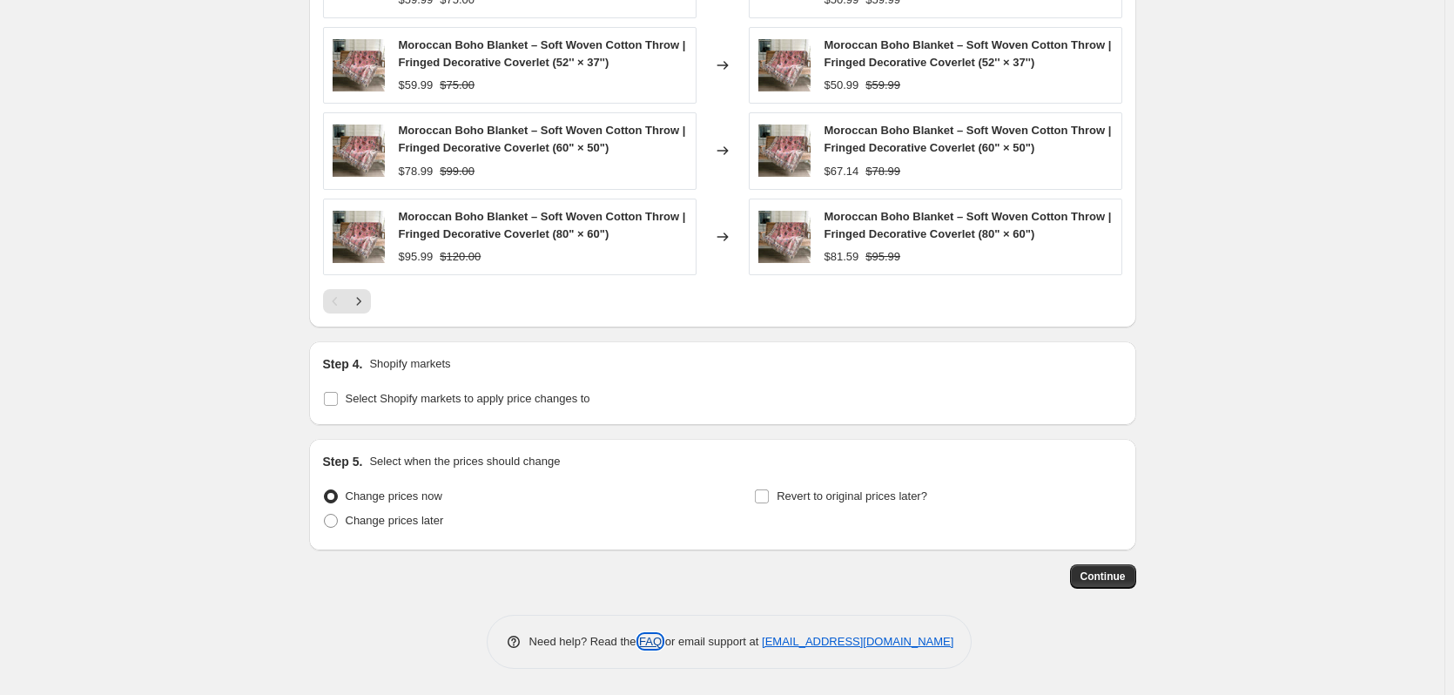
click at [653, 640] on link "FAQ" at bounding box center [650, 641] width 23 height 13
click at [851, 645] on link "[EMAIL_ADDRESS][DOMAIN_NAME]" at bounding box center [858, 641] width 192 height 13
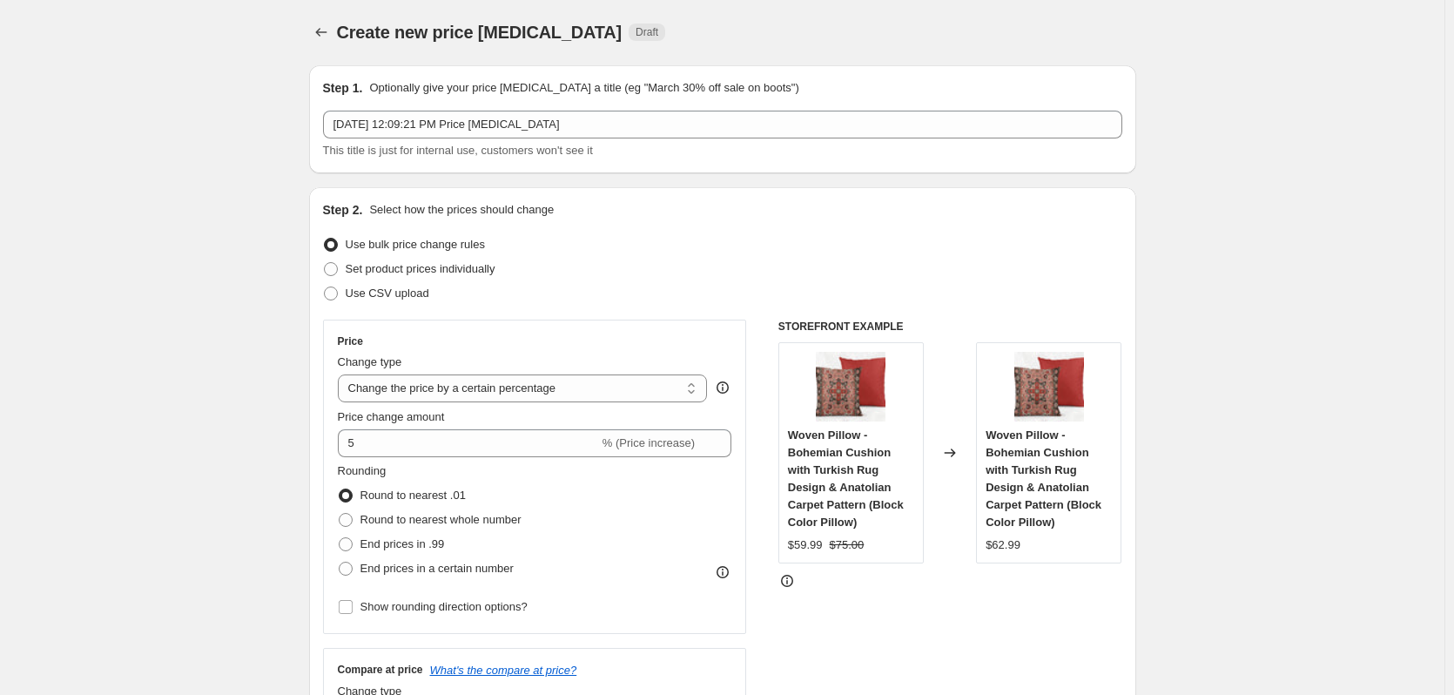
scroll to position [0, 0]
click at [336, 269] on span at bounding box center [331, 270] width 14 height 14
click at [325, 264] on input "Set product prices individually" at bounding box center [324, 263] width 1 height 1
radio input "true"
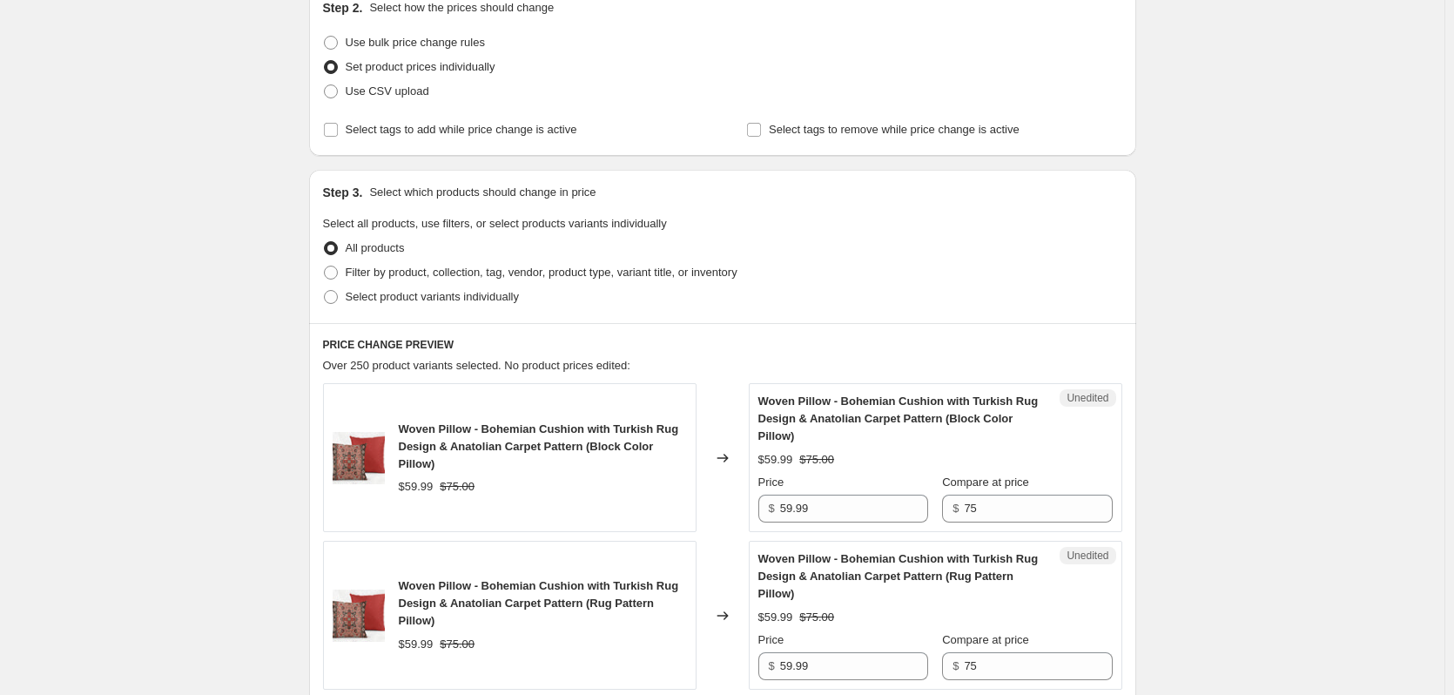
scroll to position [407, 0]
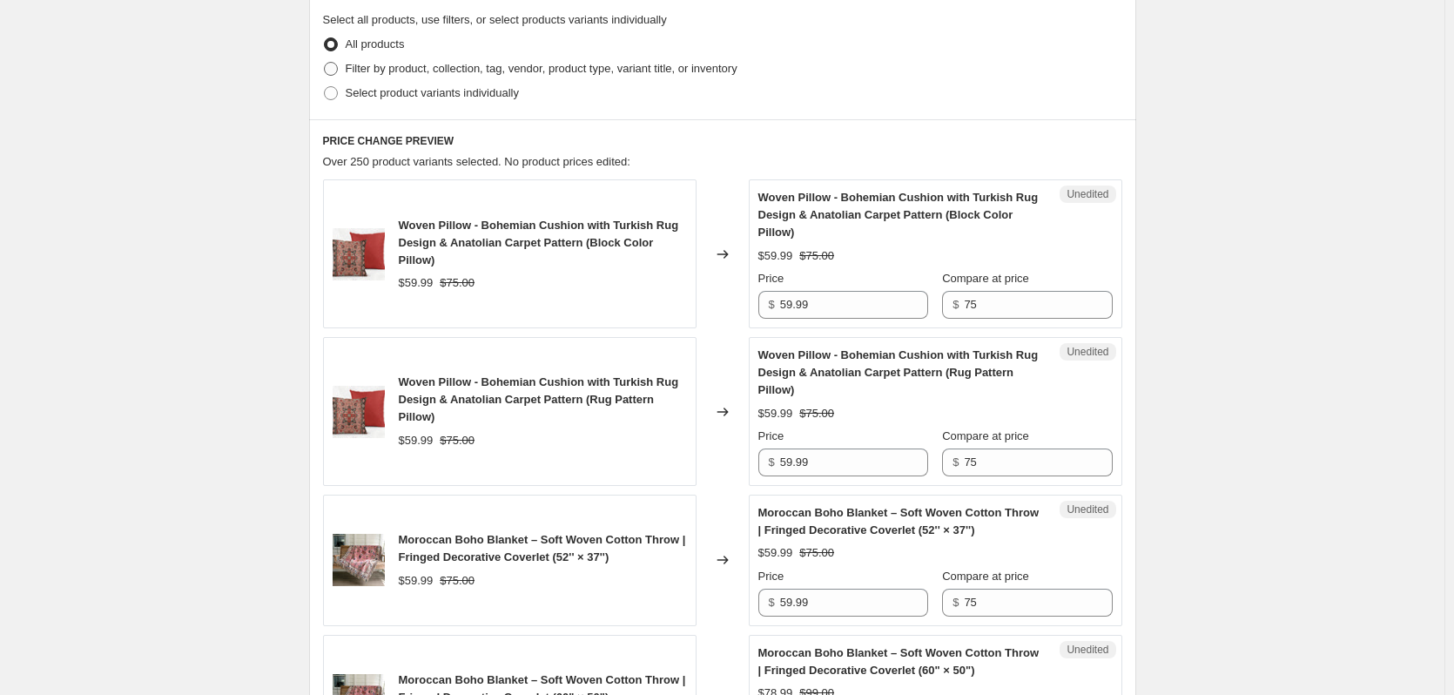
click at [338, 71] on span at bounding box center [331, 69] width 14 height 14
click at [325, 63] on input "Filter by product, collection, tag, vendor, product type, variant title, or inv…" at bounding box center [324, 62] width 1 height 1
radio input "true"
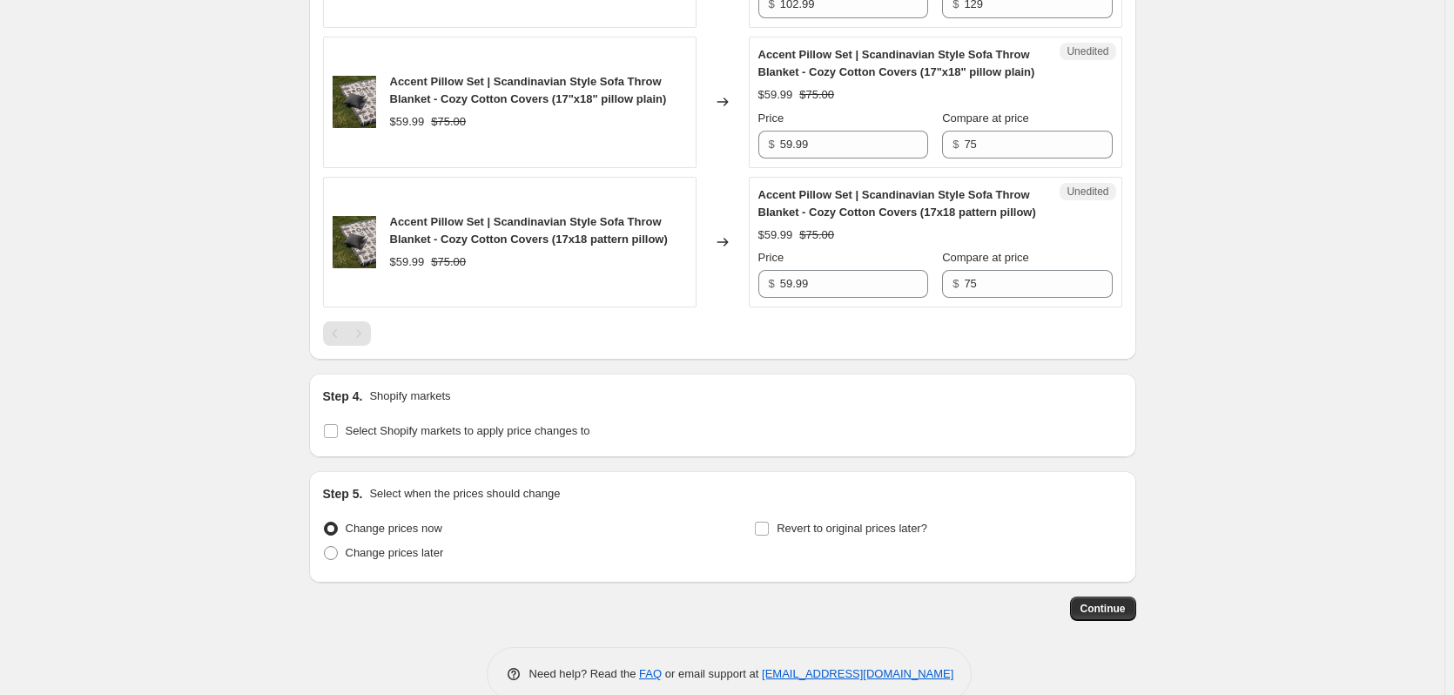
scroll to position [1209, 0]
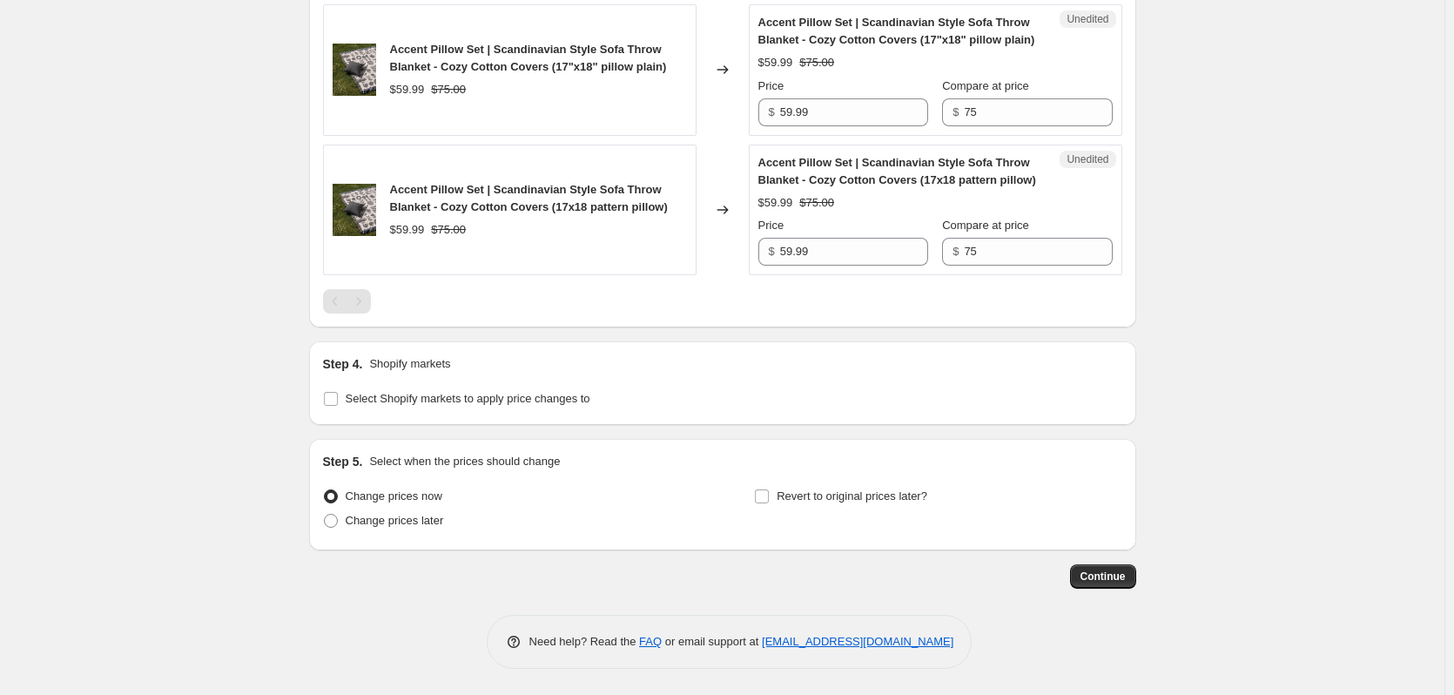
click at [365, 302] on div "Pagination" at bounding box center [359, 301] width 24 height 24
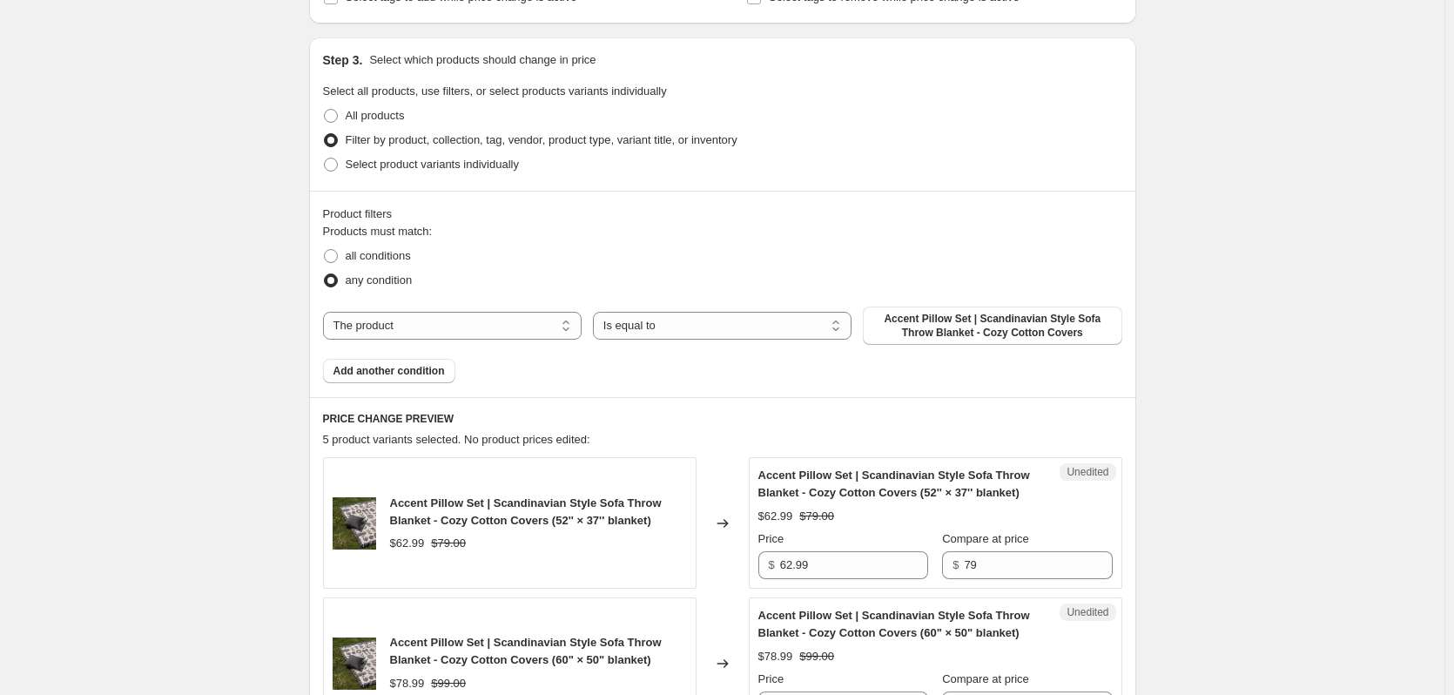
scroll to position [396, 0]
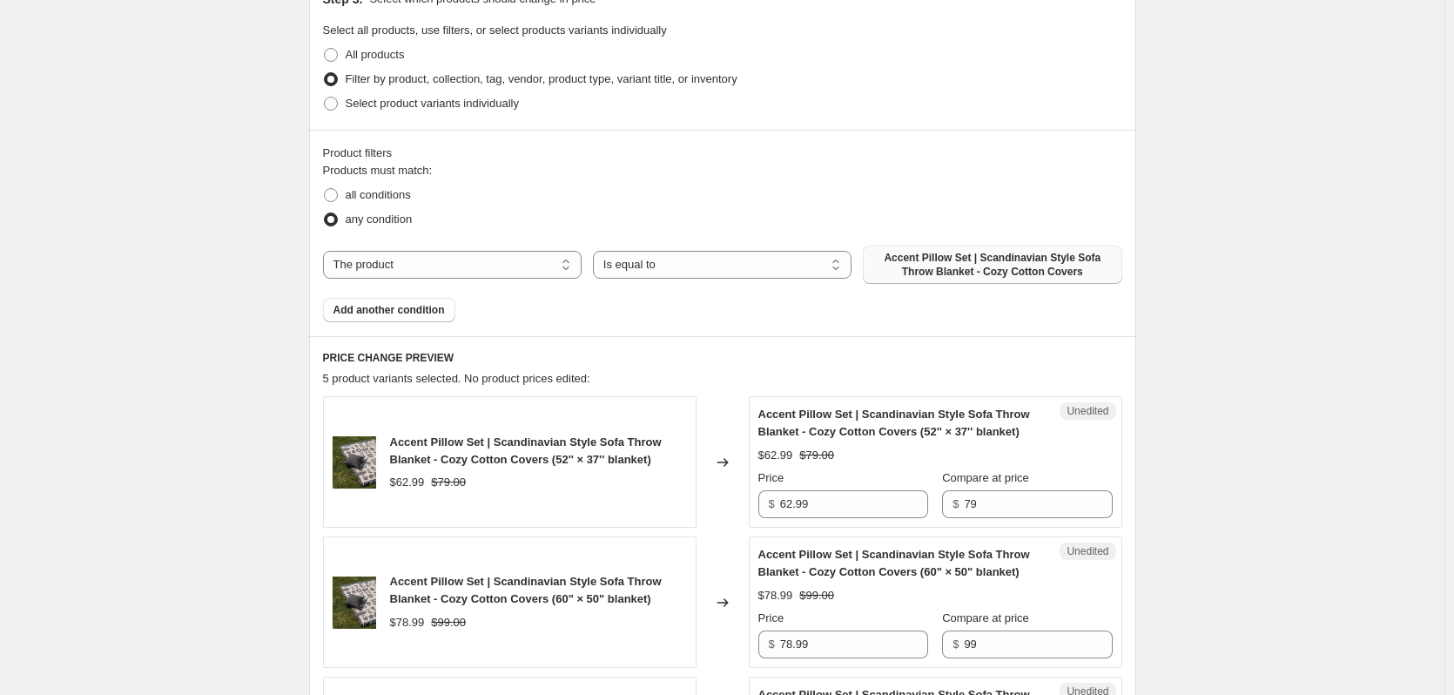
click at [950, 267] on span "Accent Pillow Set | Scandinavian Style Sofa Throw Blanket - Cozy Cotton Covers" at bounding box center [993, 265] width 238 height 28
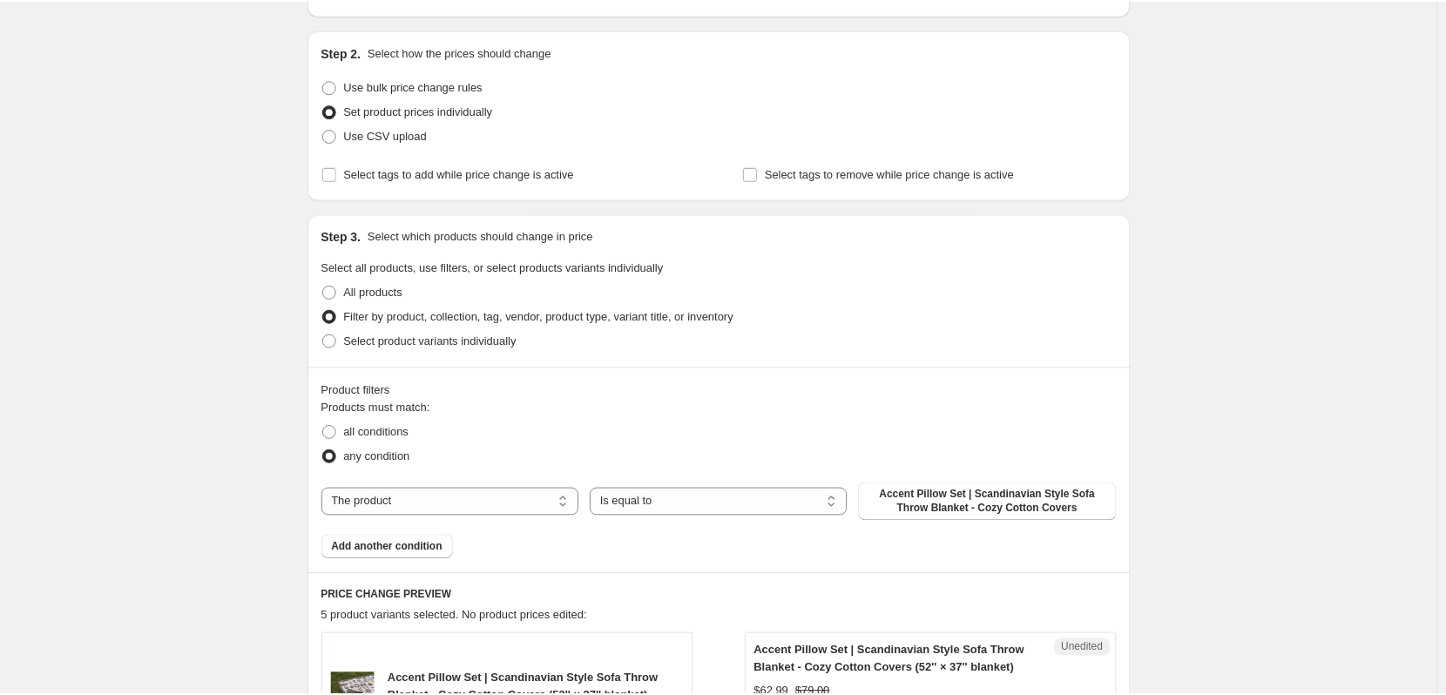
scroll to position [0, 0]
